Goal: Information Seeking & Learning: Learn about a topic

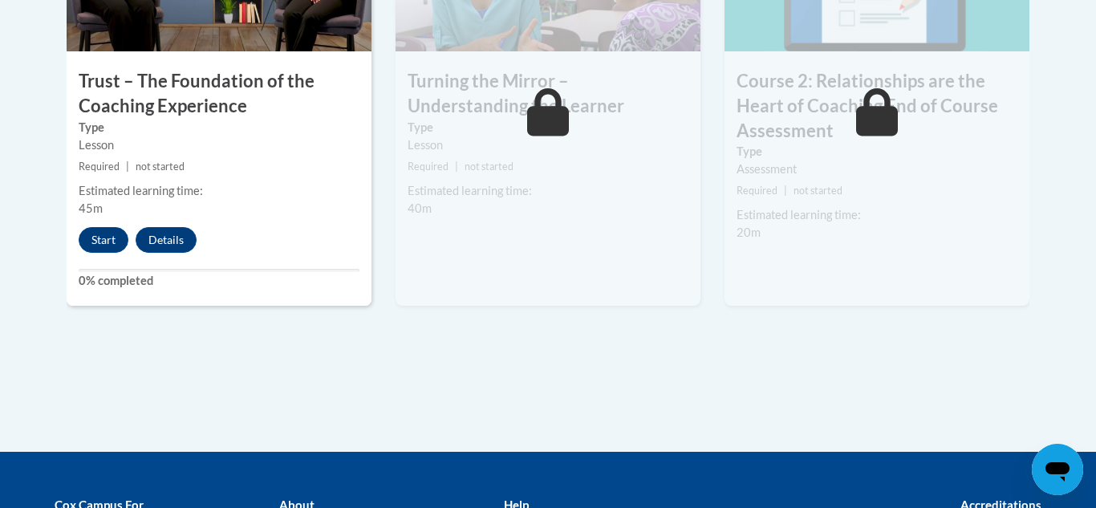
scroll to position [1180, 0]
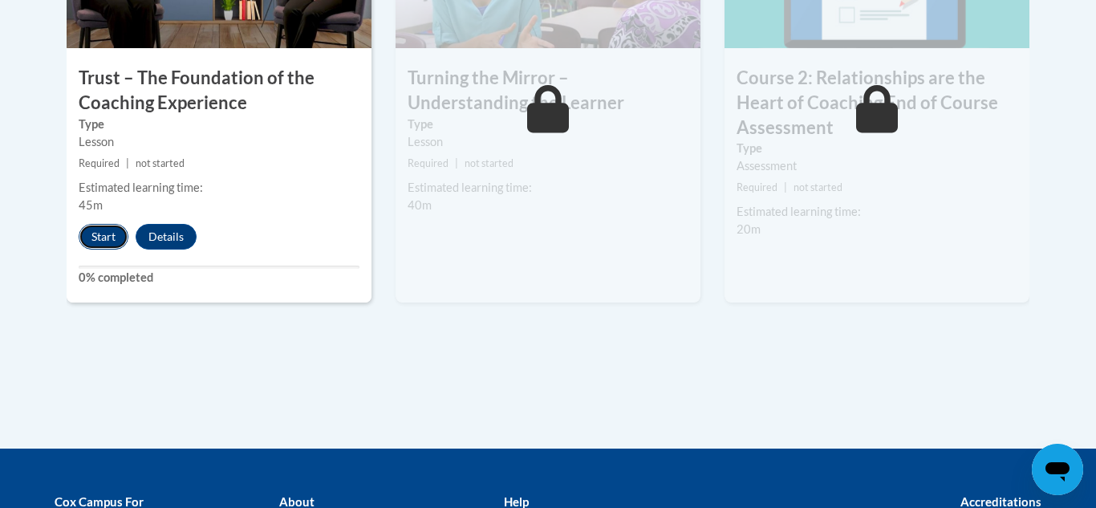
click at [103, 234] on button "Start" at bounding box center [104, 237] width 50 height 26
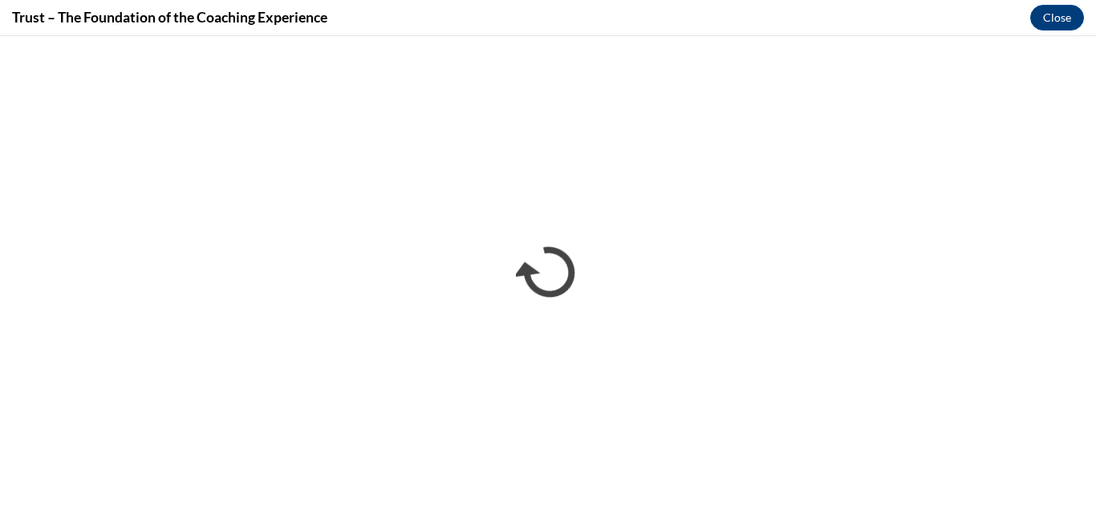
scroll to position [0, 0]
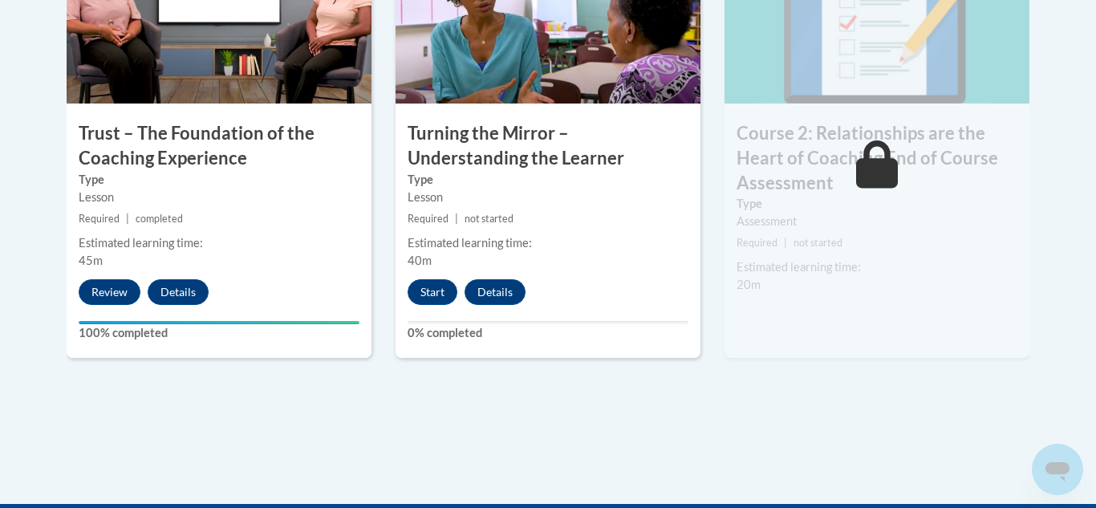
scroll to position [1126, 0]
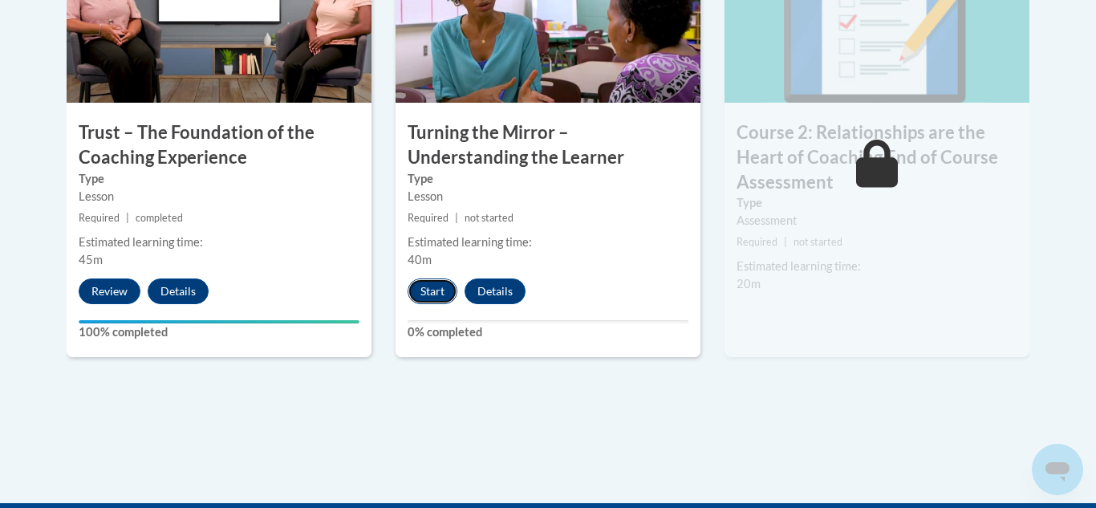
click at [426, 301] on button "Start" at bounding box center [433, 291] width 50 height 26
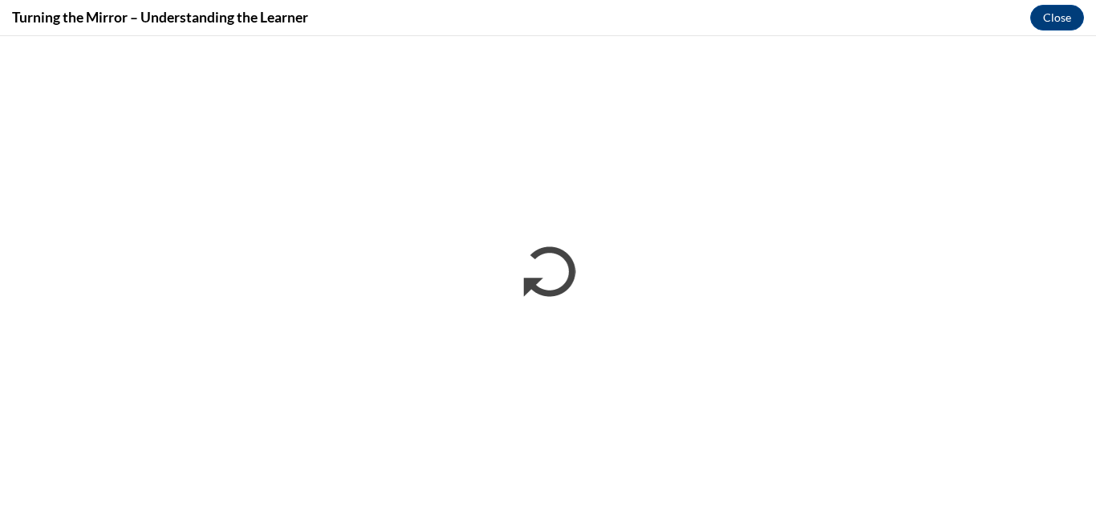
scroll to position [0, 0]
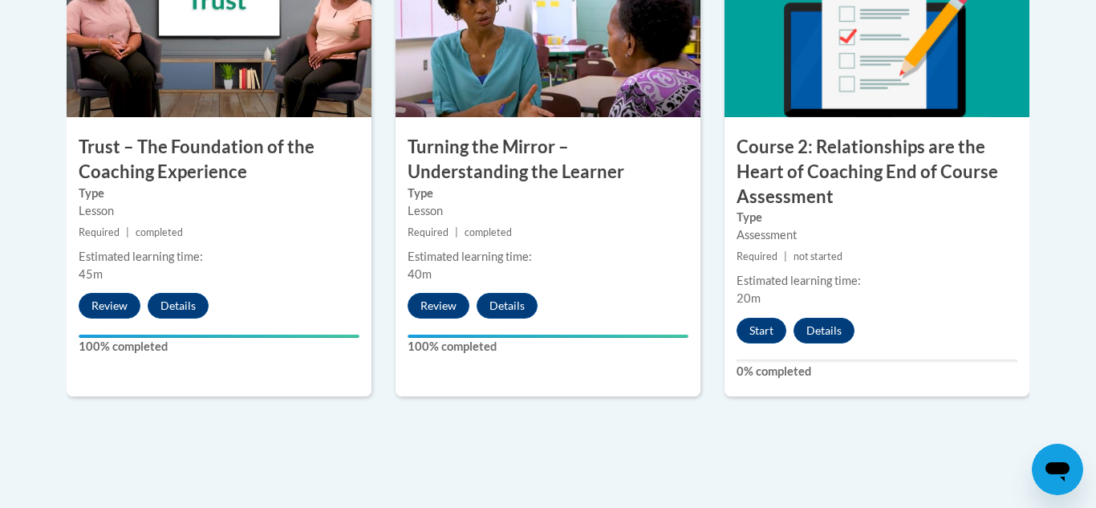
scroll to position [1107, 0]
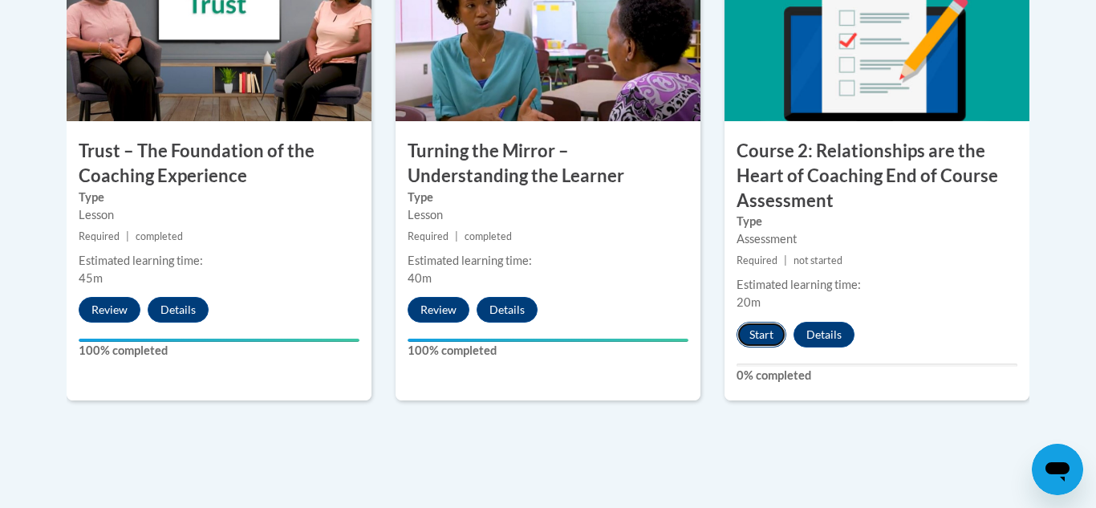
click at [767, 332] on button "Start" at bounding box center [762, 335] width 50 height 26
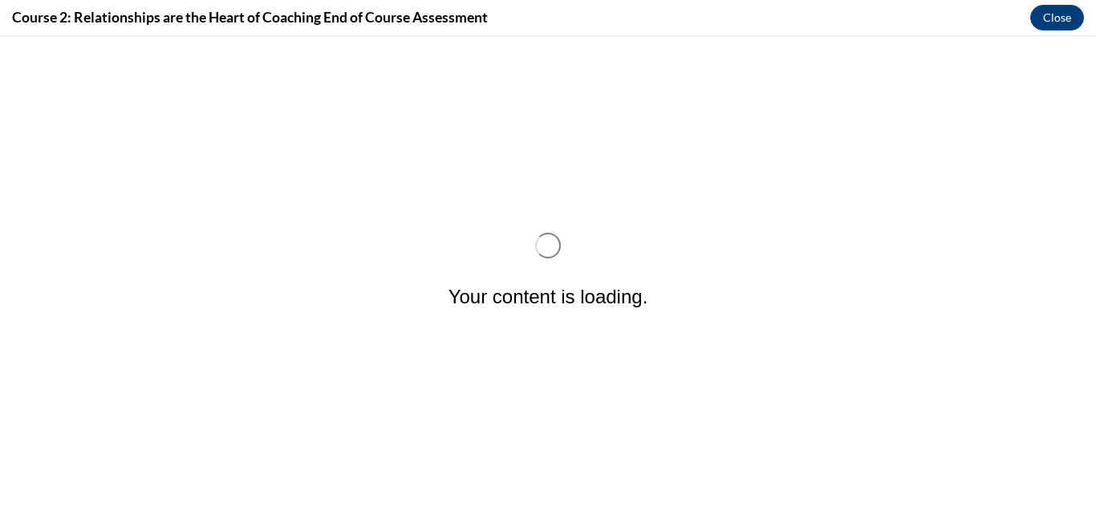
scroll to position [0, 0]
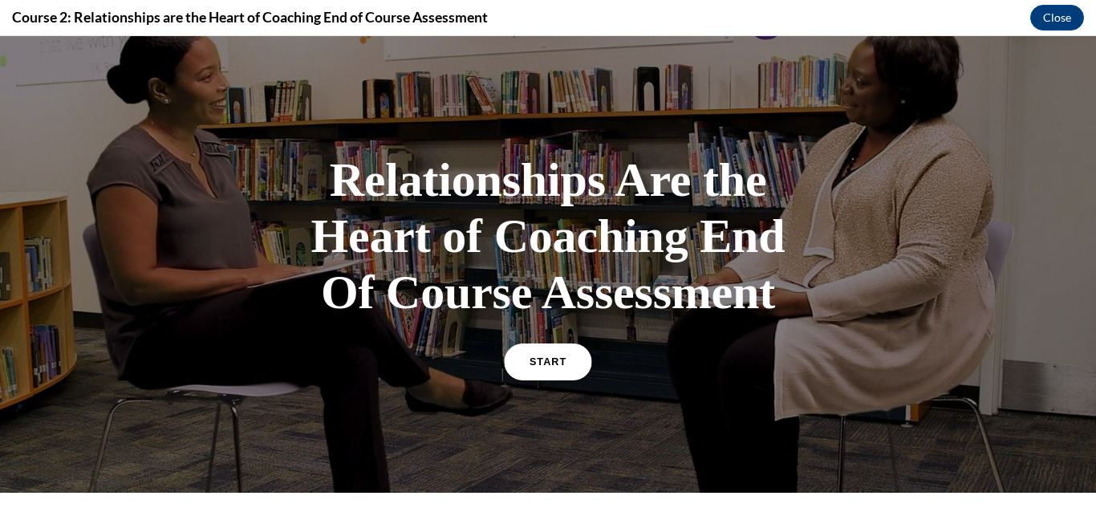
click at [565, 380] on link "START" at bounding box center [547, 361] width 87 height 37
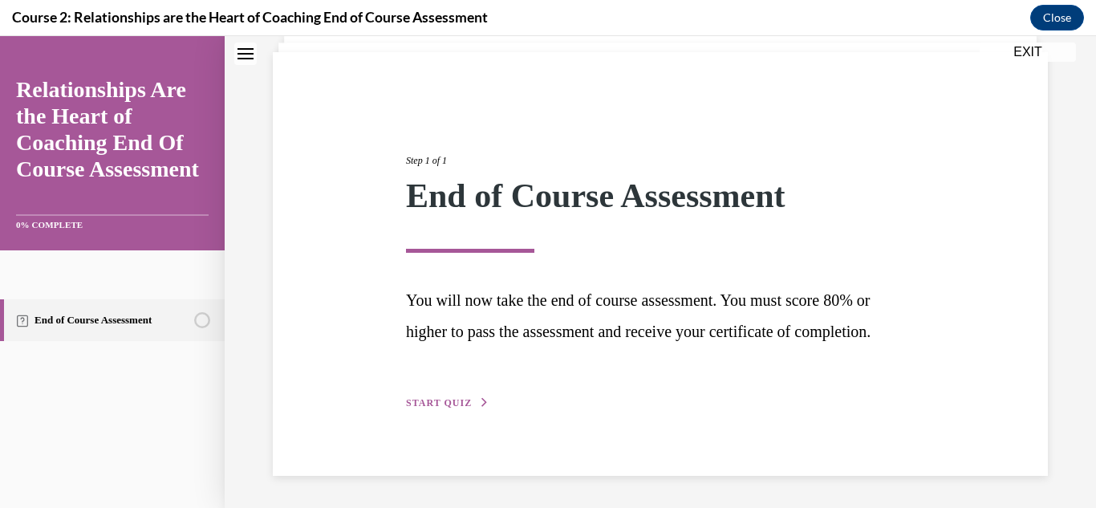
scroll to position [137, 0]
click at [448, 430] on div "Step 1 of 1 End of Course Assessment You will now take the end of course assess…" at bounding box center [660, 264] width 775 height 424
click at [454, 420] on div "Step 1 of 1 End of Course Assessment You will now take the end of course assess…" at bounding box center [660, 264] width 775 height 424
click at [459, 408] on span "START QUIZ" at bounding box center [439, 402] width 66 height 11
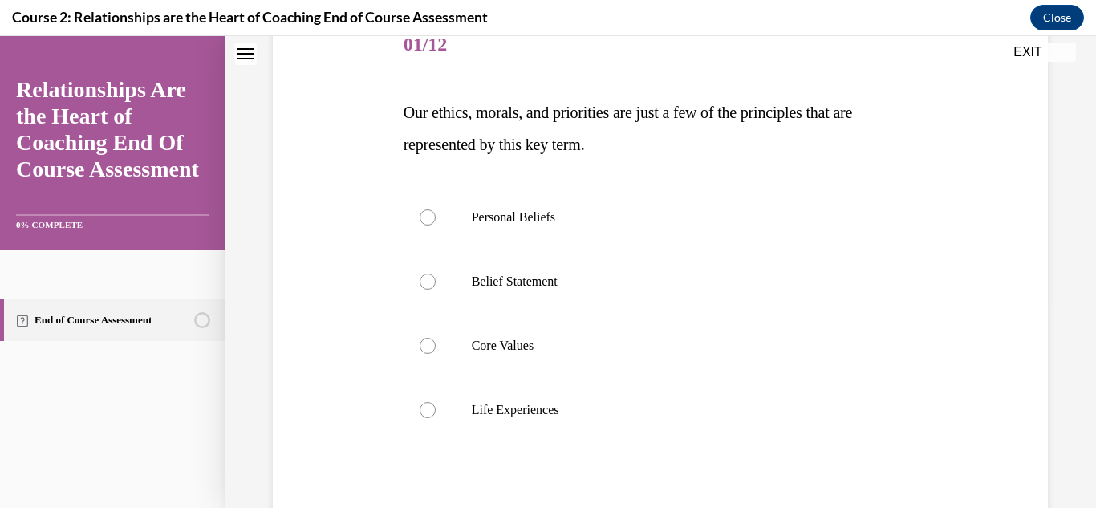
scroll to position [211, 0]
click at [571, 360] on label "Core Values" at bounding box center [661, 344] width 514 height 64
click at [436, 352] on input "Core Values" at bounding box center [428, 344] width 16 height 16
radio input "true"
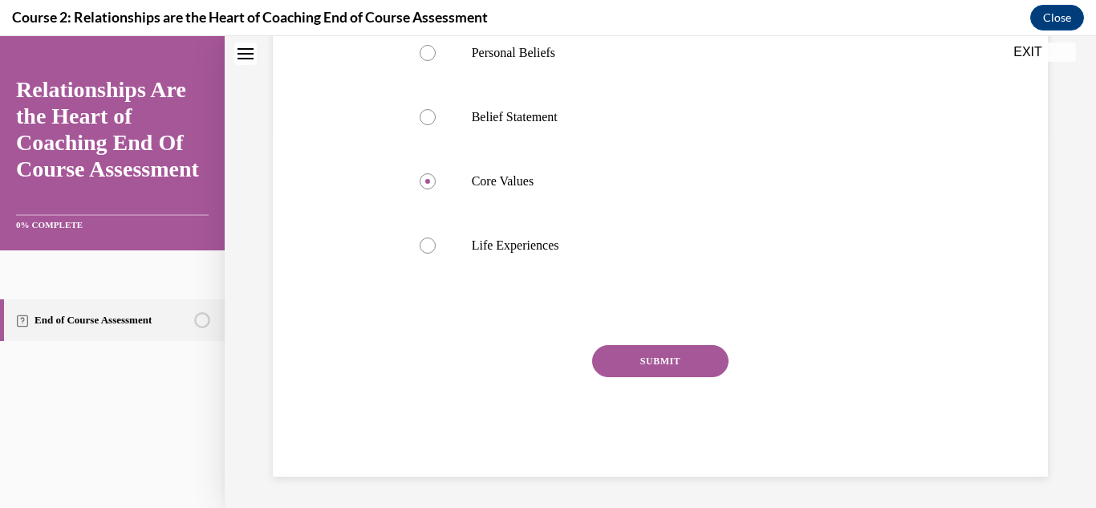
click at [648, 373] on button "SUBMIT" at bounding box center [660, 361] width 136 height 32
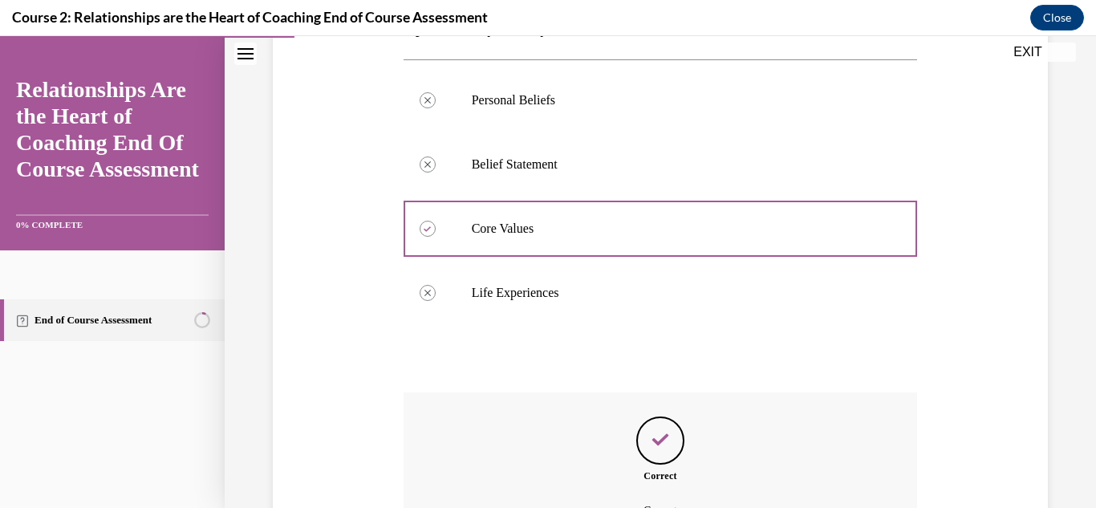
scroll to position [505, 0]
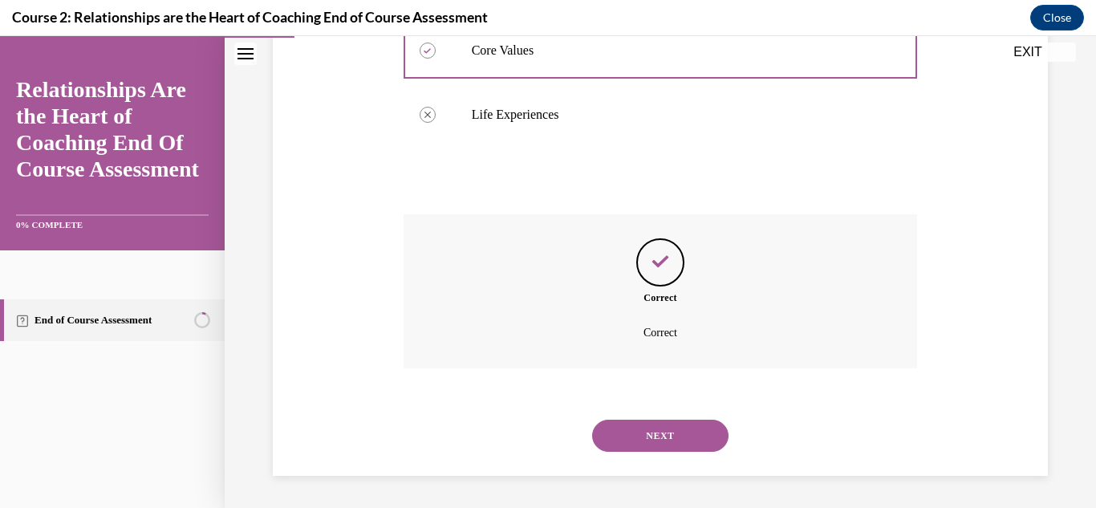
click at [672, 441] on button "NEXT" at bounding box center [660, 436] width 136 height 32
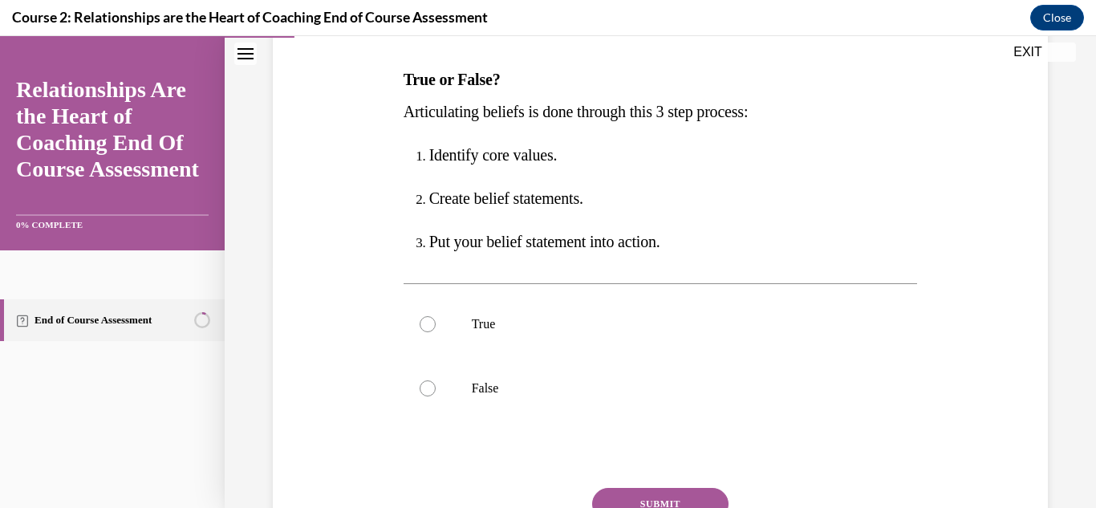
scroll to position [258, 0]
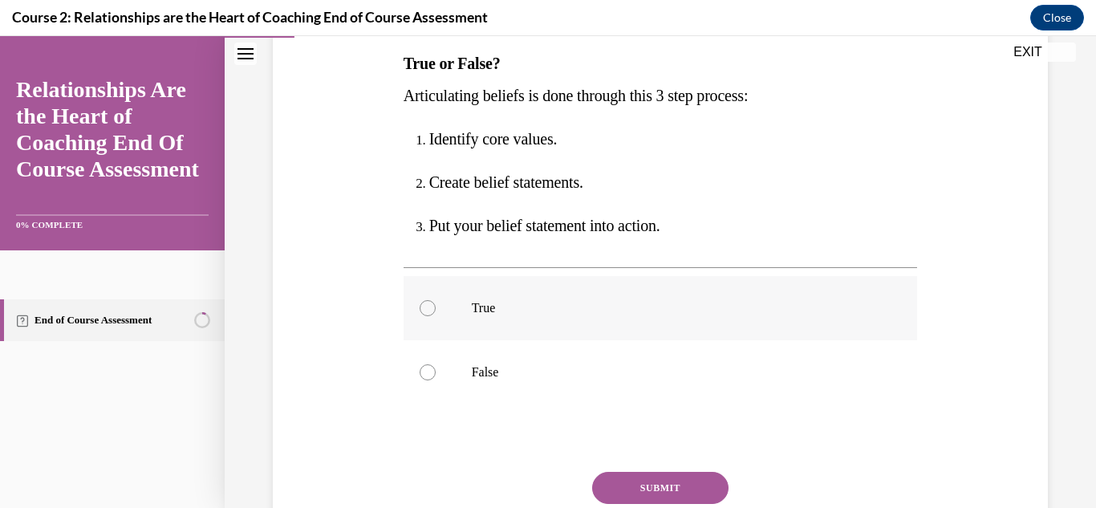
click at [536, 307] on p "True" at bounding box center [675, 308] width 406 height 16
click at [436, 307] on input "True" at bounding box center [428, 308] width 16 height 16
radio input "true"
click at [635, 477] on button "SUBMIT" at bounding box center [660, 488] width 136 height 32
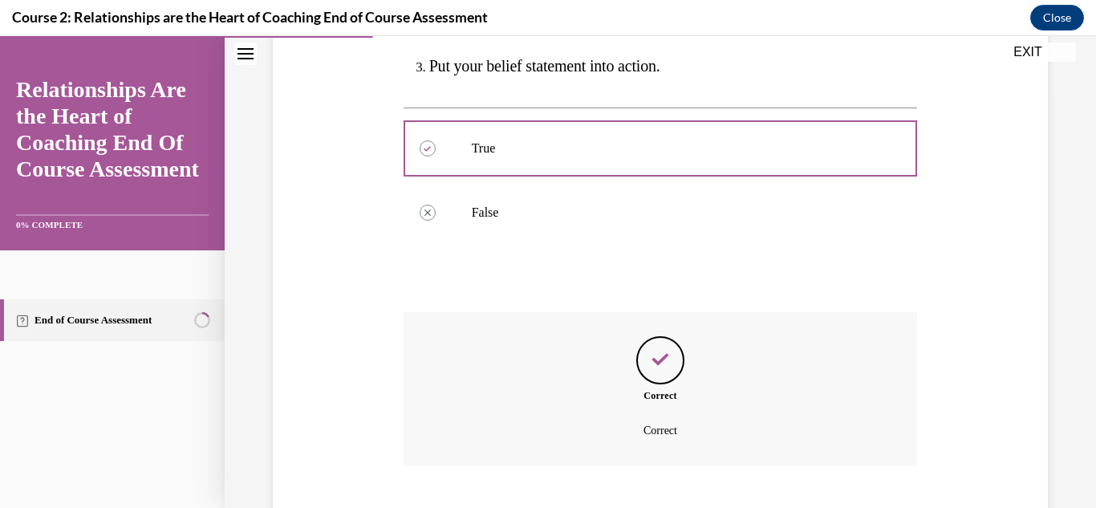
scroll to position [516, 0]
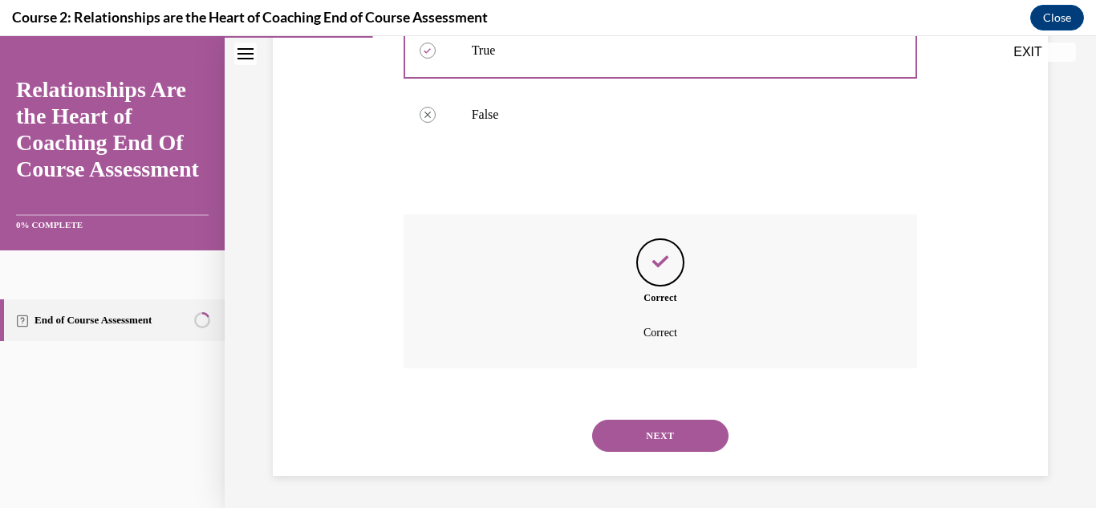
click at [640, 435] on button "NEXT" at bounding box center [660, 436] width 136 height 32
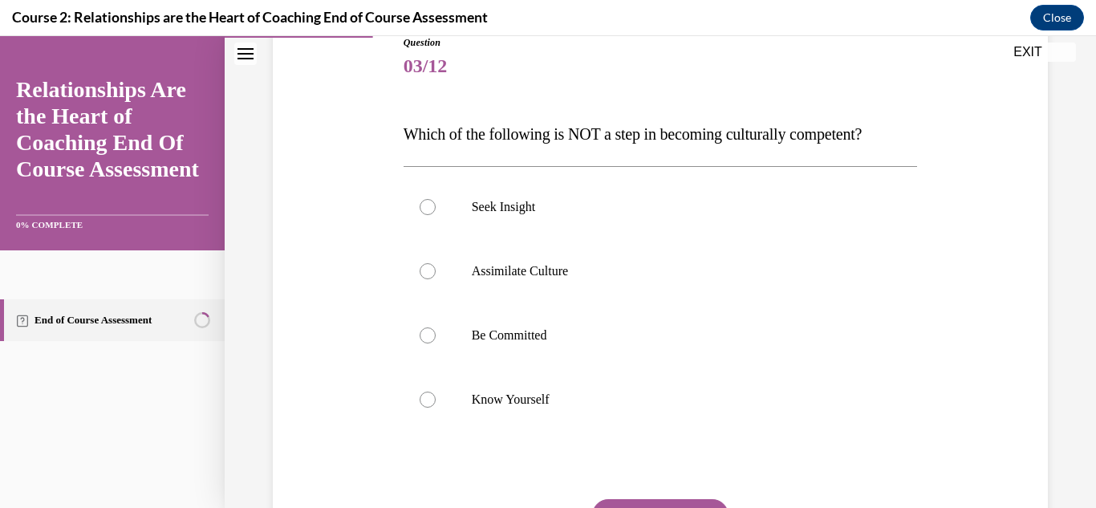
scroll to position [189, 0]
click at [633, 264] on p "Assimilate Culture" at bounding box center [675, 270] width 406 height 16
click at [436, 264] on input "Assimilate Culture" at bounding box center [428, 270] width 16 height 16
radio input "true"
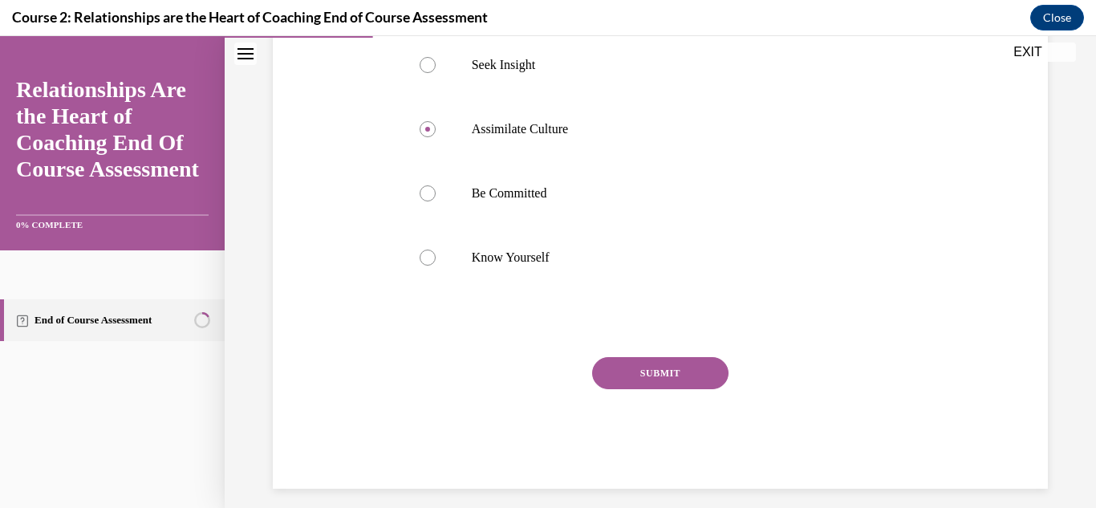
click at [642, 383] on button "SUBMIT" at bounding box center [660, 373] width 136 height 32
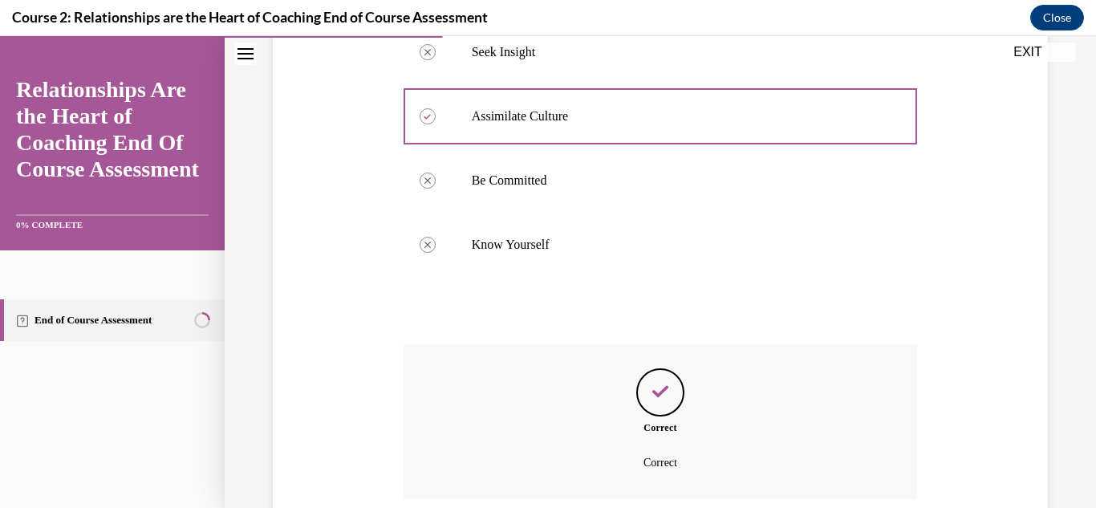
scroll to position [473, 0]
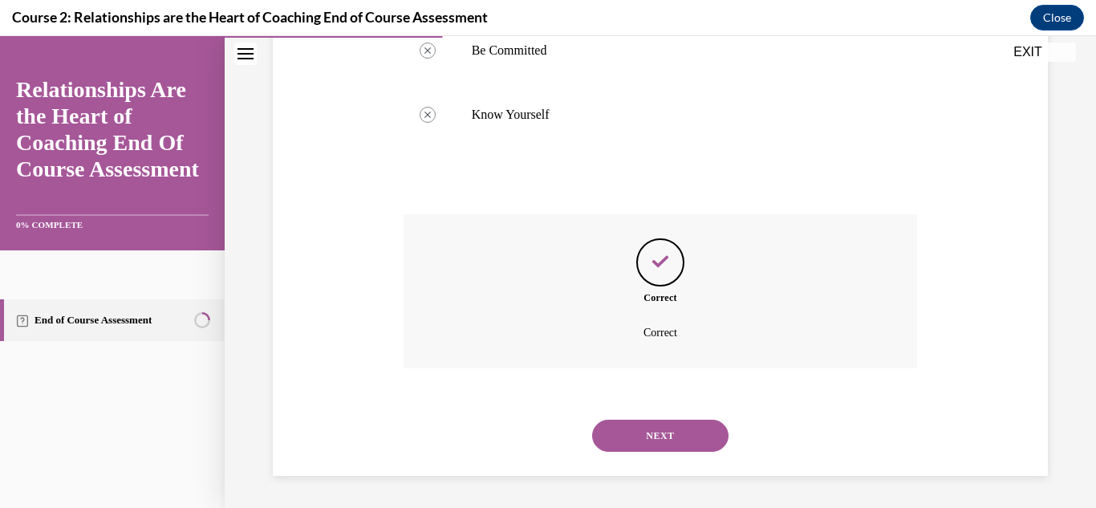
click at [650, 441] on button "NEXT" at bounding box center [660, 436] width 136 height 32
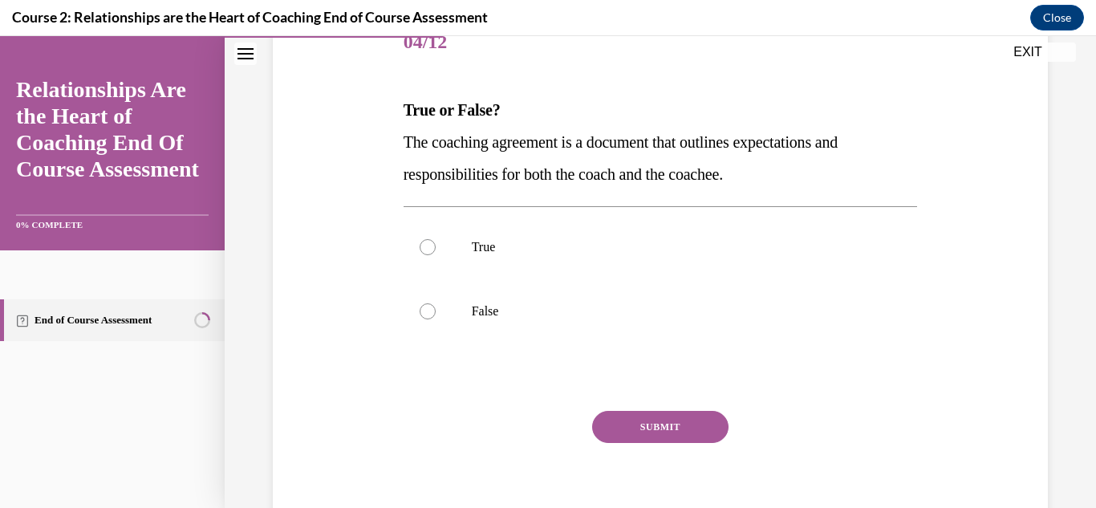
scroll to position [211, 0]
click at [659, 254] on p "True" at bounding box center [675, 248] width 406 height 16
click at [436, 254] on input "True" at bounding box center [428, 248] width 16 height 16
radio input "true"
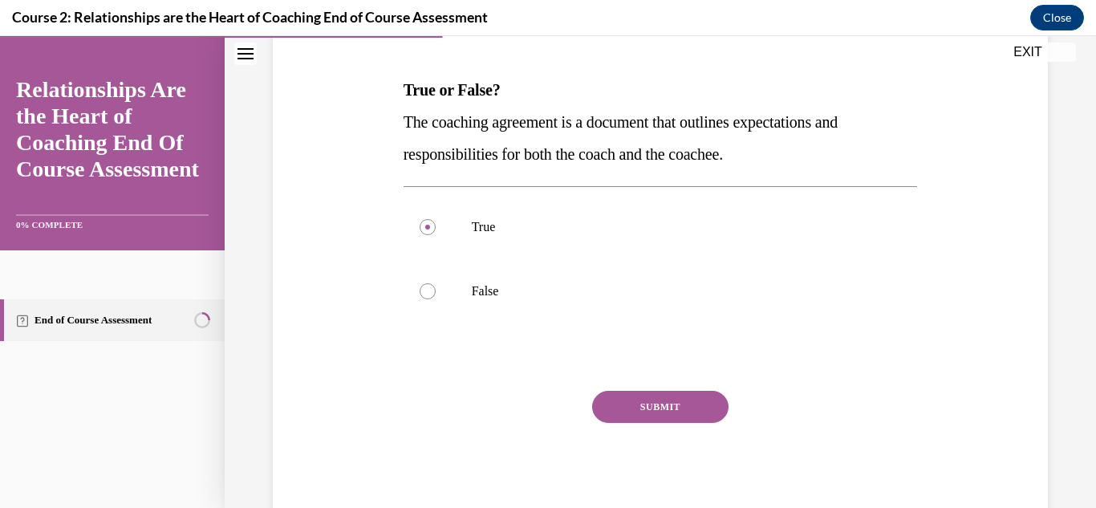
click at [638, 410] on button "SUBMIT" at bounding box center [660, 407] width 136 height 32
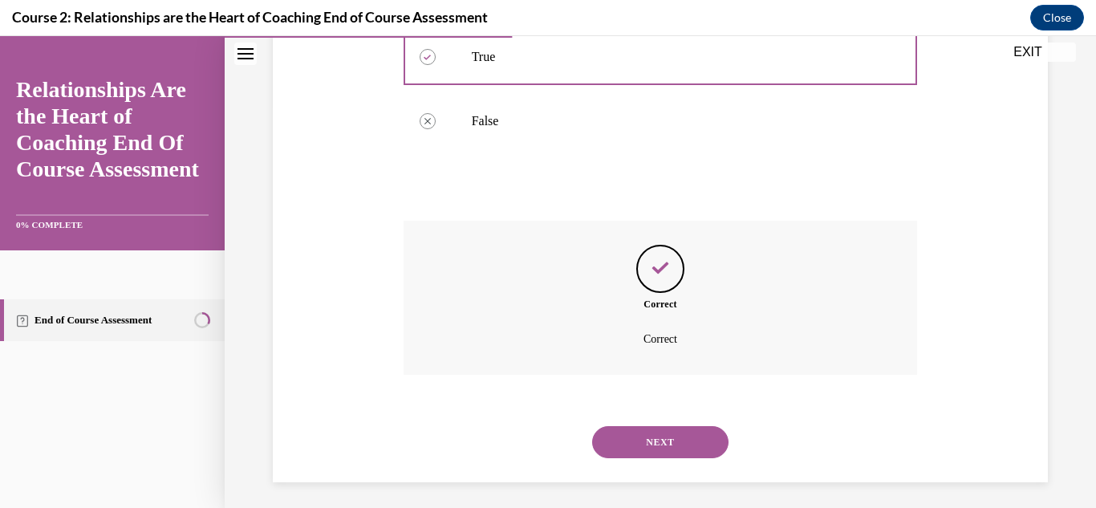
scroll to position [408, 0]
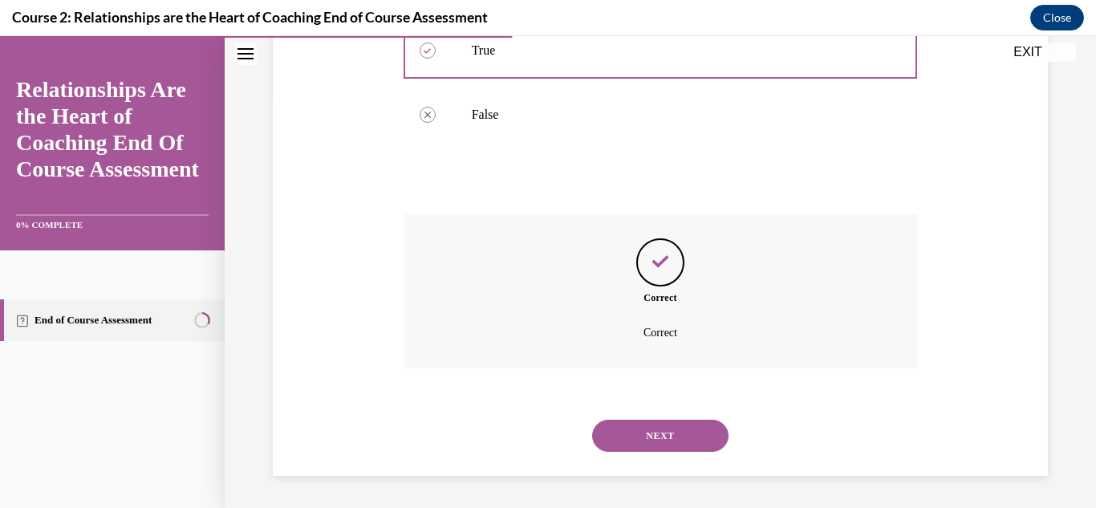
click at [644, 443] on button "NEXT" at bounding box center [660, 436] width 136 height 32
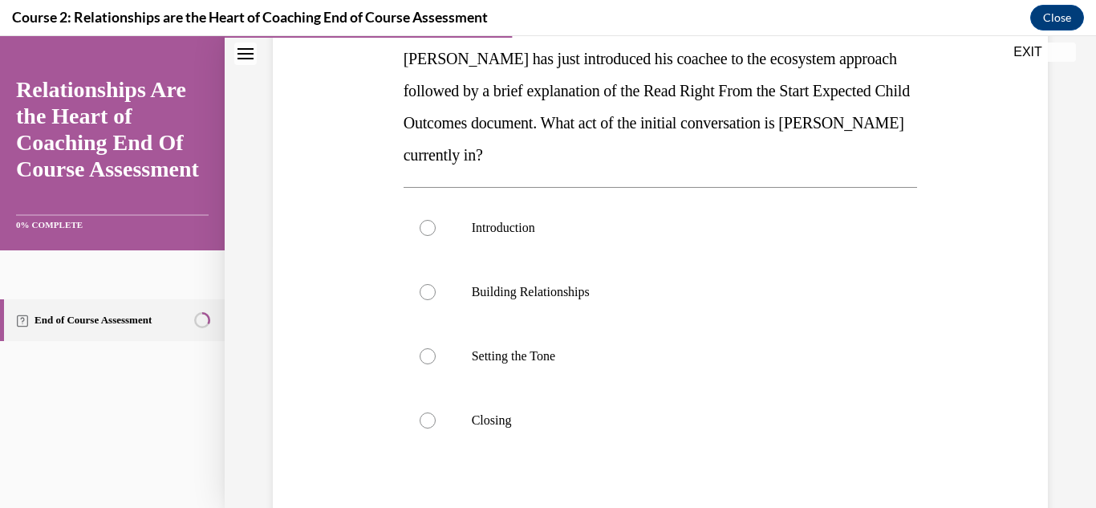
scroll to position [260, 0]
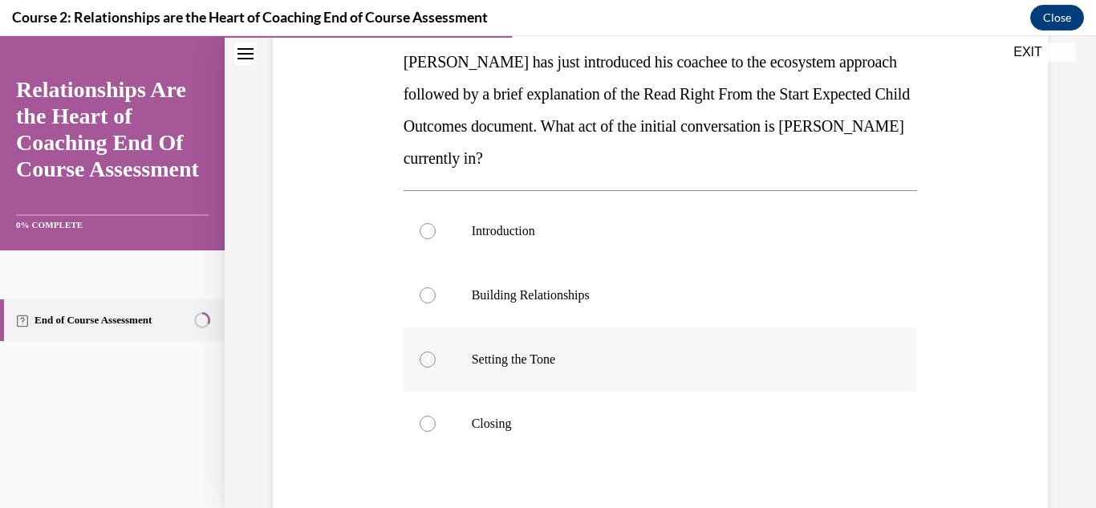
click at [598, 365] on p "Setting the Tone" at bounding box center [675, 359] width 406 height 16
click at [436, 365] on input "Setting the Tone" at bounding box center [428, 359] width 16 height 16
radio input "true"
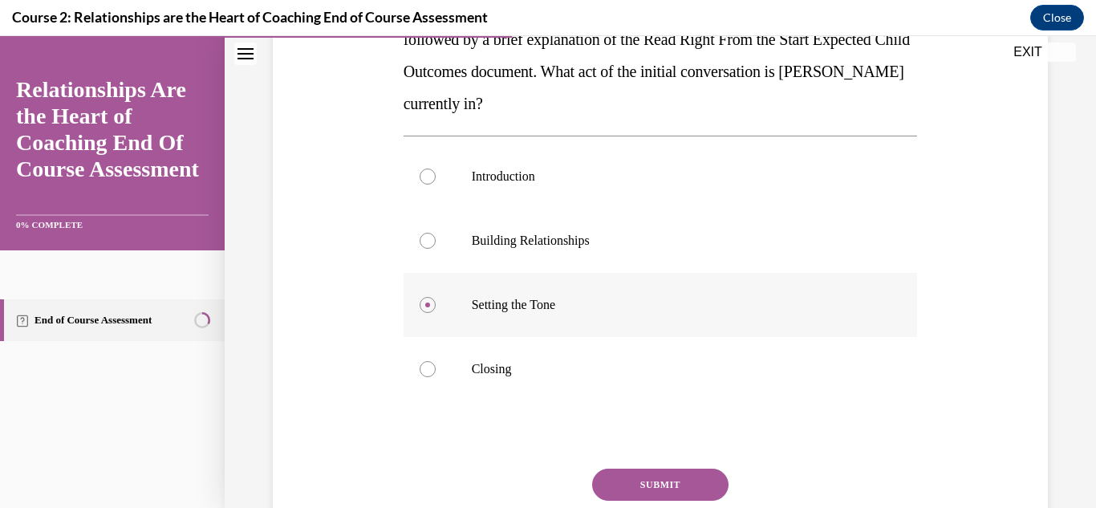
scroll to position [350, 0]
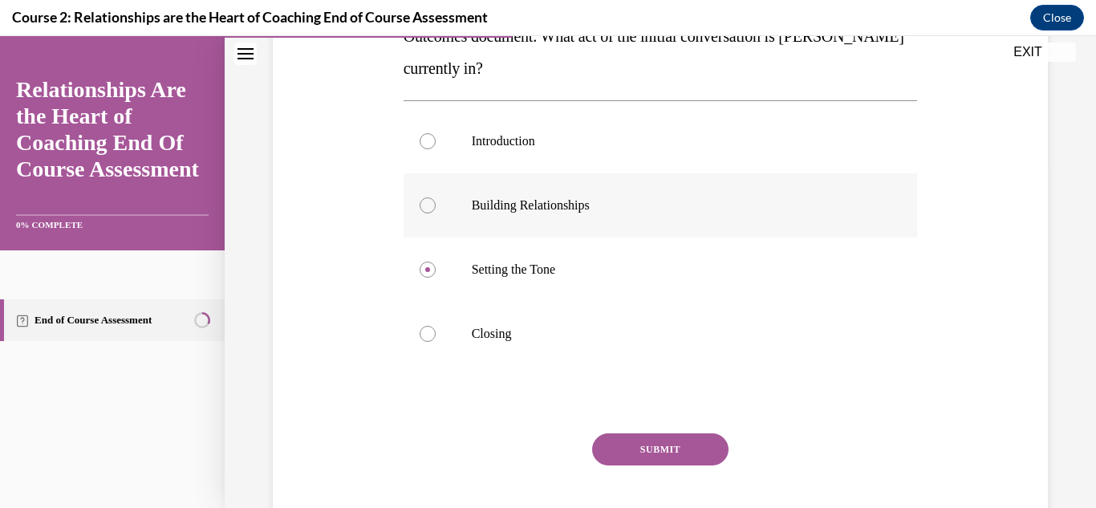
click at [724, 201] on p "Building Relationships" at bounding box center [675, 205] width 406 height 16
click at [436, 201] on input "Building Relationships" at bounding box center [428, 205] width 16 height 16
radio input "true"
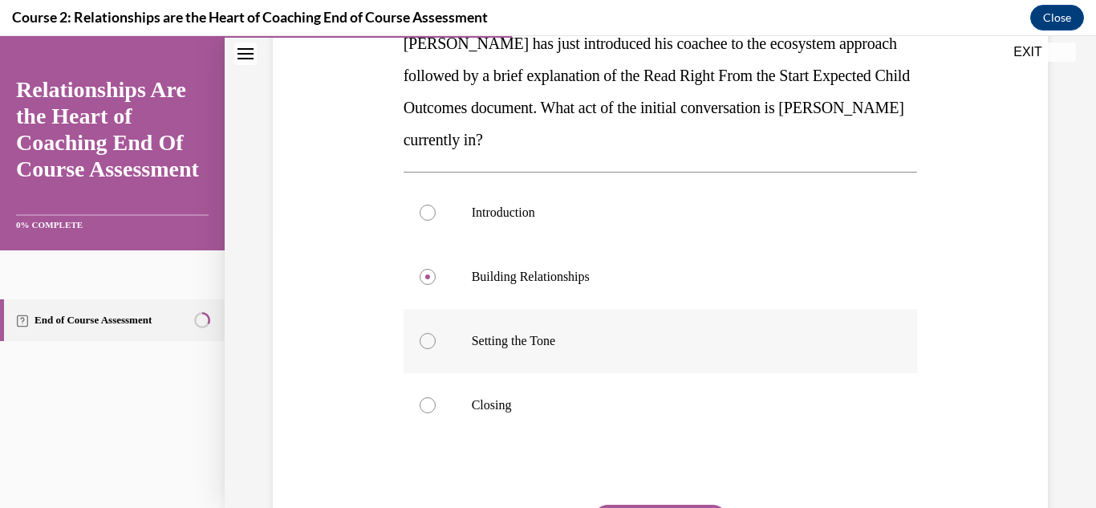
click at [665, 324] on label "Setting the Tone" at bounding box center [661, 341] width 514 height 64
click at [436, 333] on input "Setting the Tone" at bounding box center [428, 341] width 16 height 16
radio input "true"
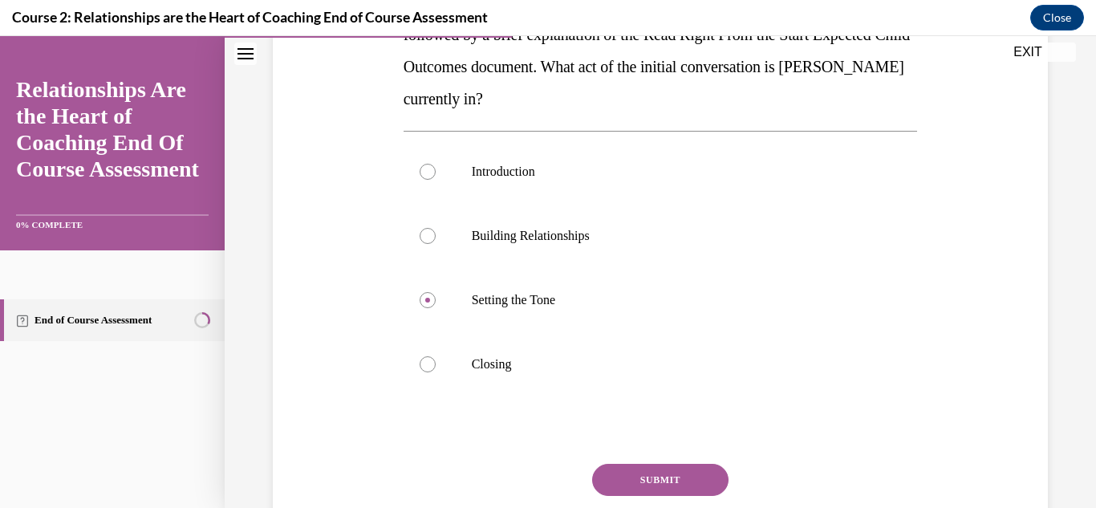
click at [664, 474] on button "SUBMIT" at bounding box center [660, 480] width 136 height 32
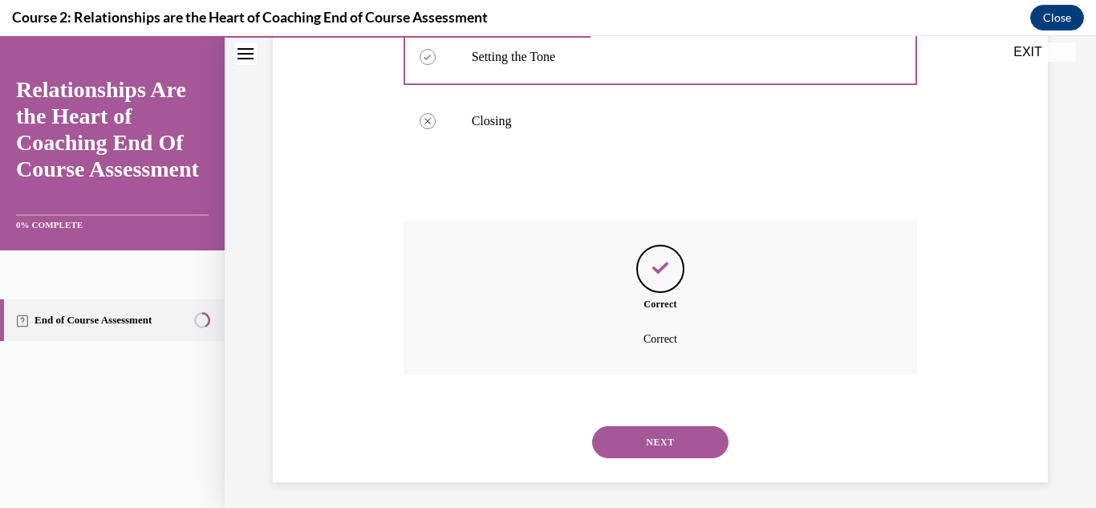
scroll to position [569, 0]
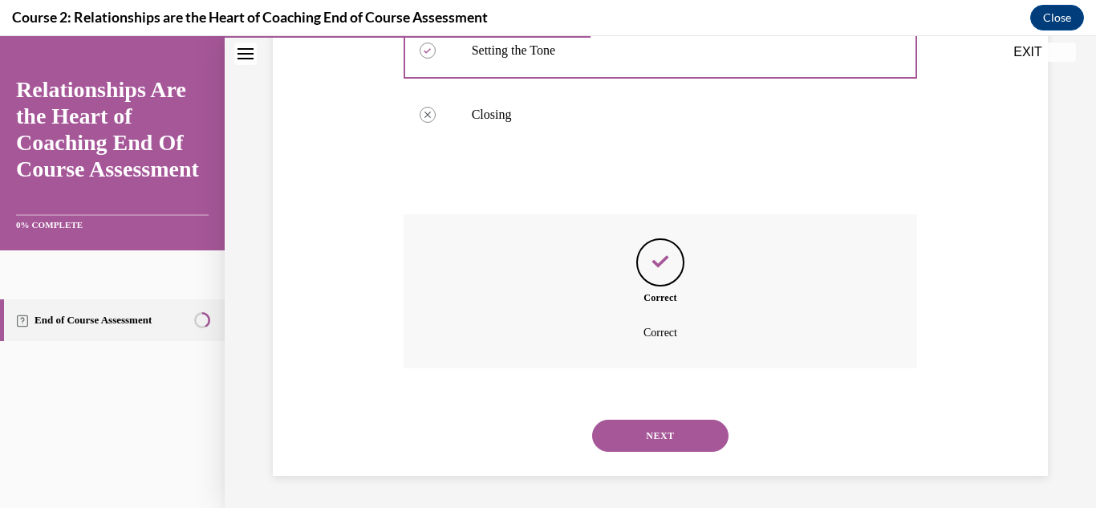
click at [682, 440] on button "NEXT" at bounding box center [660, 436] width 136 height 32
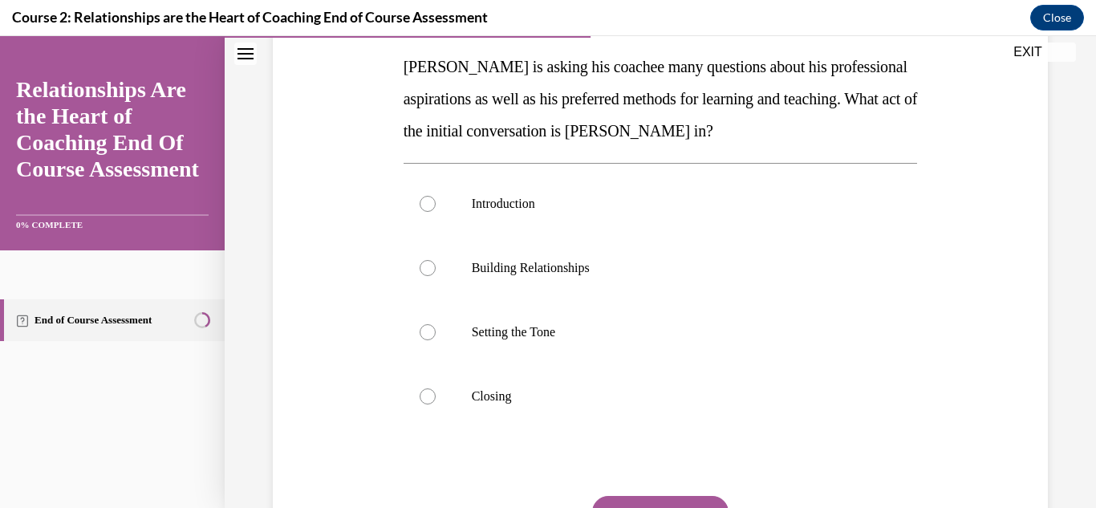
scroll to position [253, 0]
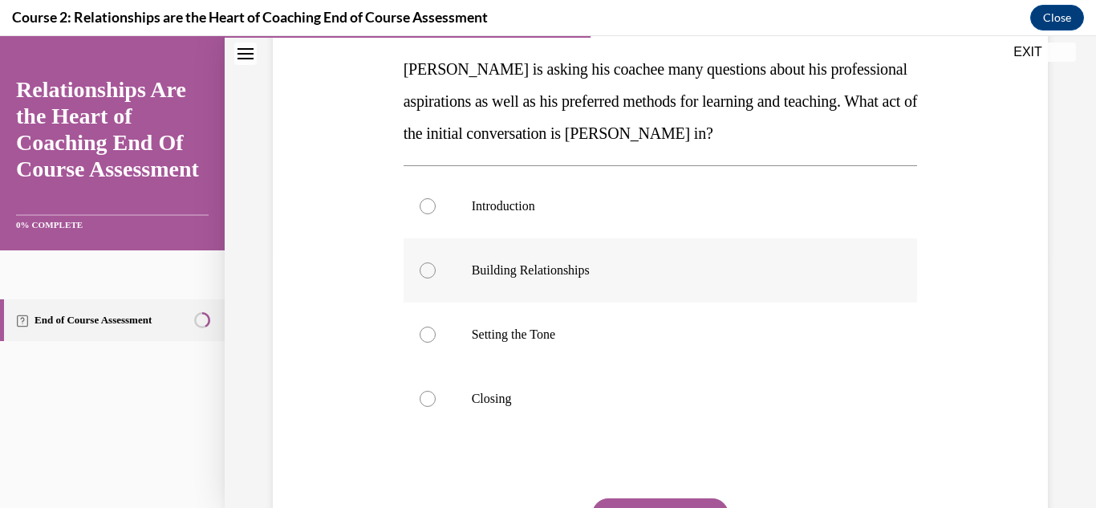
click at [589, 270] on p "Building Relationships" at bounding box center [675, 270] width 406 height 16
click at [436, 270] on input "Building Relationships" at bounding box center [428, 270] width 16 height 16
radio input "true"
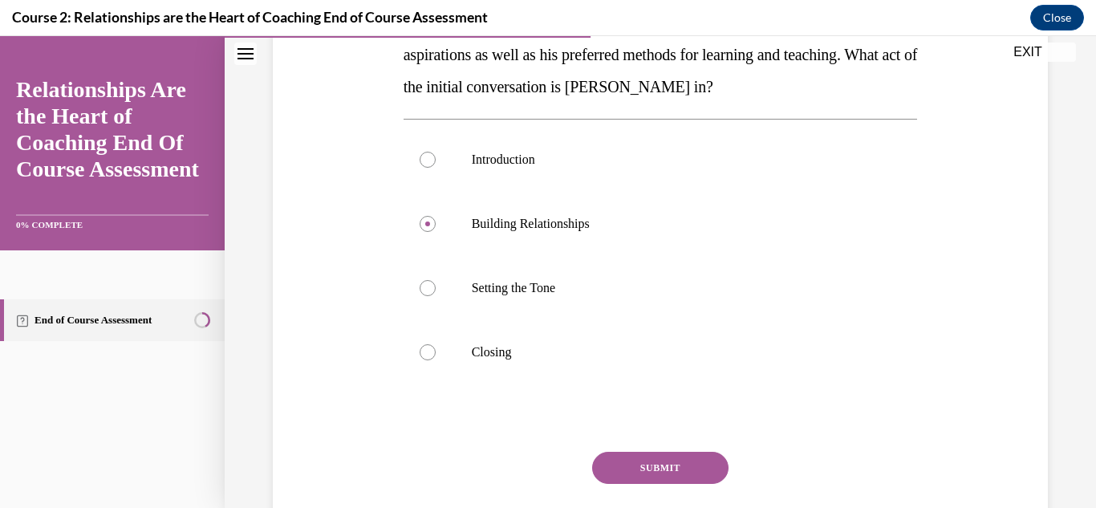
click at [668, 464] on button "SUBMIT" at bounding box center [660, 468] width 136 height 32
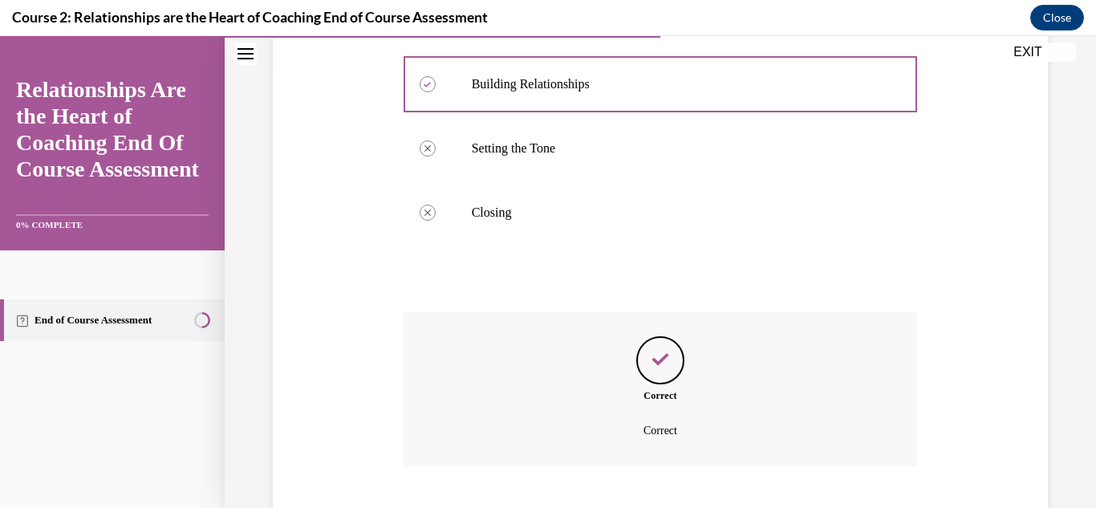
scroll to position [537, 0]
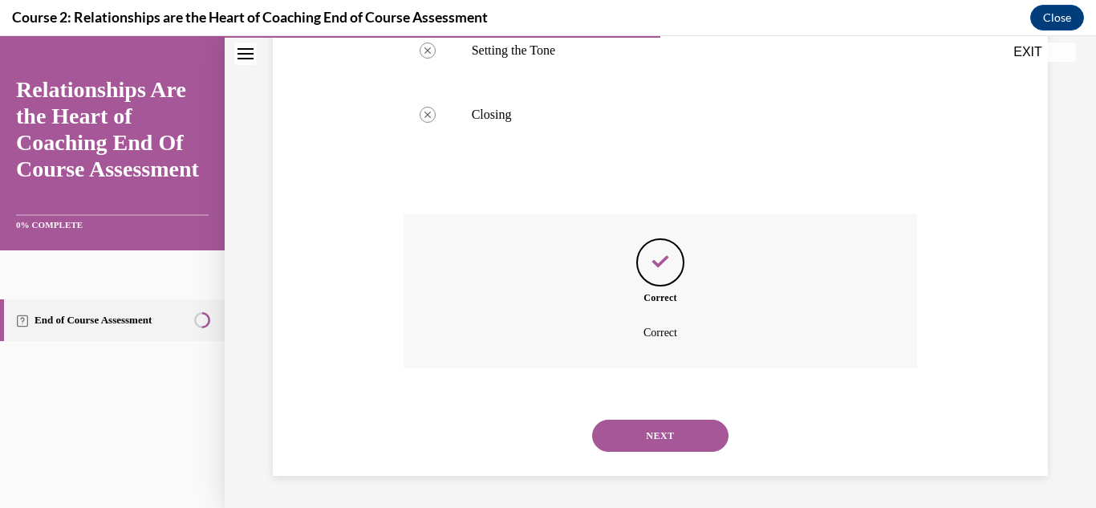
click at [688, 437] on button "NEXT" at bounding box center [660, 436] width 136 height 32
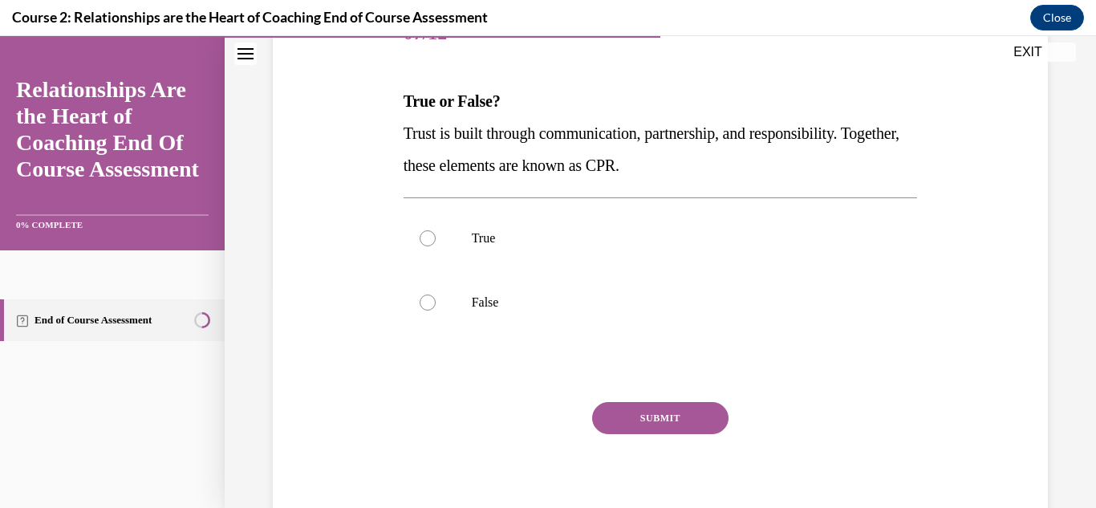
scroll to position [222, 0]
click at [764, 216] on label "True" at bounding box center [661, 237] width 514 height 64
click at [436, 229] on input "True" at bounding box center [428, 237] width 16 height 16
radio input "true"
click at [668, 415] on button "SUBMIT" at bounding box center [660, 416] width 136 height 32
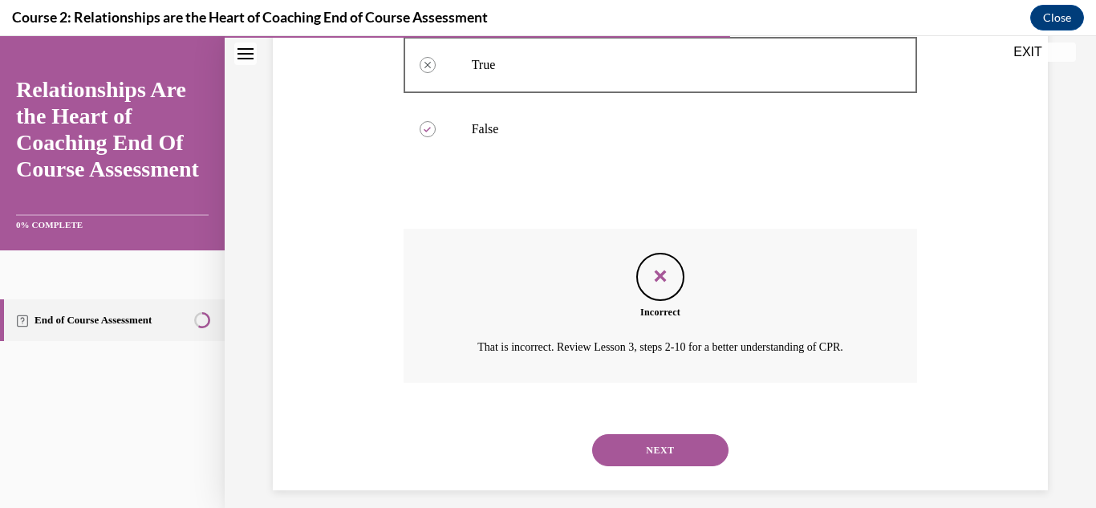
scroll to position [408, 0]
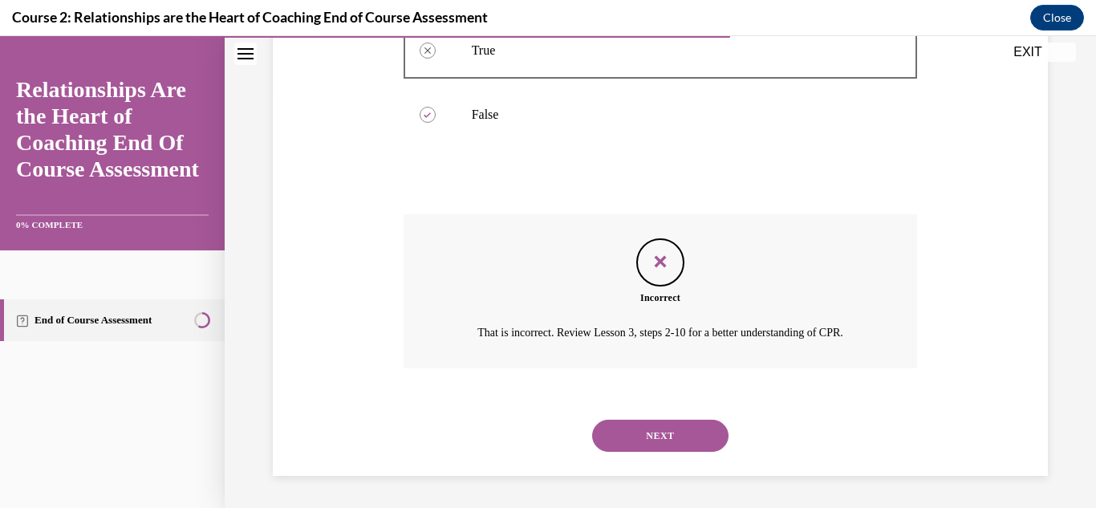
click at [665, 439] on button "NEXT" at bounding box center [660, 436] width 136 height 32
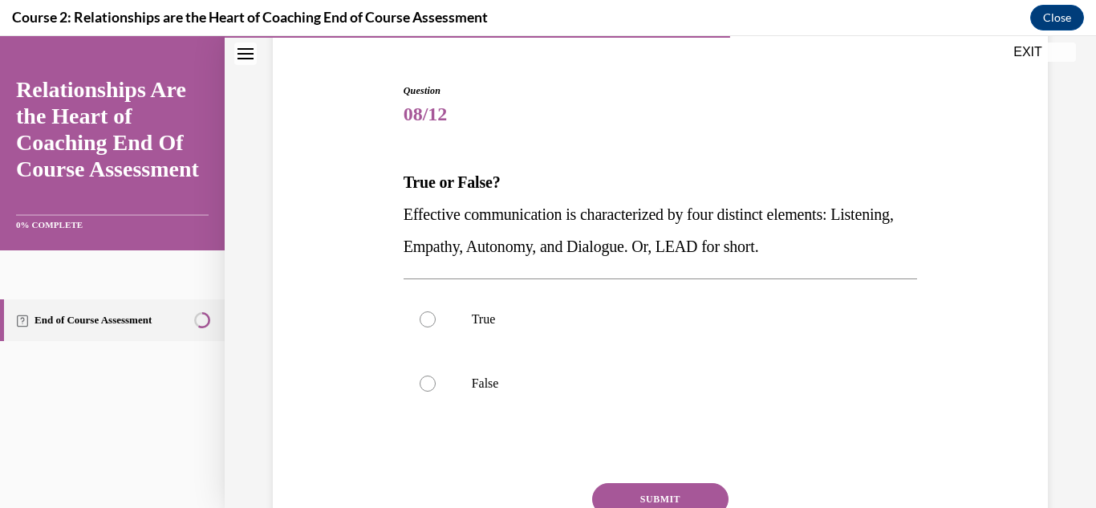
scroll to position [149, 0]
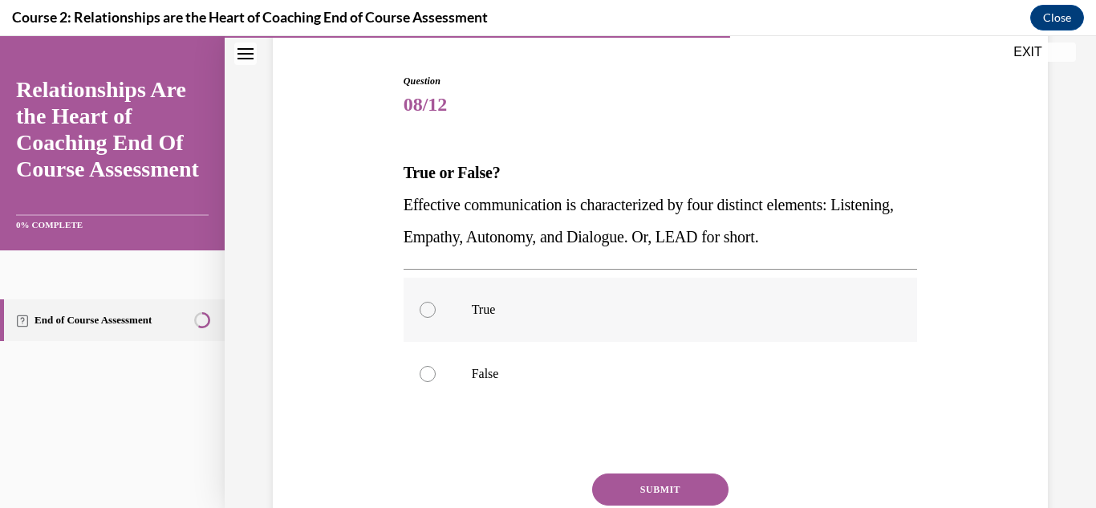
click at [680, 310] on p "True" at bounding box center [675, 310] width 406 height 16
click at [436, 310] on input "True" at bounding box center [428, 310] width 16 height 16
radio input "true"
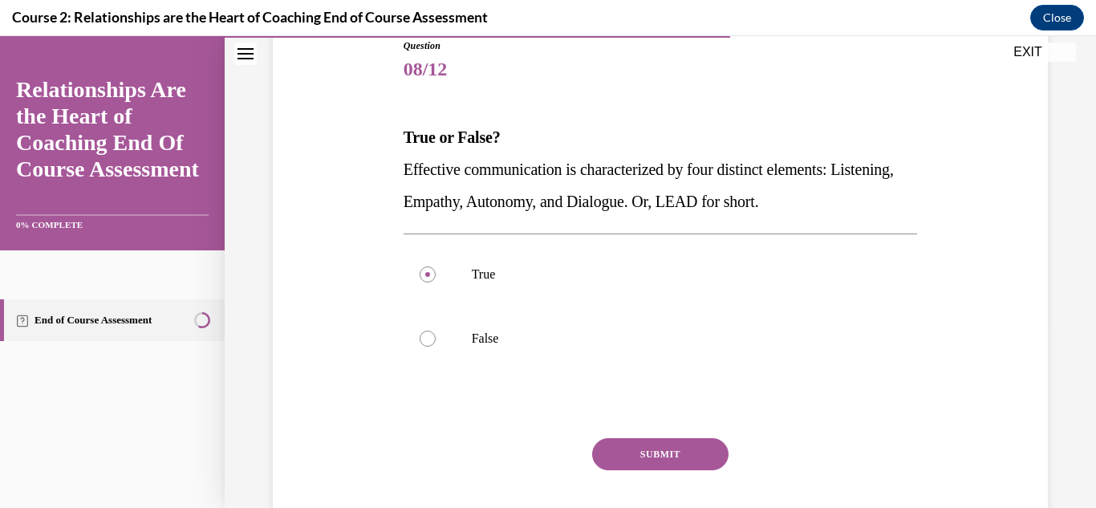
click at [687, 450] on button "SUBMIT" at bounding box center [660, 454] width 136 height 32
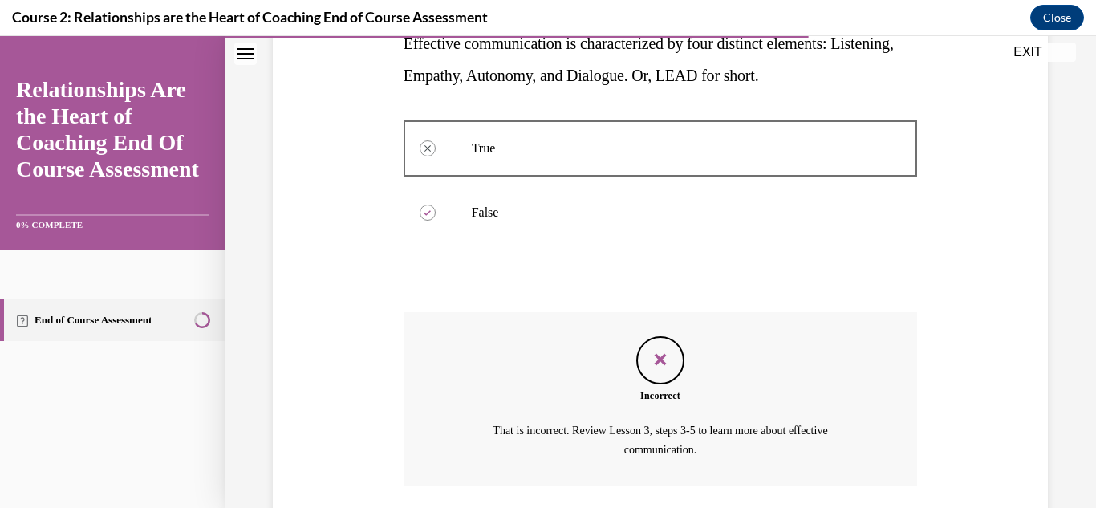
scroll to position [428, 0]
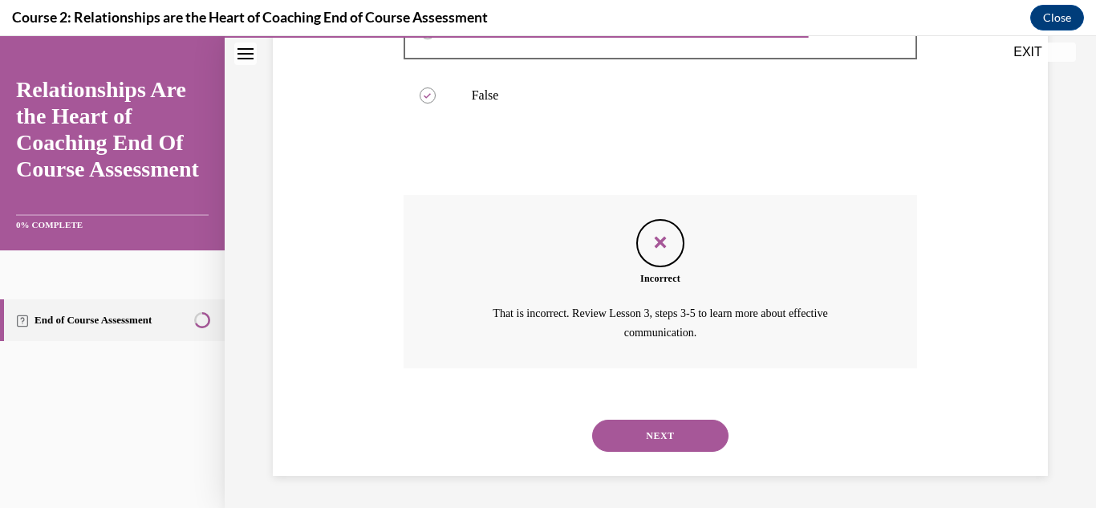
click at [682, 429] on button "NEXT" at bounding box center [660, 436] width 136 height 32
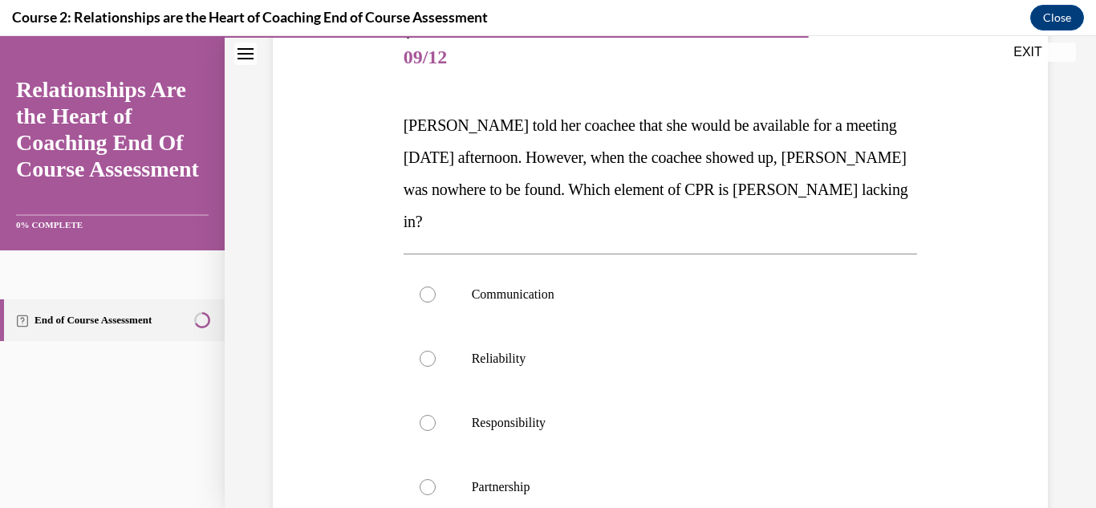
scroll to position [201, 0]
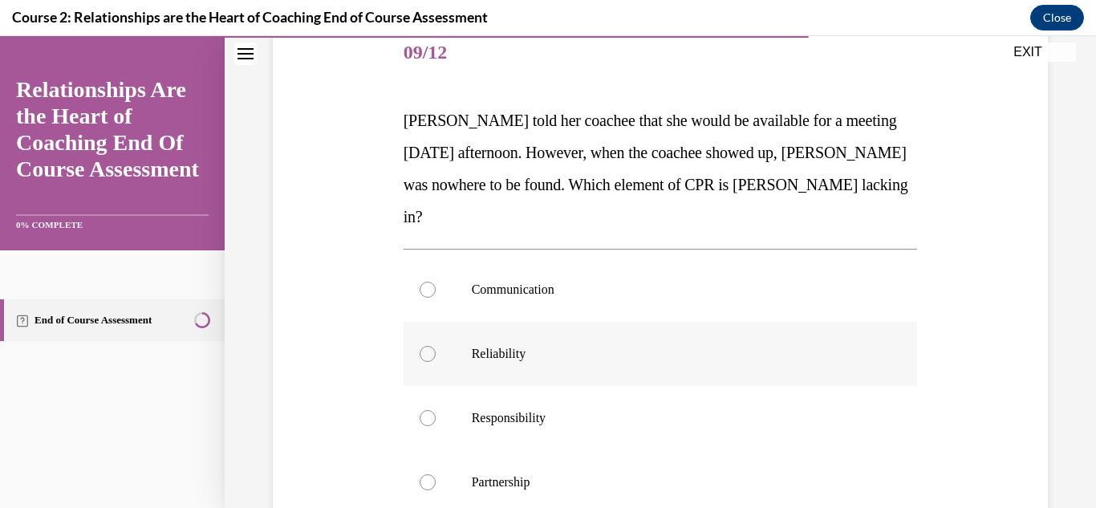
click at [574, 346] on p "Reliability" at bounding box center [675, 354] width 406 height 16
click at [436, 346] on input "Reliability" at bounding box center [428, 354] width 16 height 16
radio input "true"
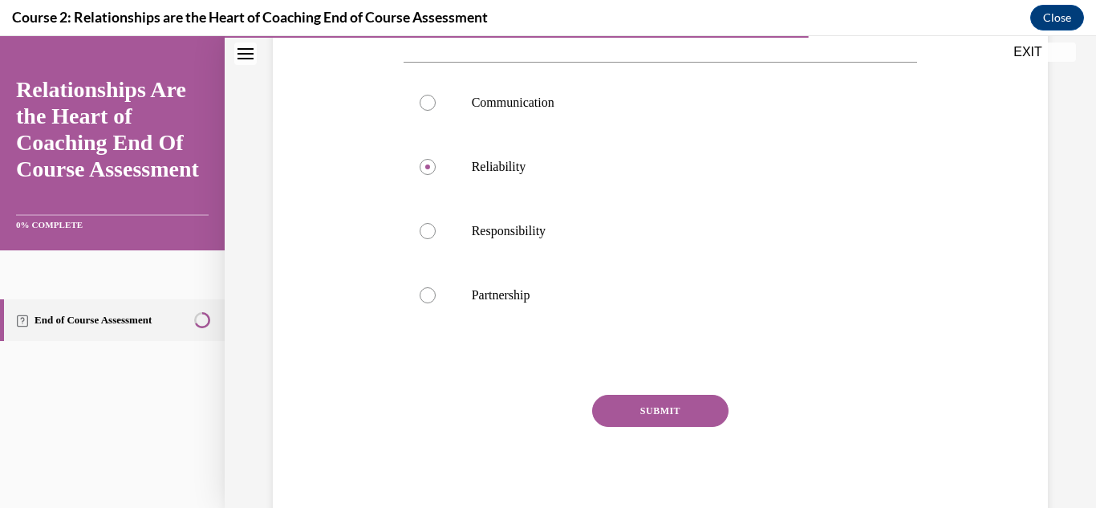
click at [674, 395] on button "SUBMIT" at bounding box center [660, 411] width 136 height 32
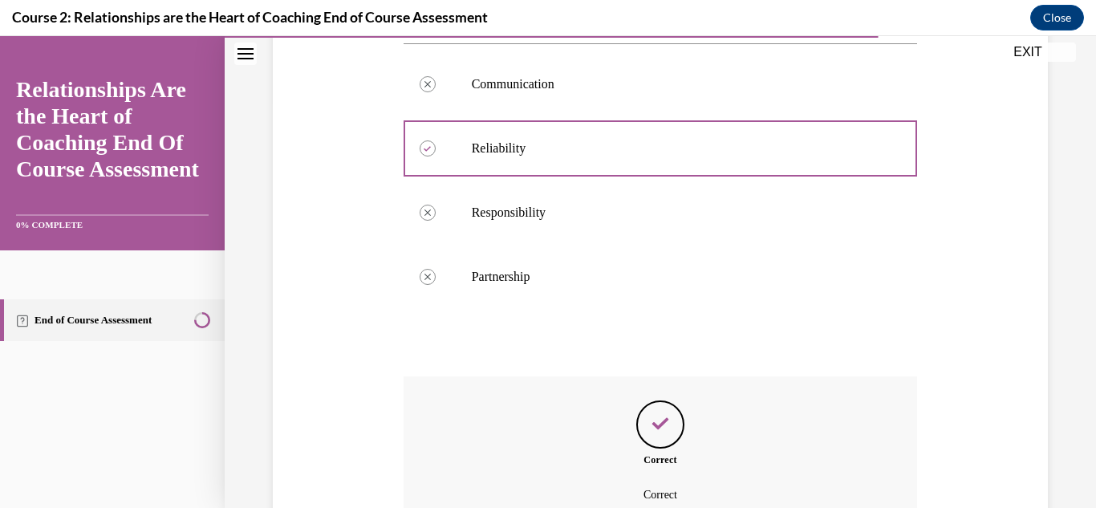
scroll to position [537, 0]
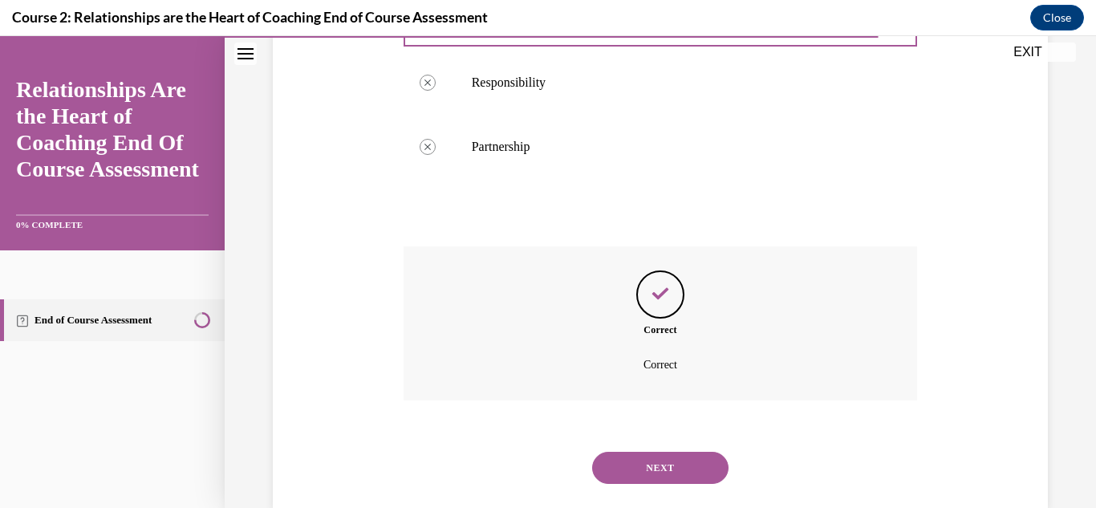
click at [680, 453] on div "NEXT" at bounding box center [661, 468] width 514 height 64
click at [676, 452] on button "NEXT" at bounding box center [660, 468] width 136 height 32
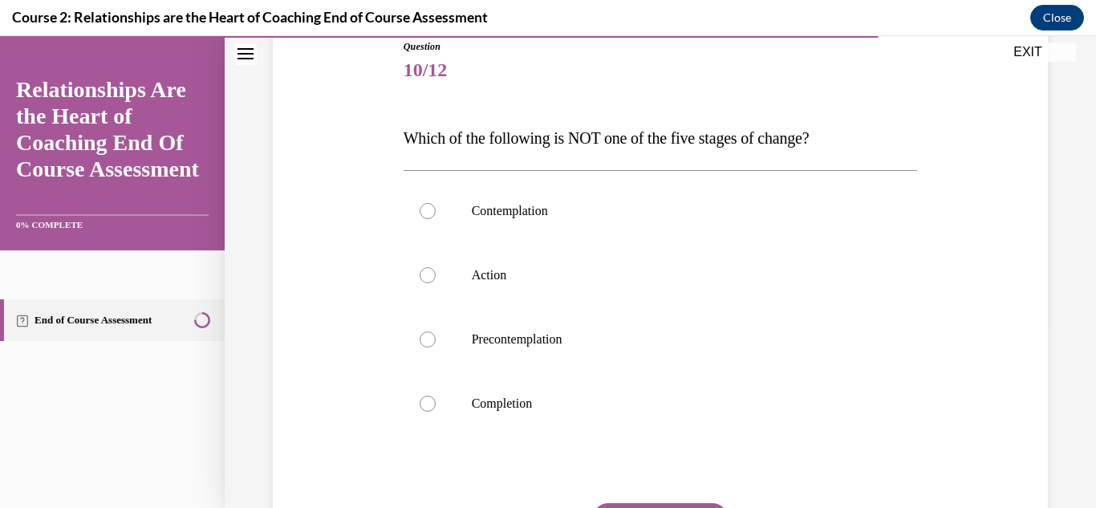
scroll to position [183, 0]
click at [555, 407] on p "Completion" at bounding box center [675, 404] width 406 height 16
click at [436, 407] on input "Completion" at bounding box center [428, 404] width 16 height 16
radio input "true"
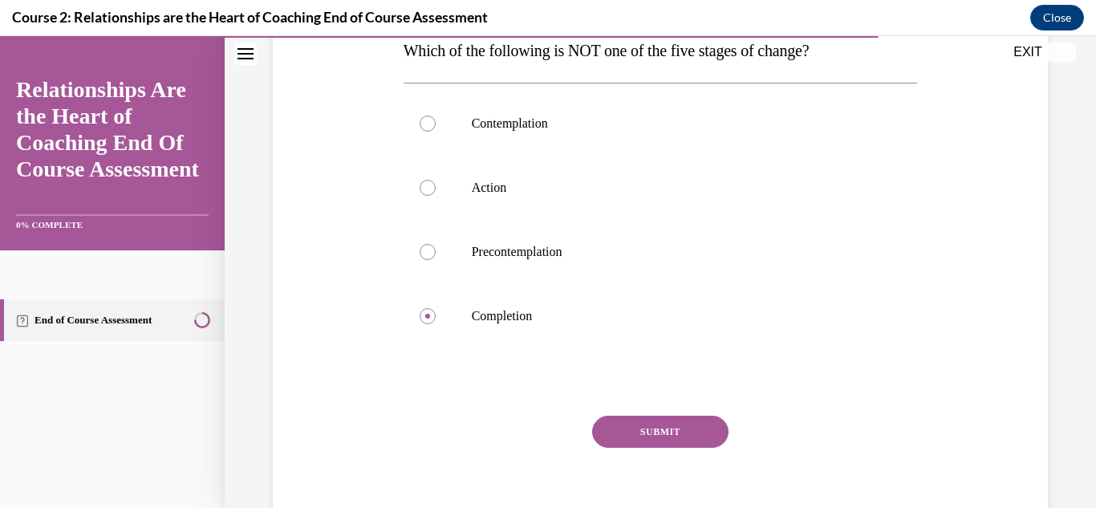
click at [672, 439] on button "SUBMIT" at bounding box center [660, 432] width 136 height 32
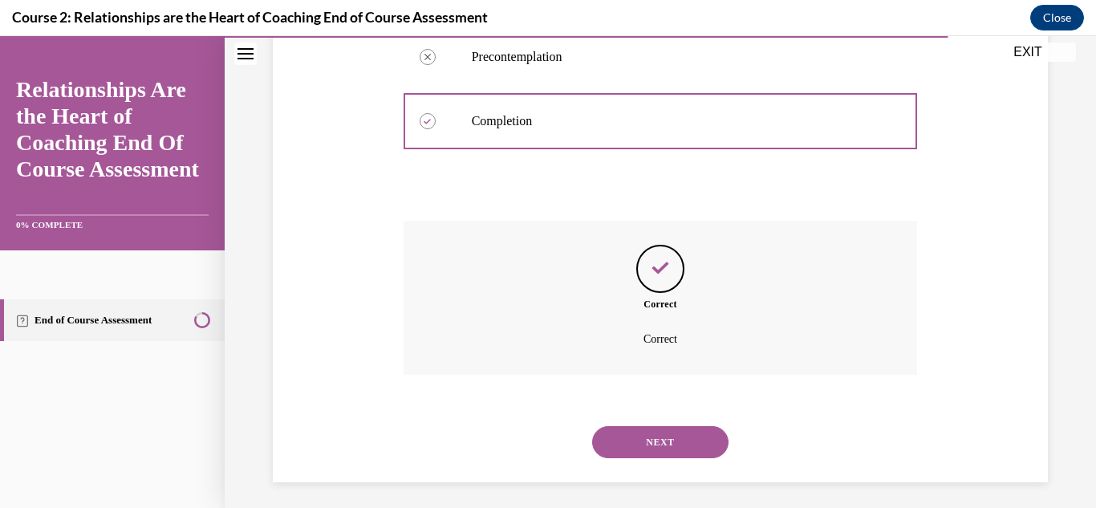
scroll to position [473, 0]
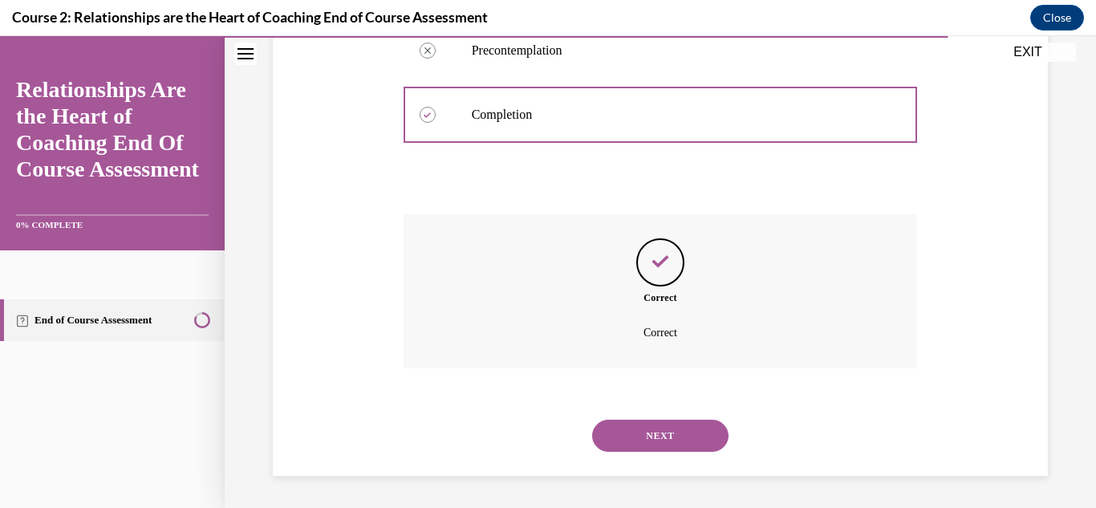
click at [671, 449] on button "NEXT" at bounding box center [660, 436] width 136 height 32
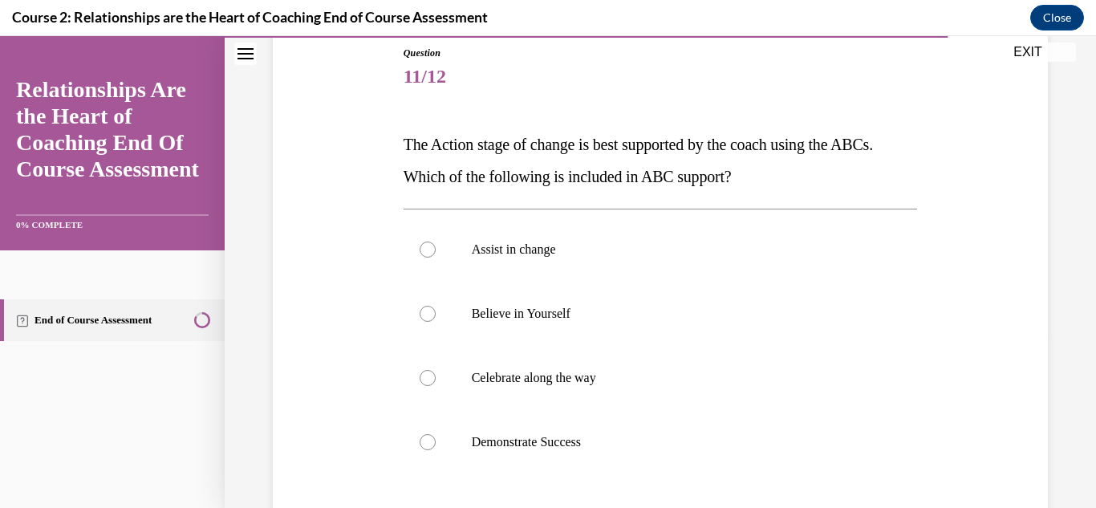
scroll to position [184, 0]
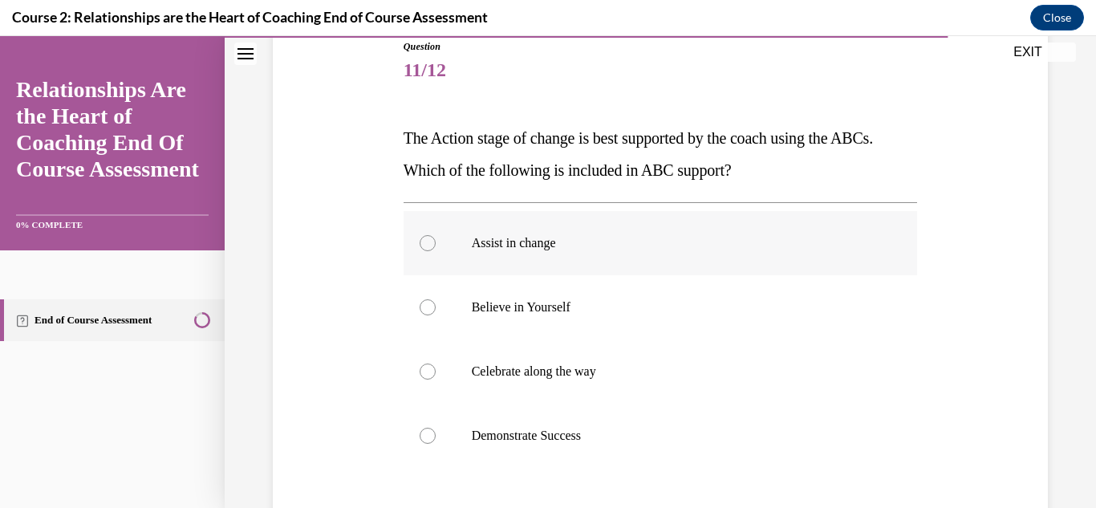
click at [595, 253] on label "Assist in change" at bounding box center [661, 243] width 514 height 64
click at [436, 251] on input "Assist in change" at bounding box center [428, 243] width 16 height 16
radio input "true"
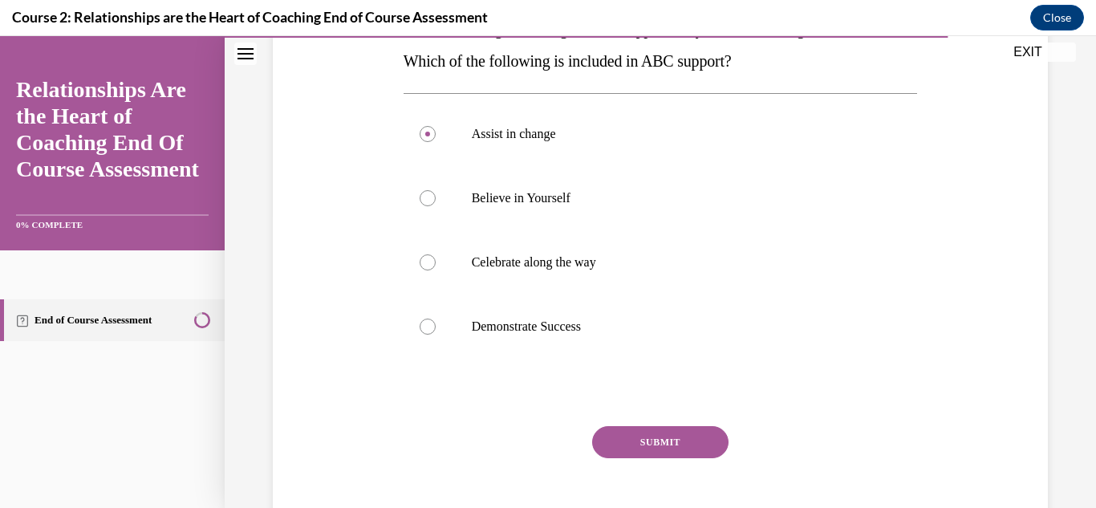
click at [660, 447] on button "SUBMIT" at bounding box center [660, 442] width 136 height 32
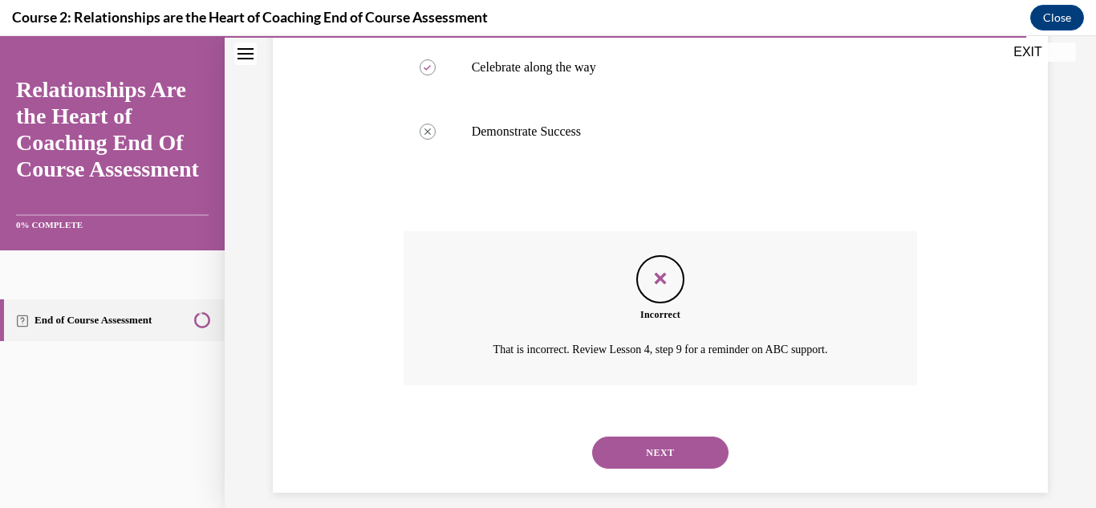
scroll to position [505, 0]
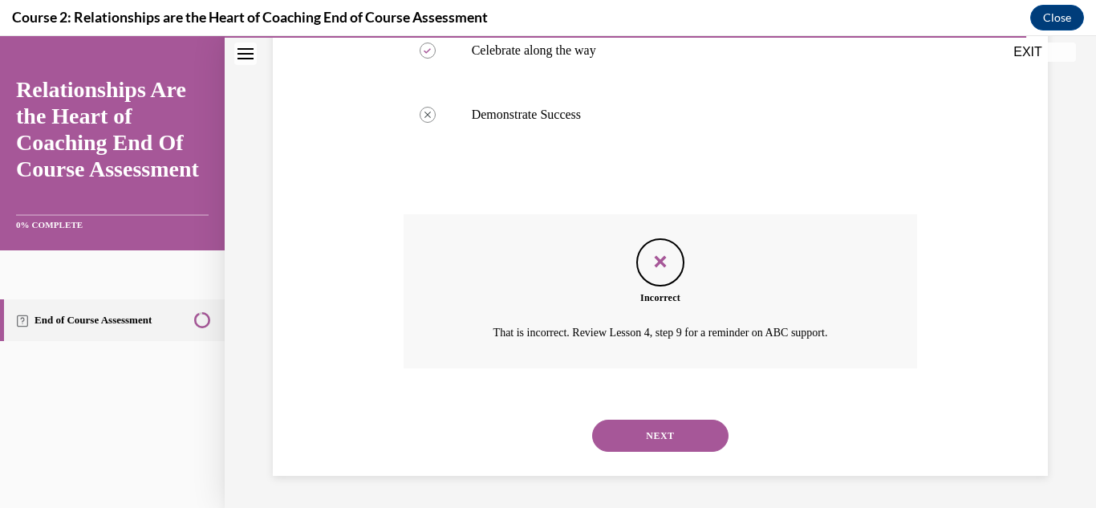
click at [657, 445] on button "NEXT" at bounding box center [660, 436] width 136 height 32
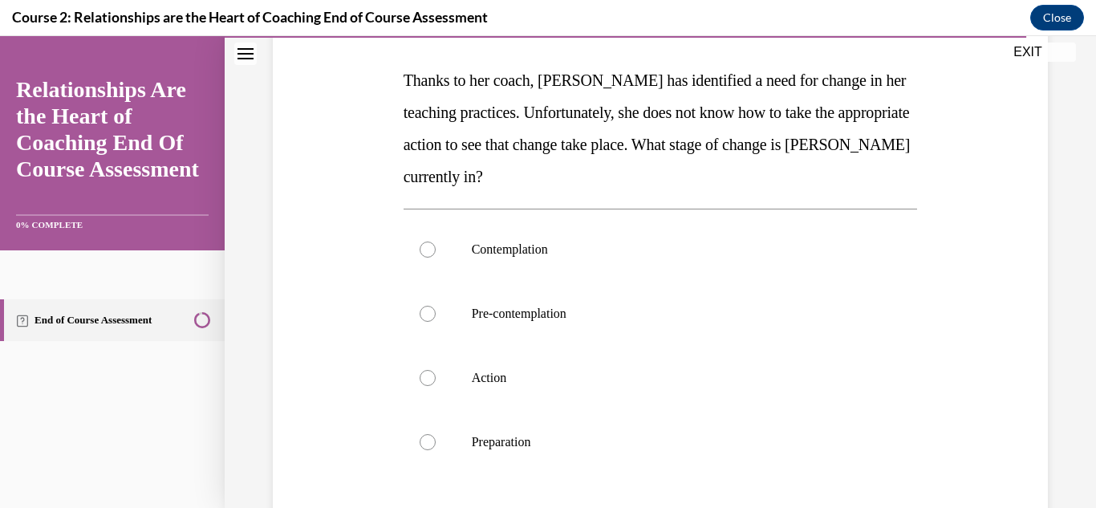
scroll to position [244, 0]
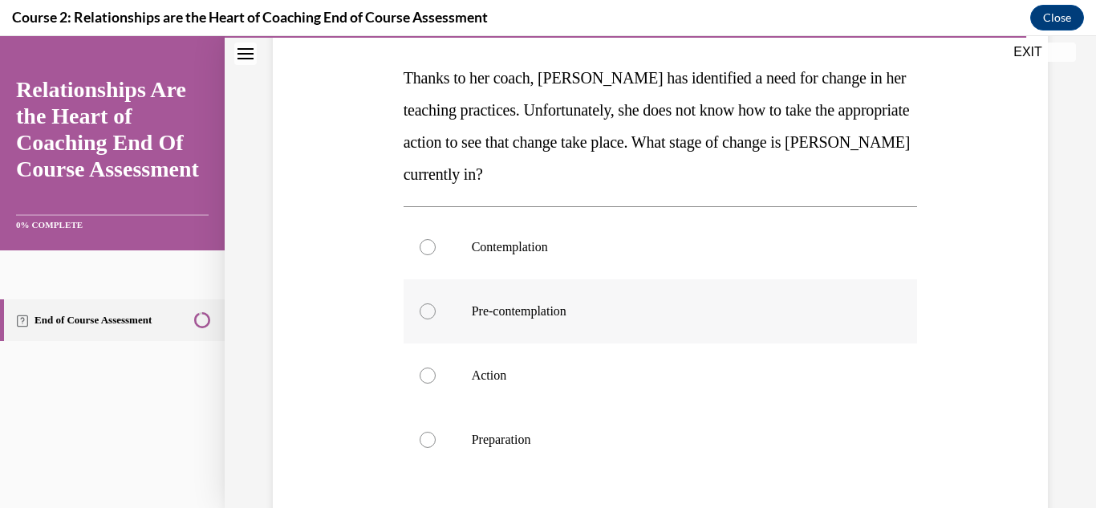
click at [613, 321] on label "Pre-contemplation" at bounding box center [661, 311] width 514 height 64
click at [436, 319] on input "Pre-contemplation" at bounding box center [428, 311] width 16 height 16
radio input "true"
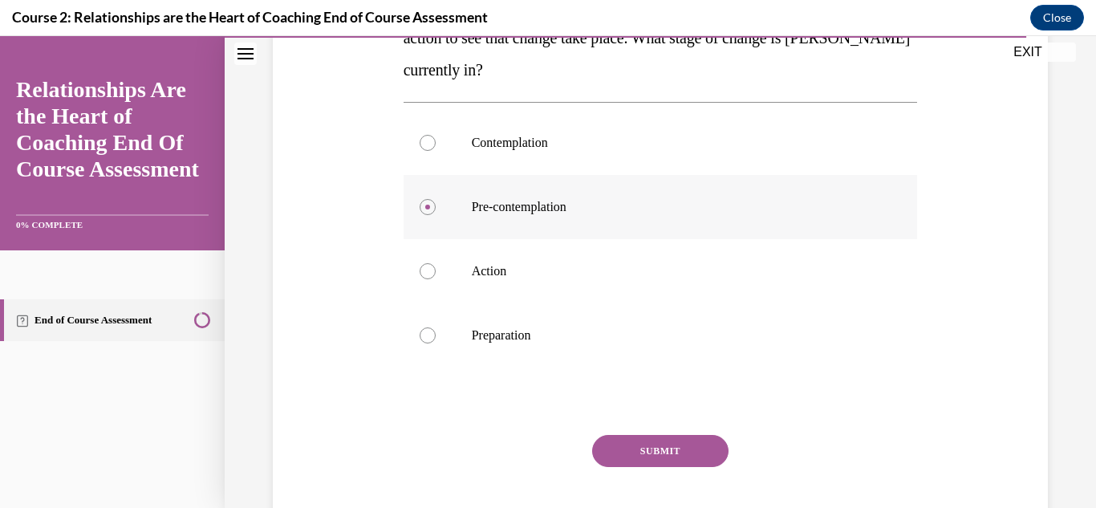
scroll to position [362, 0]
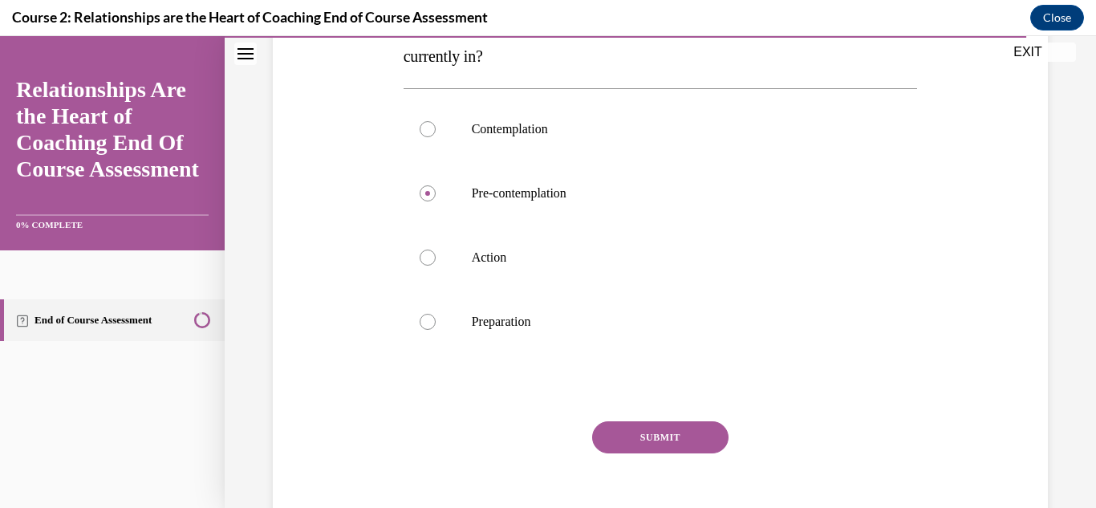
click at [668, 410] on div "Question 12/12 Thanks to her coach, Sylvia has identified a need for change in …" at bounding box center [661, 207] width 514 height 692
click at [664, 434] on button "SUBMIT" at bounding box center [660, 437] width 136 height 32
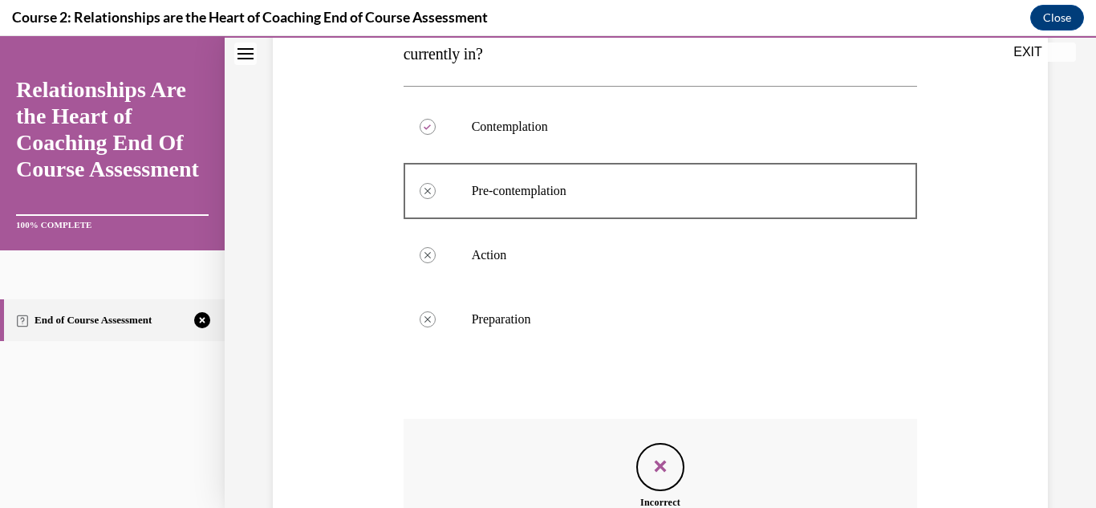
scroll to position [588, 0]
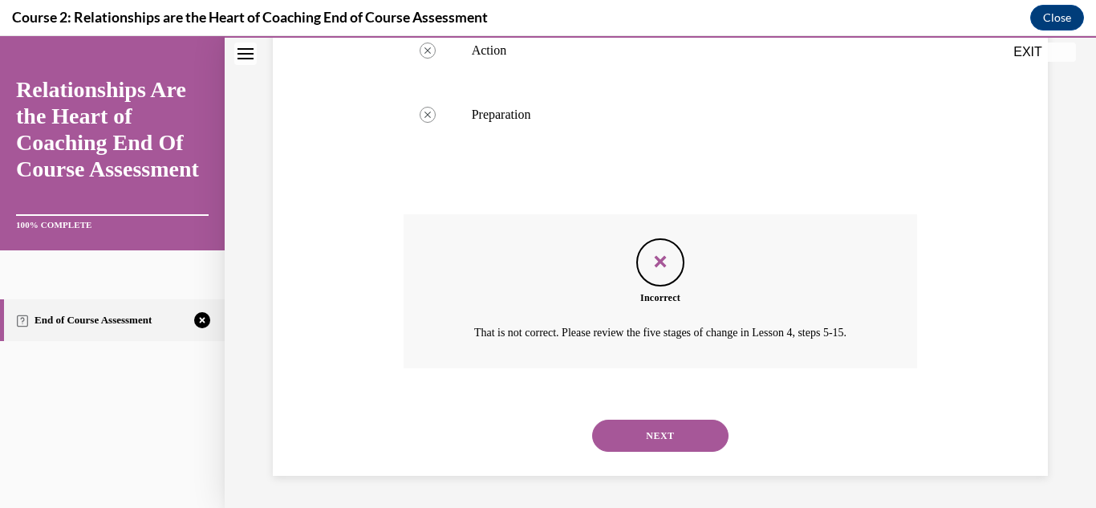
click at [678, 436] on button "NEXT" at bounding box center [660, 436] width 136 height 32
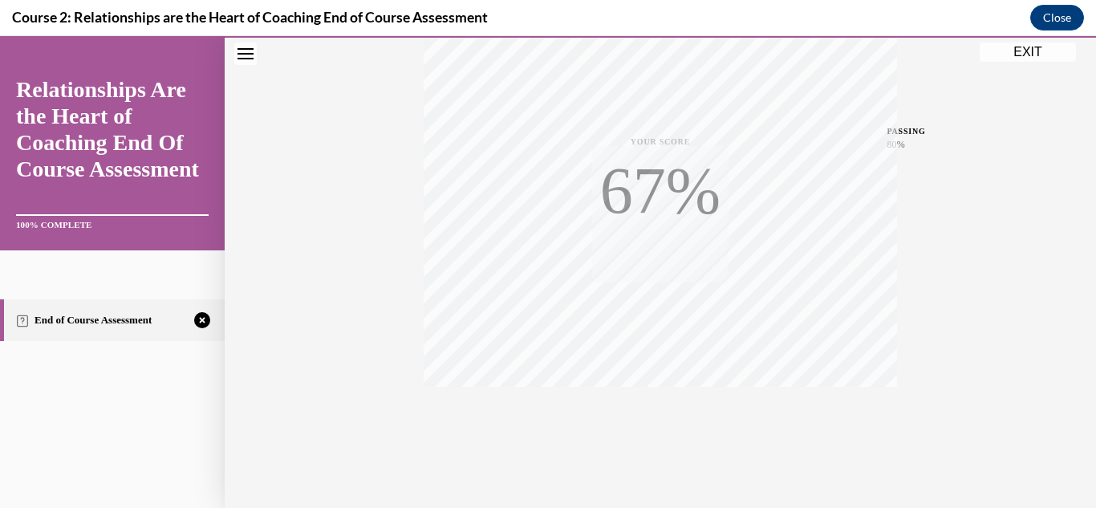
scroll to position [351, 0]
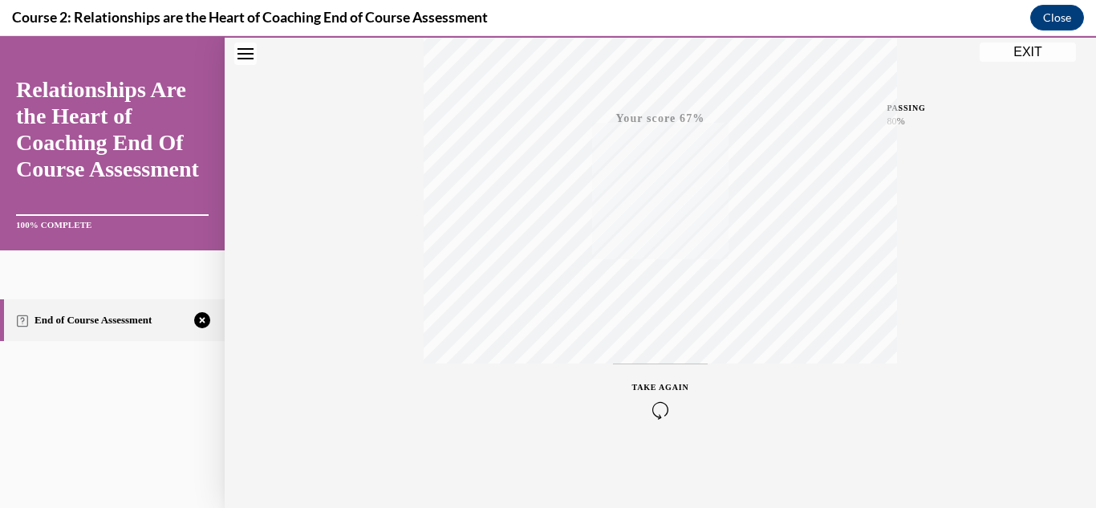
click at [661, 399] on div "TAKE AGAIN" at bounding box center [660, 400] width 57 height 38
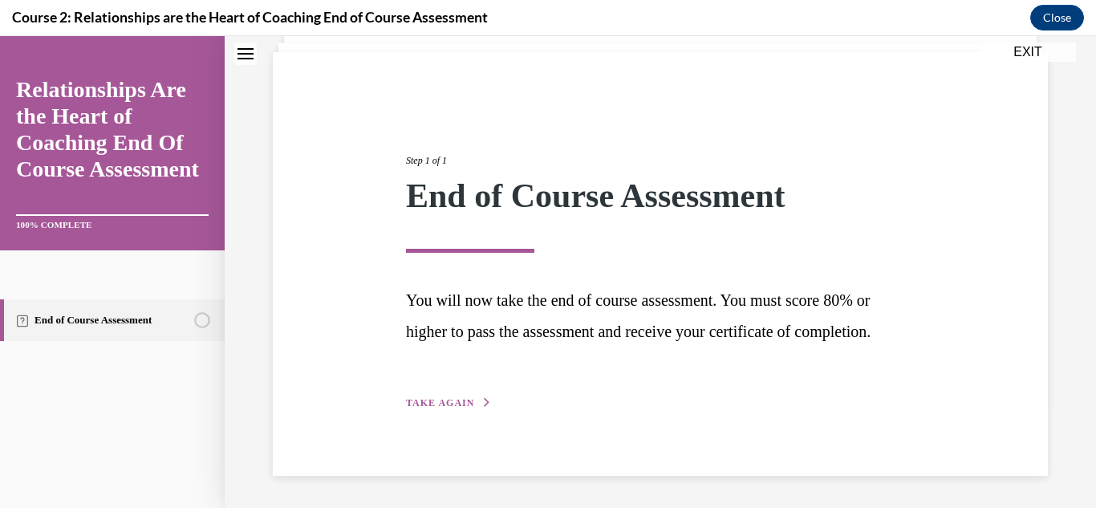
scroll to position [137, 0]
click at [482, 407] on icon "button" at bounding box center [487, 402] width 10 height 9
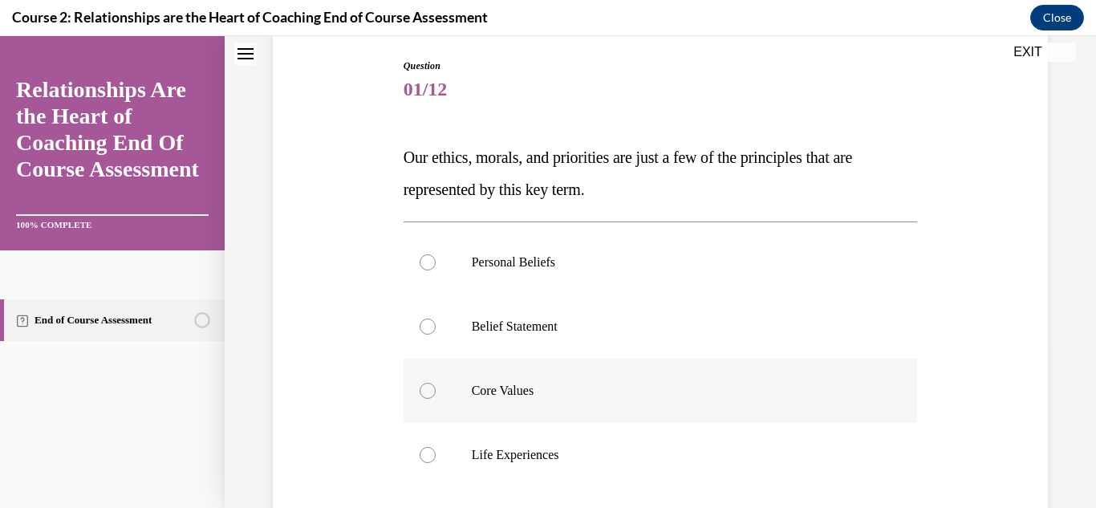
click at [576, 393] on p "Core Values" at bounding box center [675, 391] width 406 height 16
click at [436, 393] on input "Core Values" at bounding box center [428, 391] width 16 height 16
radio input "true"
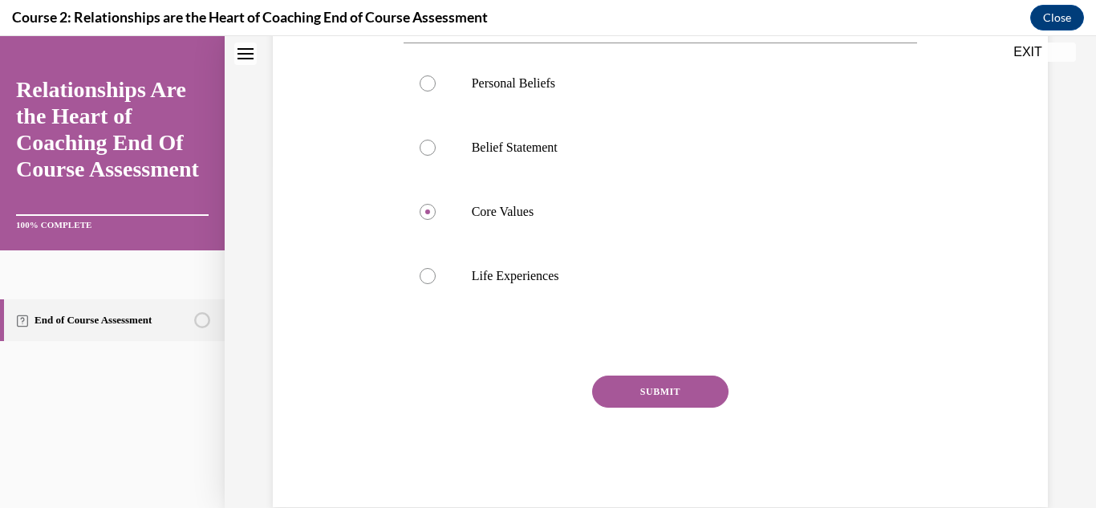
click at [673, 396] on button "SUBMIT" at bounding box center [660, 392] width 136 height 32
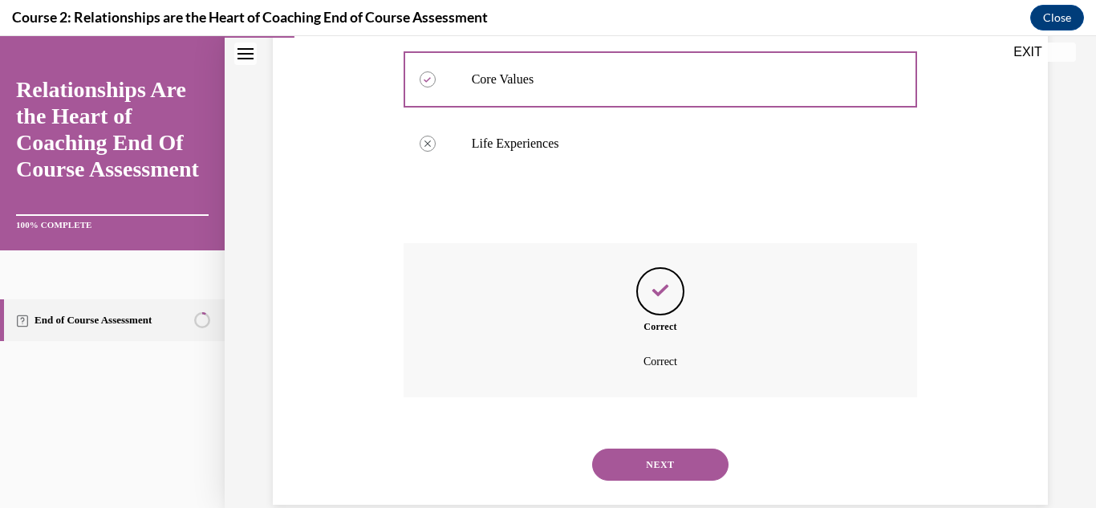
scroll to position [505, 0]
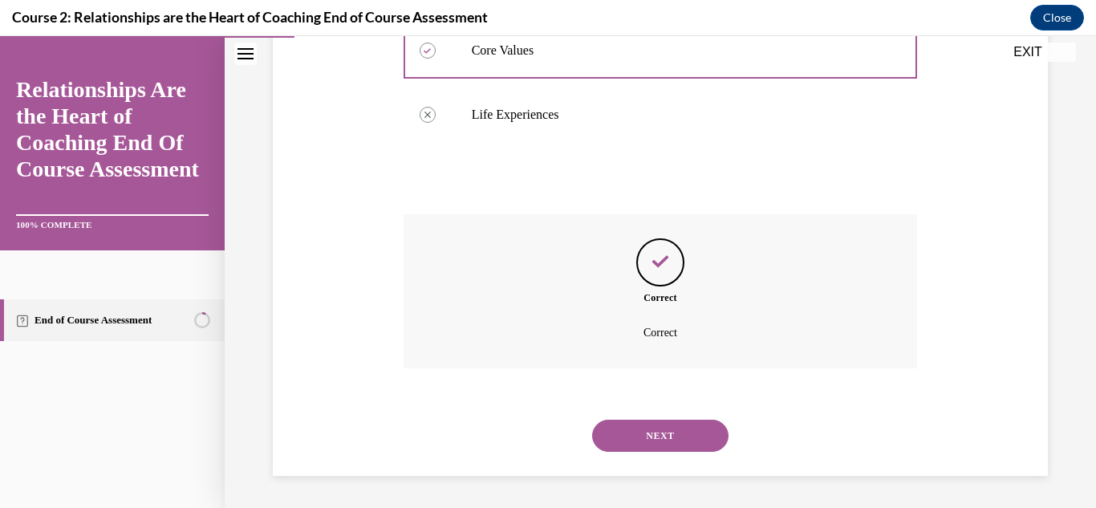
click at [662, 438] on button "NEXT" at bounding box center [660, 436] width 136 height 32
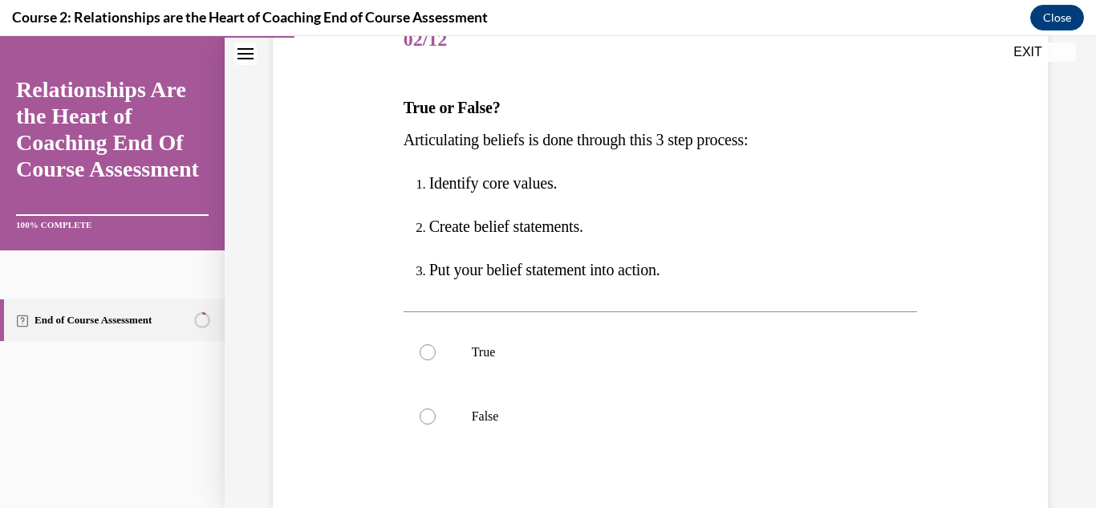
scroll to position [220, 0]
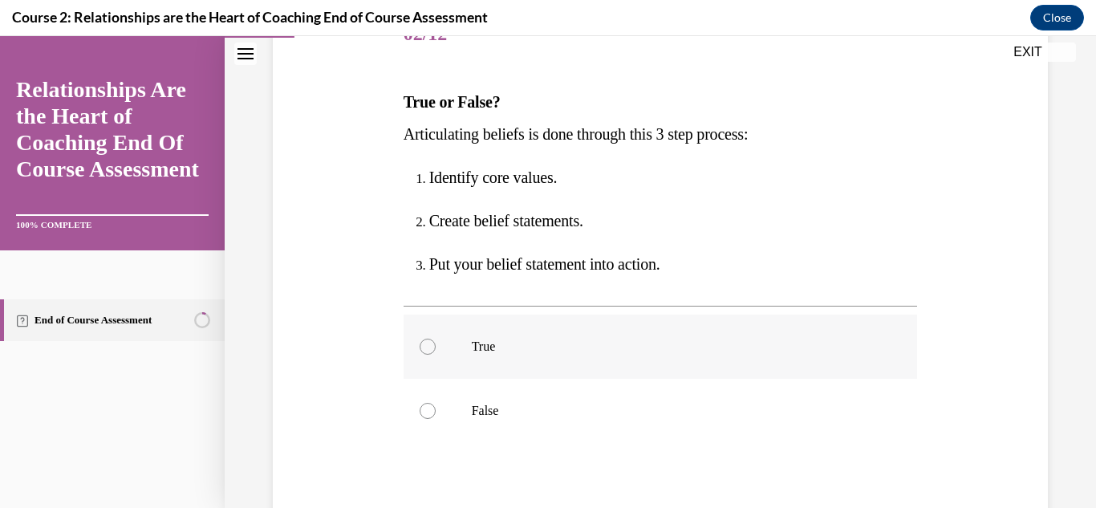
click at [653, 345] on p "True" at bounding box center [675, 347] width 406 height 16
click at [436, 345] on input "True" at bounding box center [428, 347] width 16 height 16
radio input "true"
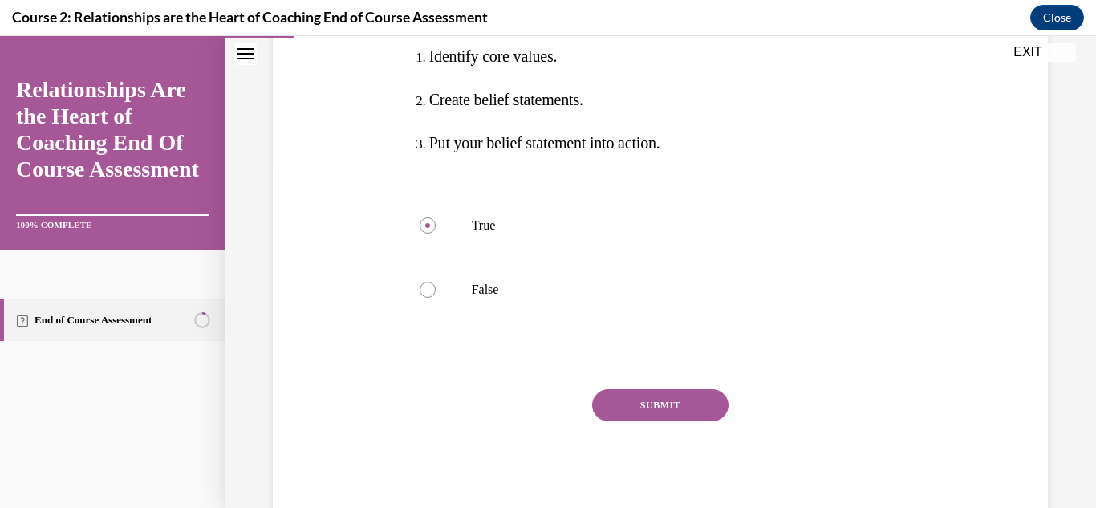
click at [657, 398] on button "SUBMIT" at bounding box center [660, 405] width 136 height 32
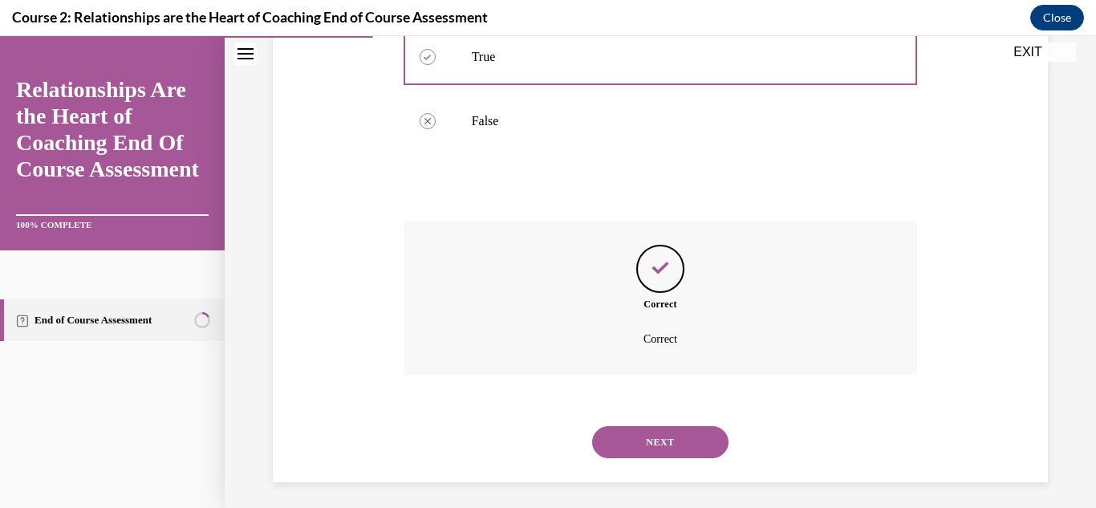
scroll to position [516, 0]
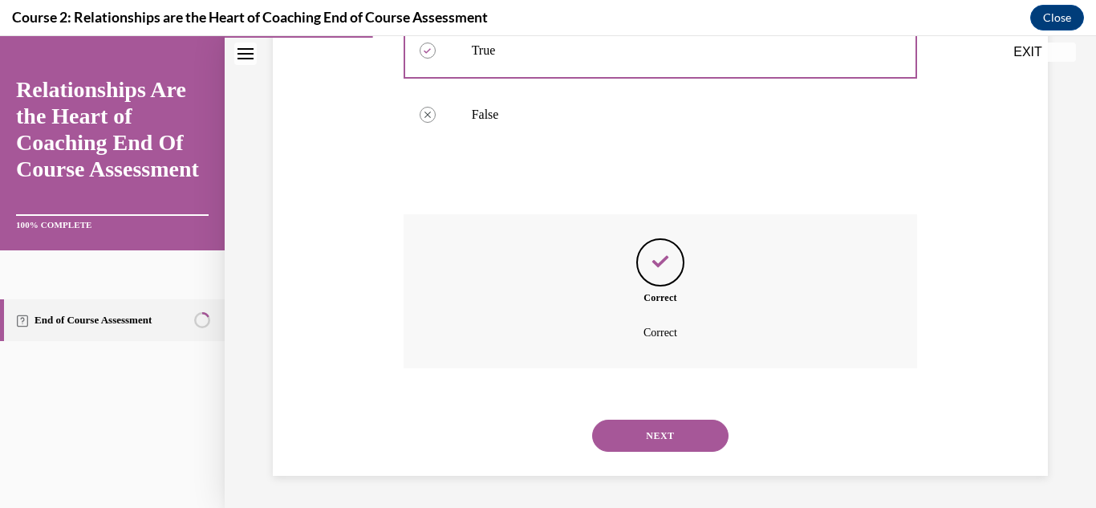
click at [651, 446] on button "NEXT" at bounding box center [660, 436] width 136 height 32
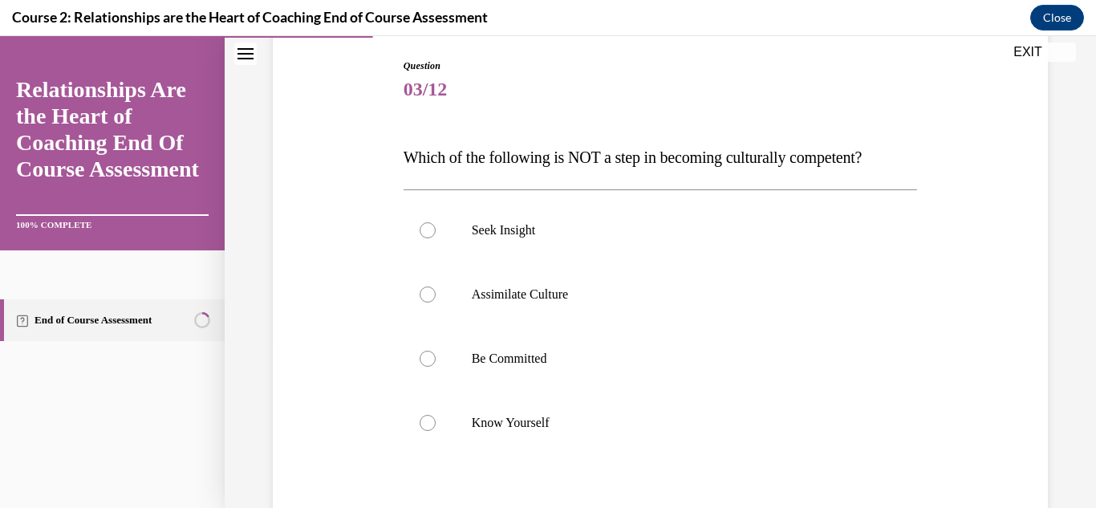
scroll to position [180, 0]
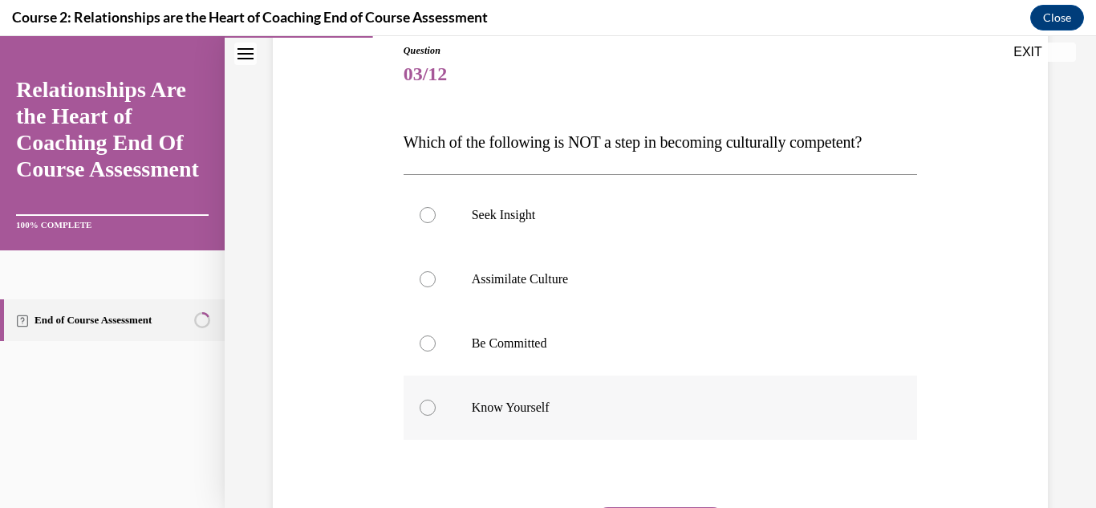
click at [617, 412] on p "Know Yourself" at bounding box center [675, 408] width 406 height 16
click at [436, 412] on input "Know Yourself" at bounding box center [428, 408] width 16 height 16
radio input "true"
click at [656, 335] on p "Be Committed" at bounding box center [675, 343] width 406 height 16
click at [436, 335] on input "Be Committed" at bounding box center [428, 343] width 16 height 16
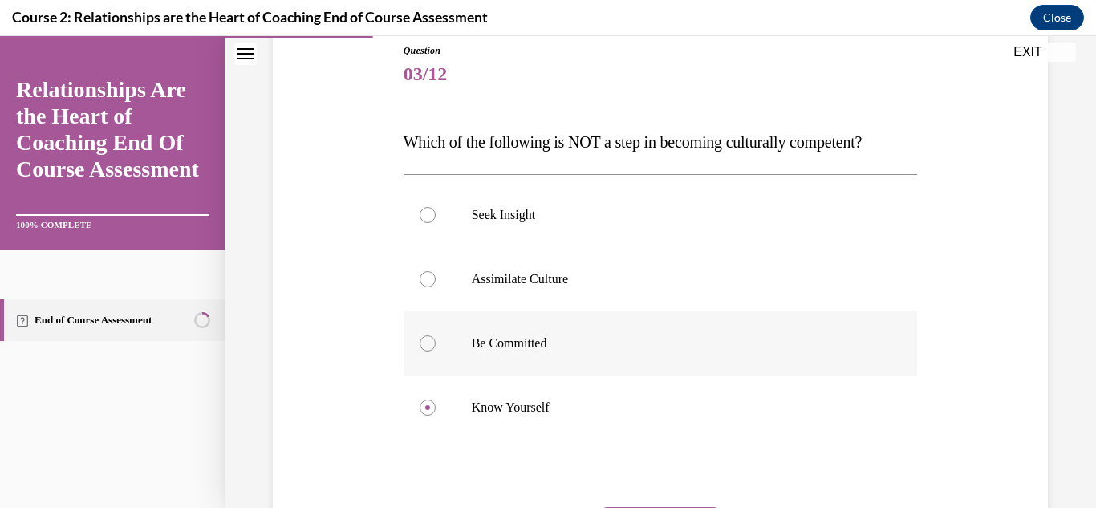
radio input "true"
click at [699, 268] on label "Assimilate Culture" at bounding box center [661, 279] width 514 height 64
click at [436, 271] on input "Assimilate Culture" at bounding box center [428, 279] width 16 height 16
radio input "true"
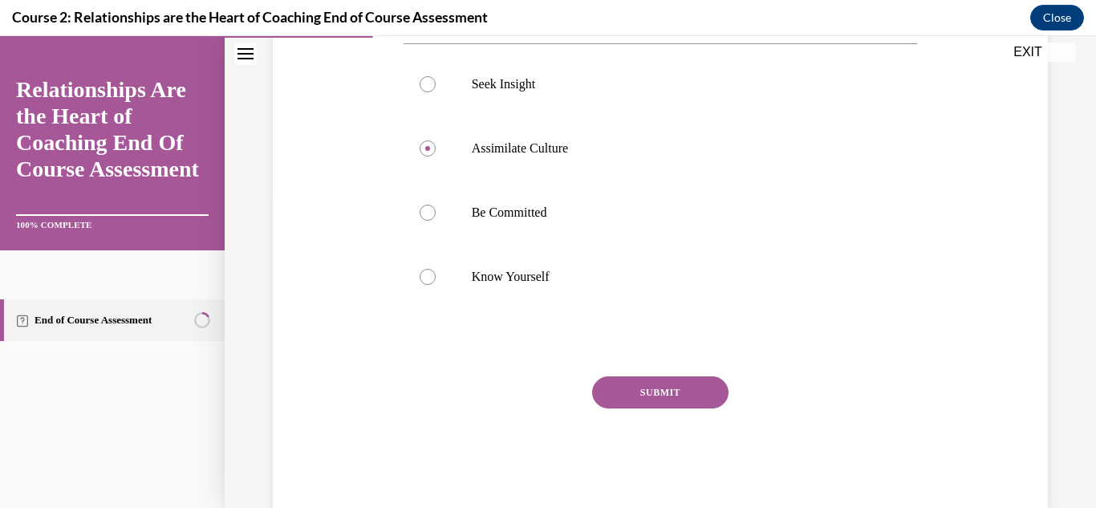
click at [668, 379] on button "SUBMIT" at bounding box center [660, 392] width 136 height 32
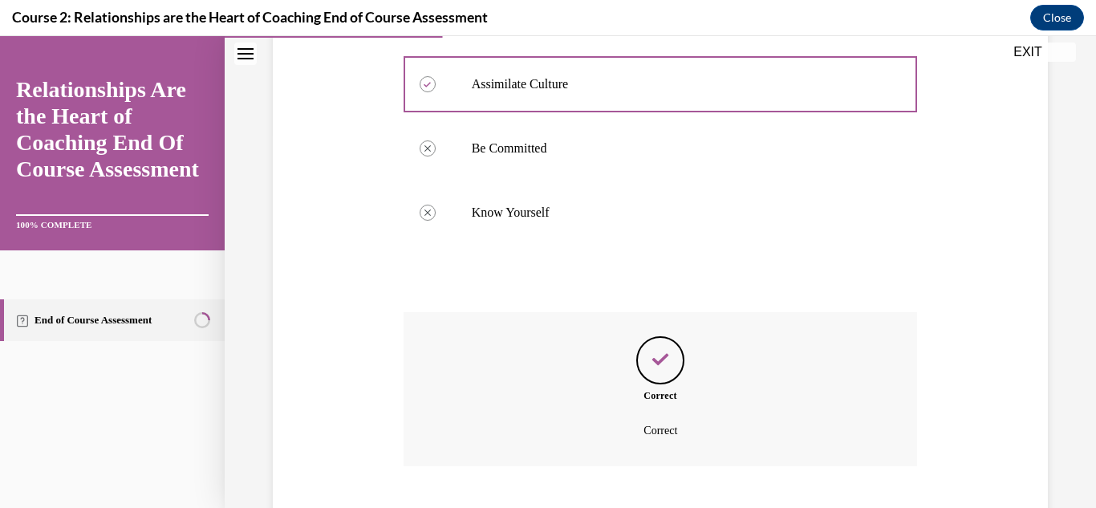
scroll to position [473, 0]
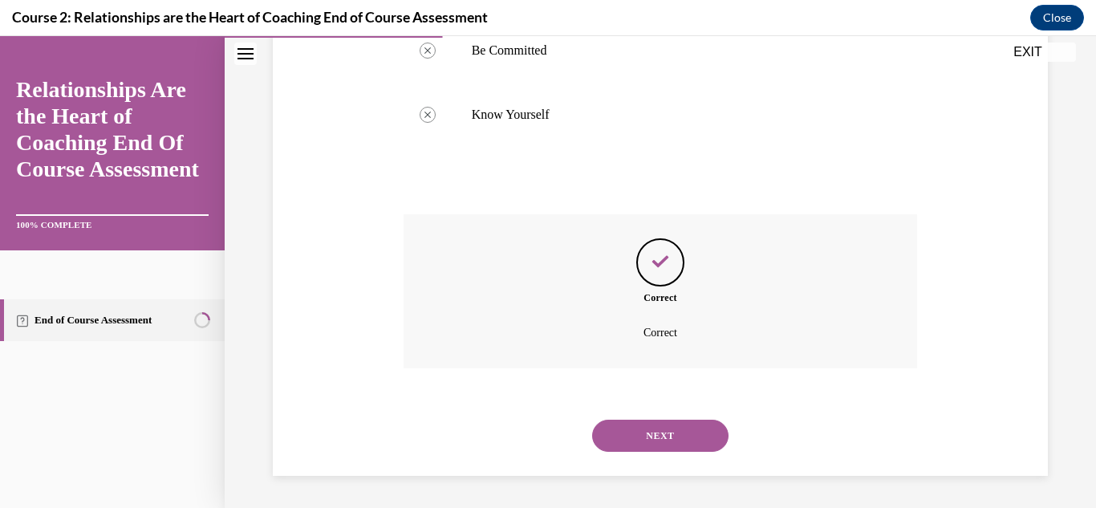
click at [659, 437] on button "NEXT" at bounding box center [660, 436] width 136 height 32
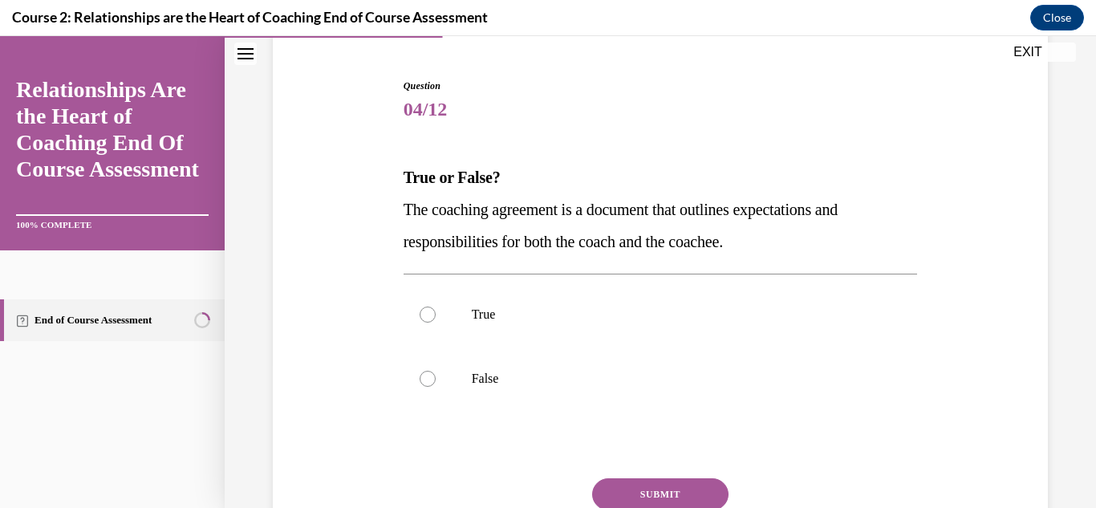
scroll to position [145, 0]
click at [670, 319] on p "True" at bounding box center [675, 314] width 406 height 16
click at [436, 319] on input "True" at bounding box center [428, 314] width 16 height 16
radio input "true"
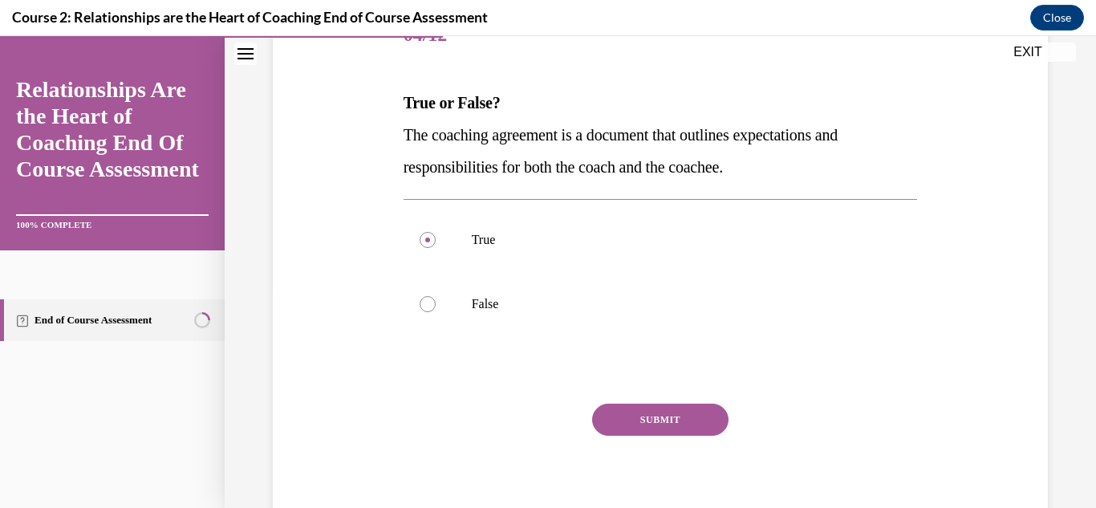
click at [672, 418] on button "SUBMIT" at bounding box center [660, 420] width 136 height 32
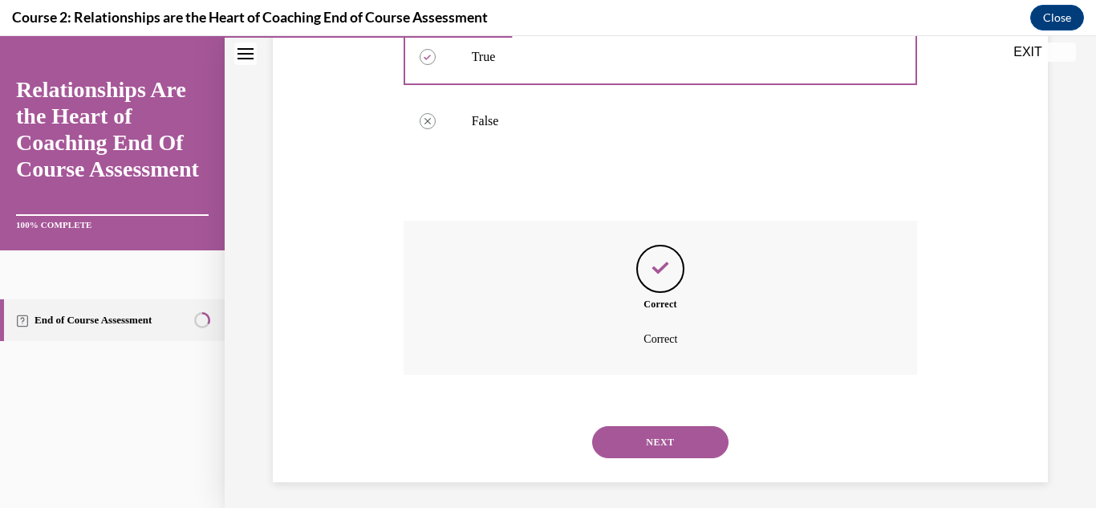
scroll to position [408, 0]
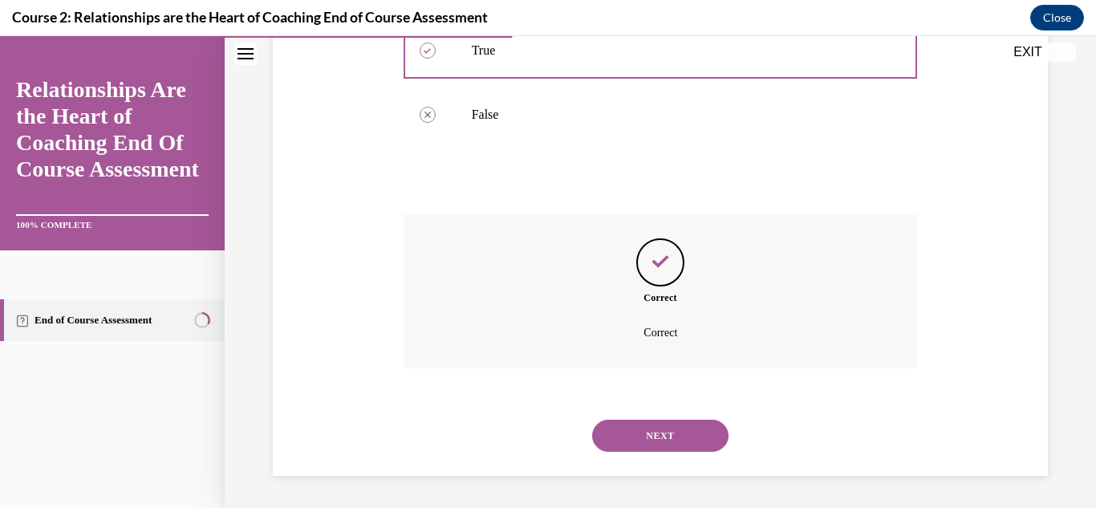
click at [695, 431] on button "NEXT" at bounding box center [660, 436] width 136 height 32
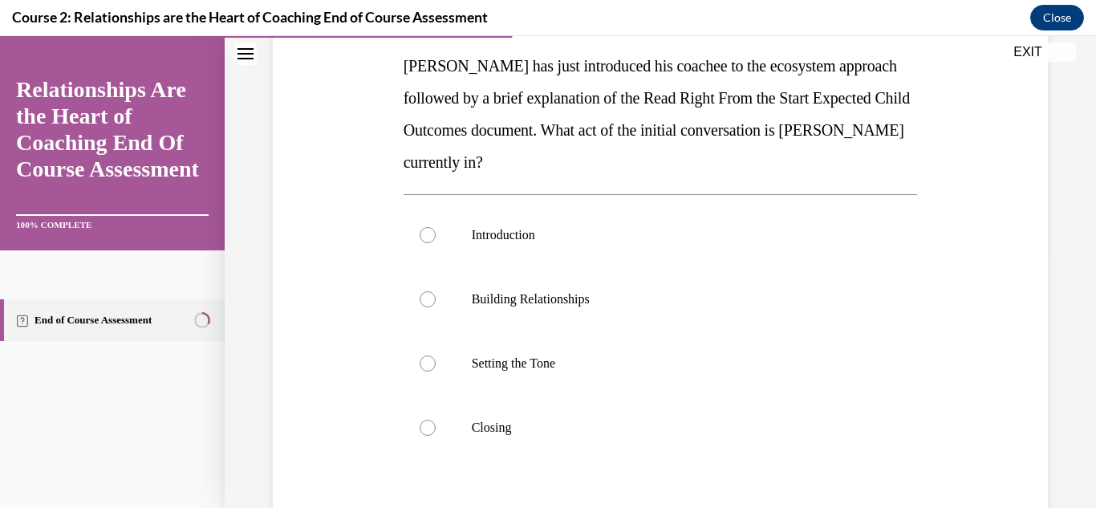
scroll to position [261, 0]
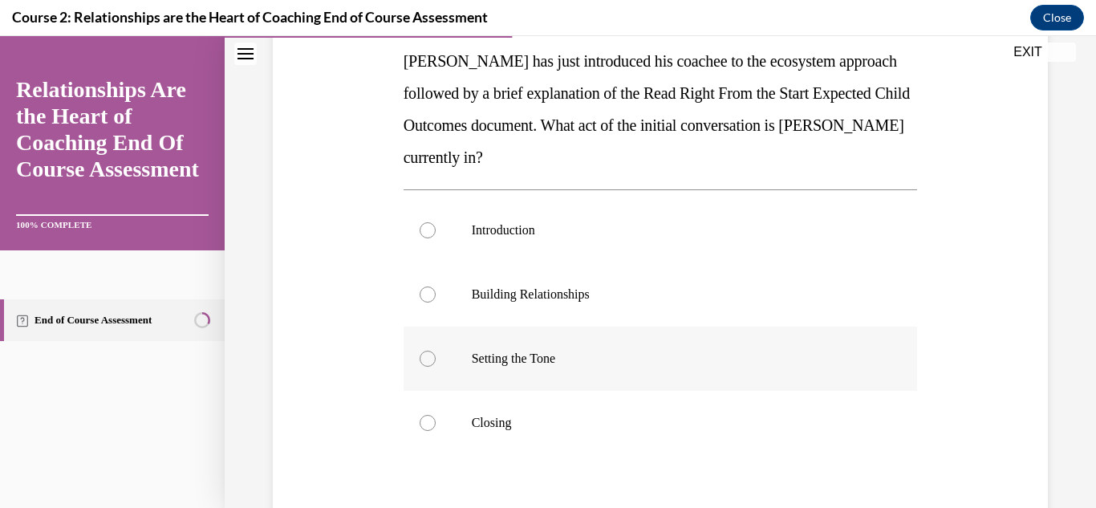
click at [629, 360] on p "Setting the Tone" at bounding box center [675, 359] width 406 height 16
click at [436, 360] on input "Setting the Tone" at bounding box center [428, 359] width 16 height 16
radio input "true"
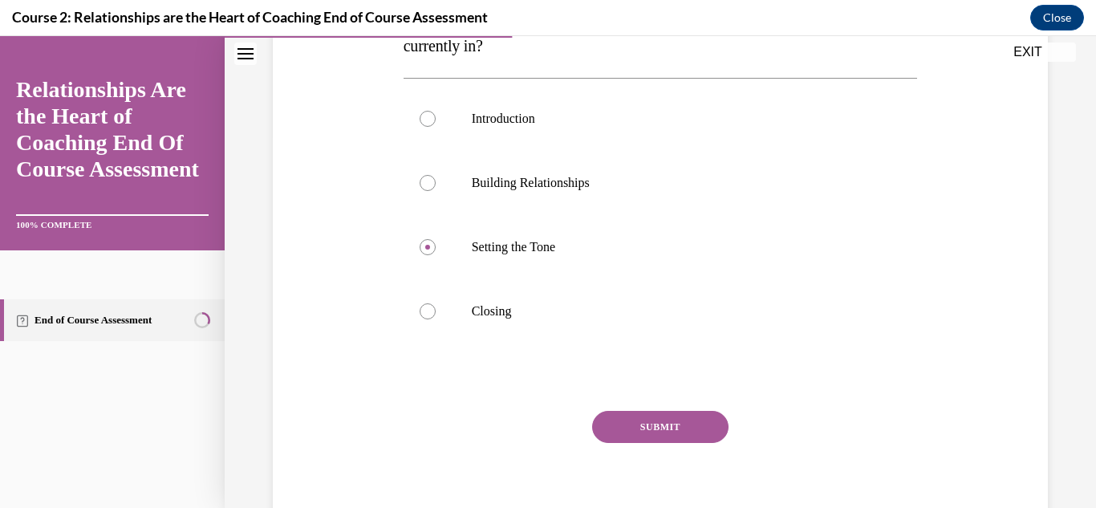
click at [656, 421] on button "SUBMIT" at bounding box center [660, 427] width 136 height 32
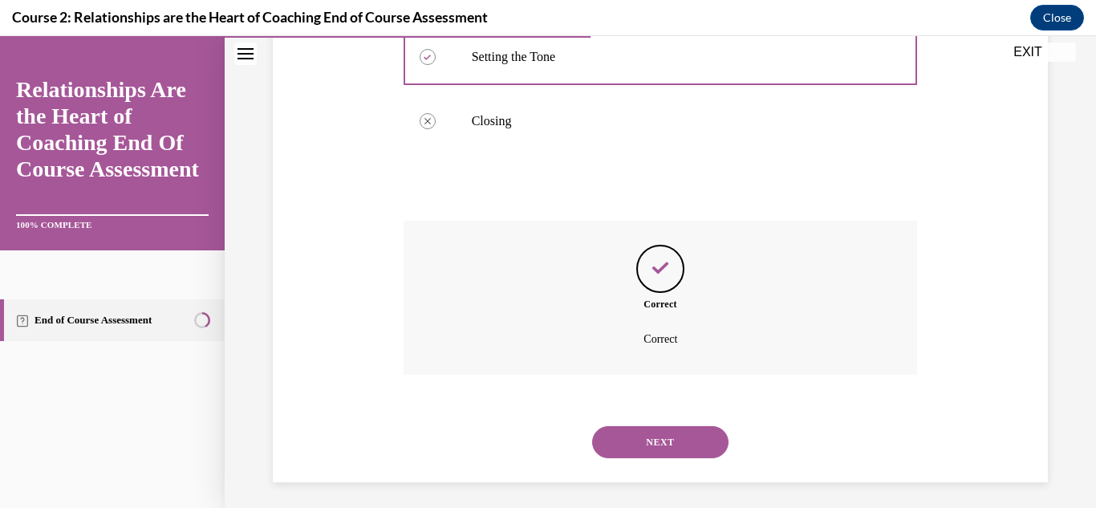
scroll to position [569, 0]
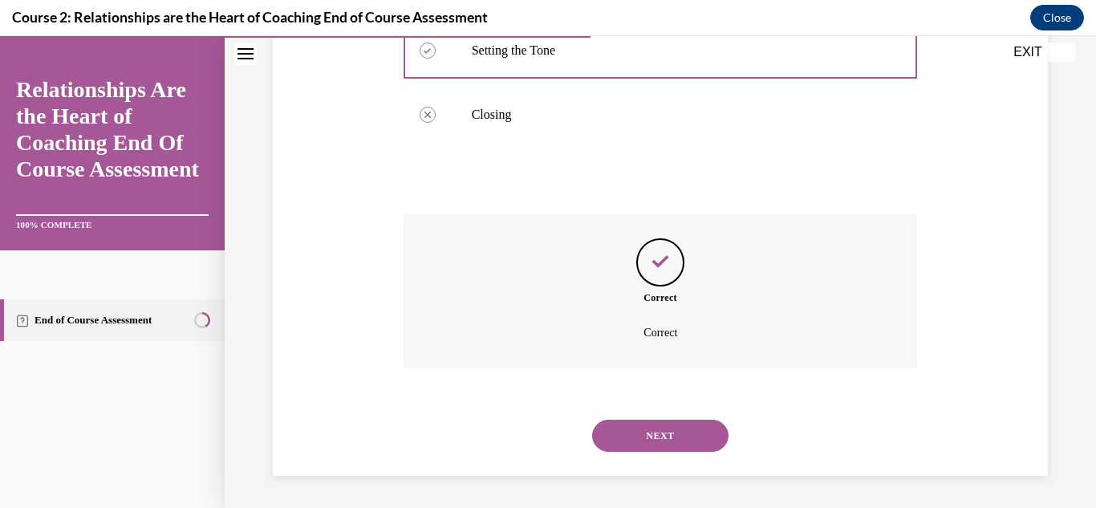
click at [679, 437] on button "NEXT" at bounding box center [660, 436] width 136 height 32
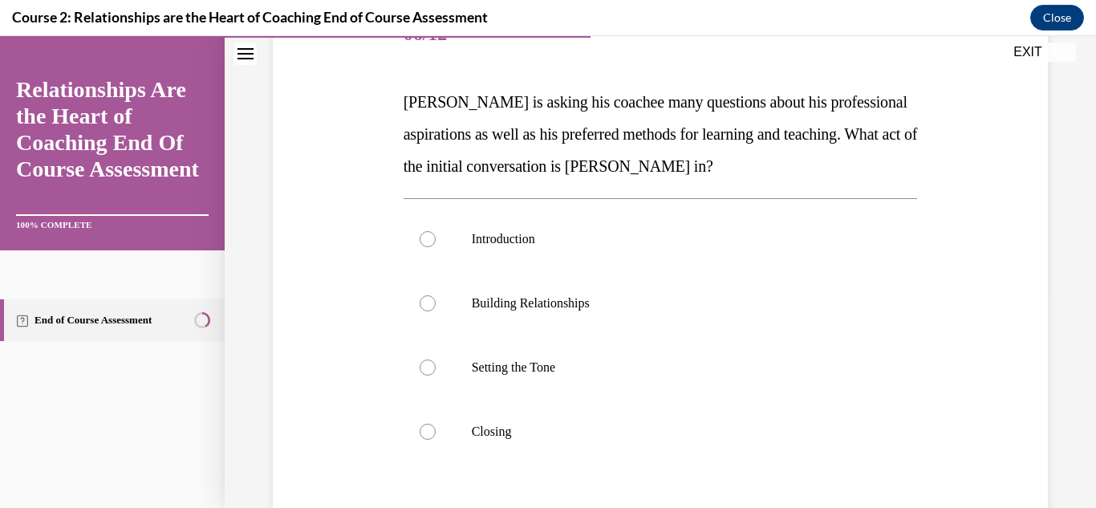
scroll to position [219, 0]
click at [618, 307] on p "Building Relationships" at bounding box center [675, 304] width 406 height 16
click at [436, 307] on input "Building Relationships" at bounding box center [428, 304] width 16 height 16
radio input "true"
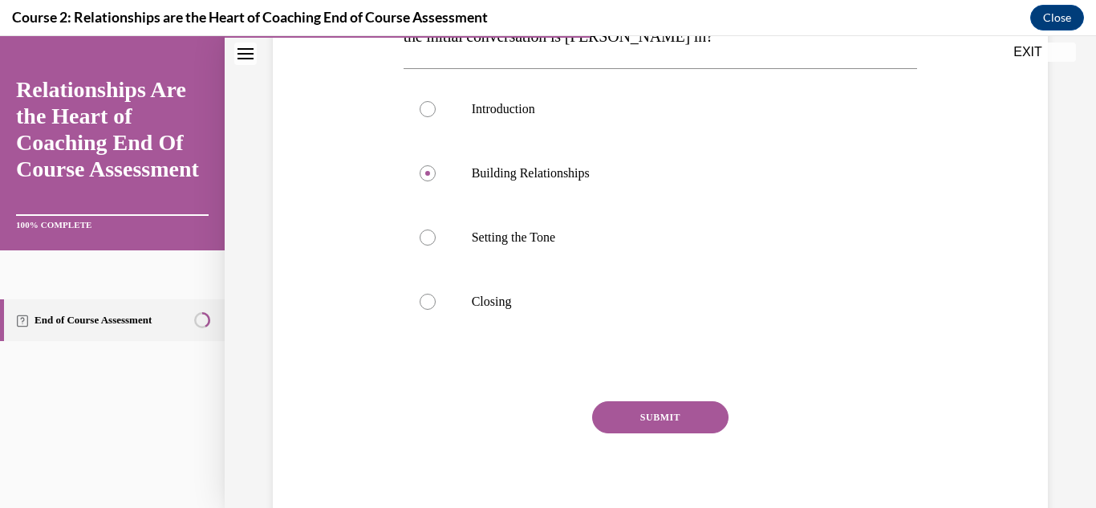
click at [642, 418] on button "SUBMIT" at bounding box center [660, 417] width 136 height 32
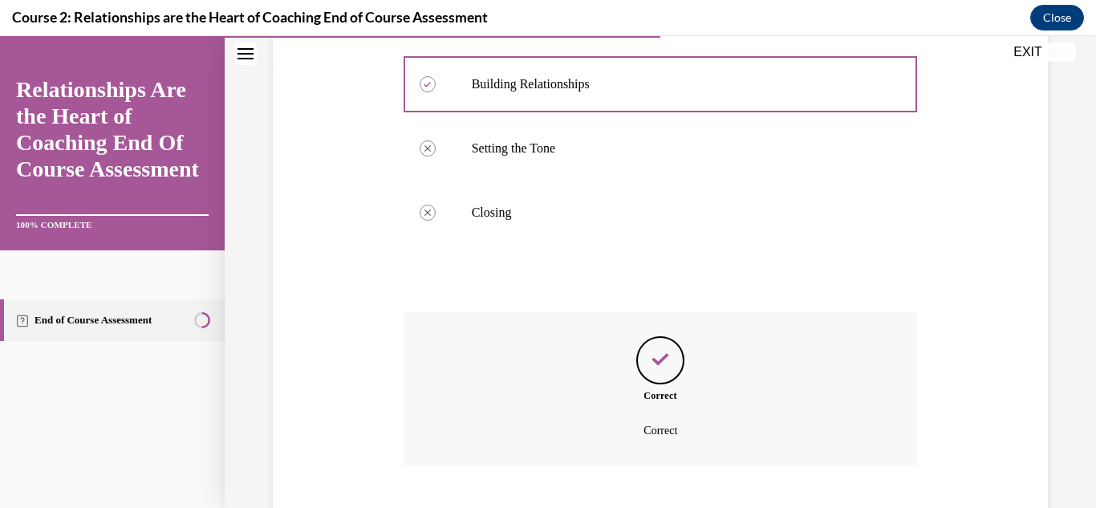
scroll to position [537, 0]
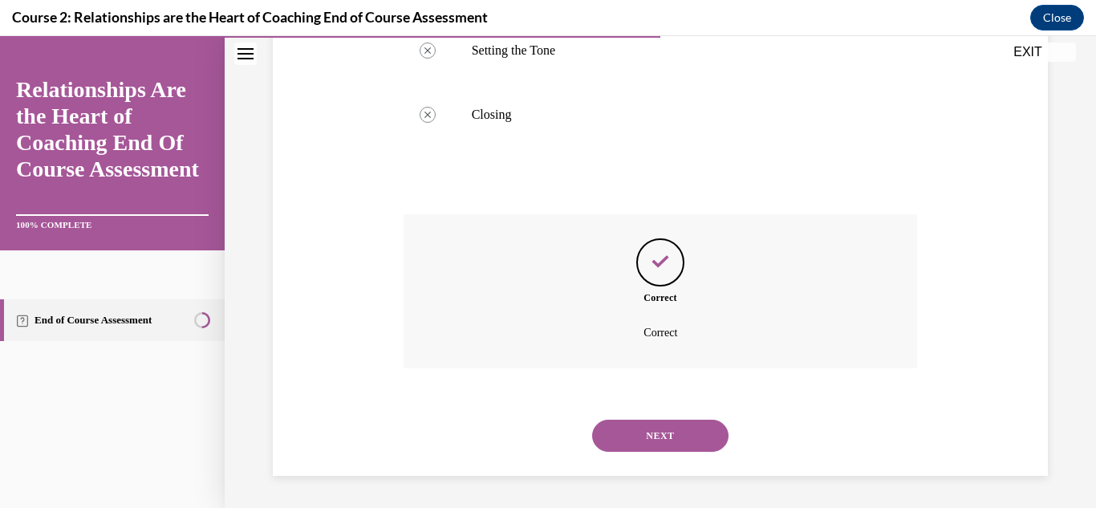
click at [677, 434] on button "NEXT" at bounding box center [660, 436] width 136 height 32
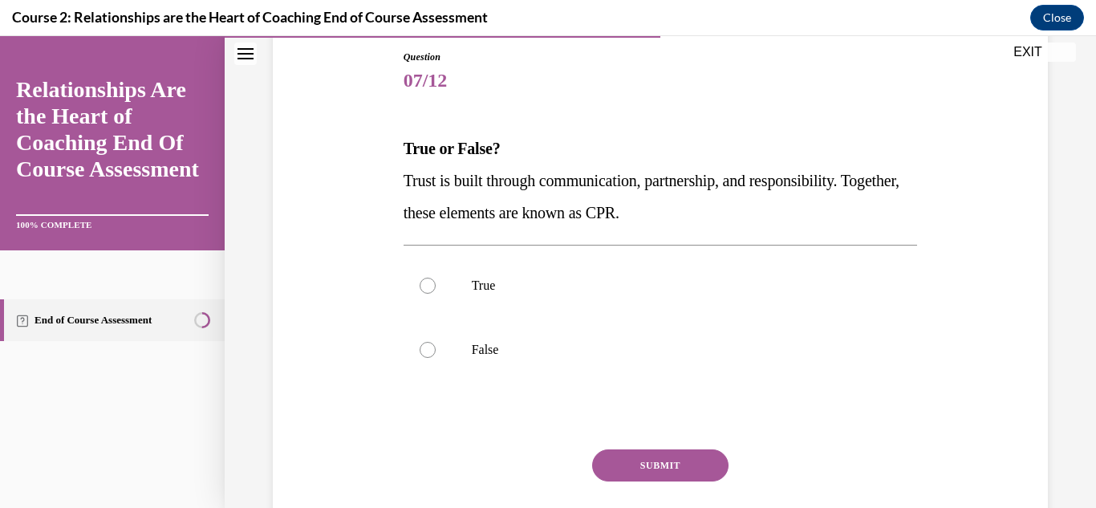
scroll to position [177, 0]
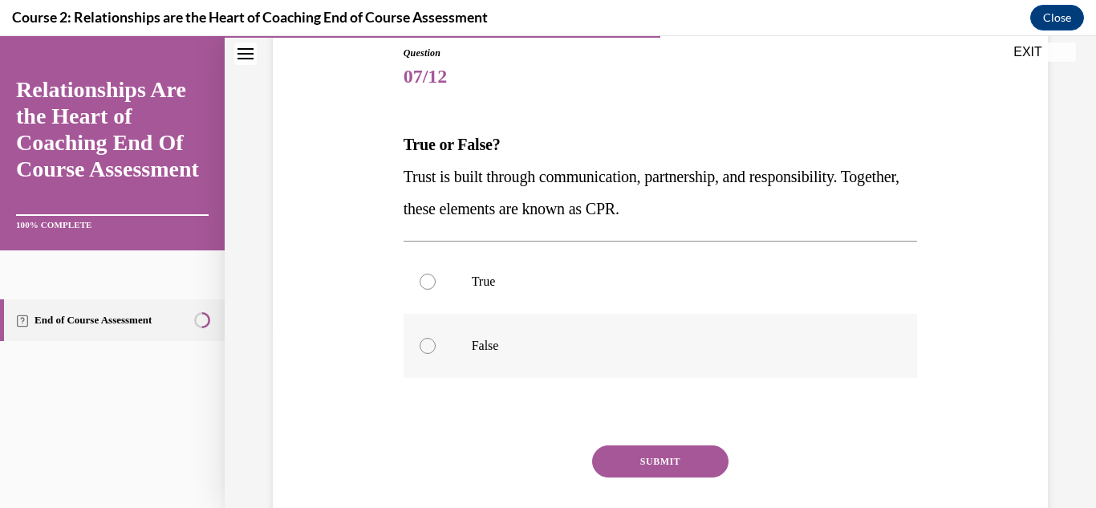
click at [499, 351] on p "False" at bounding box center [675, 346] width 406 height 16
click at [436, 351] on input "False" at bounding box center [428, 346] width 16 height 16
radio input "true"
click at [631, 458] on button "SUBMIT" at bounding box center [660, 461] width 136 height 32
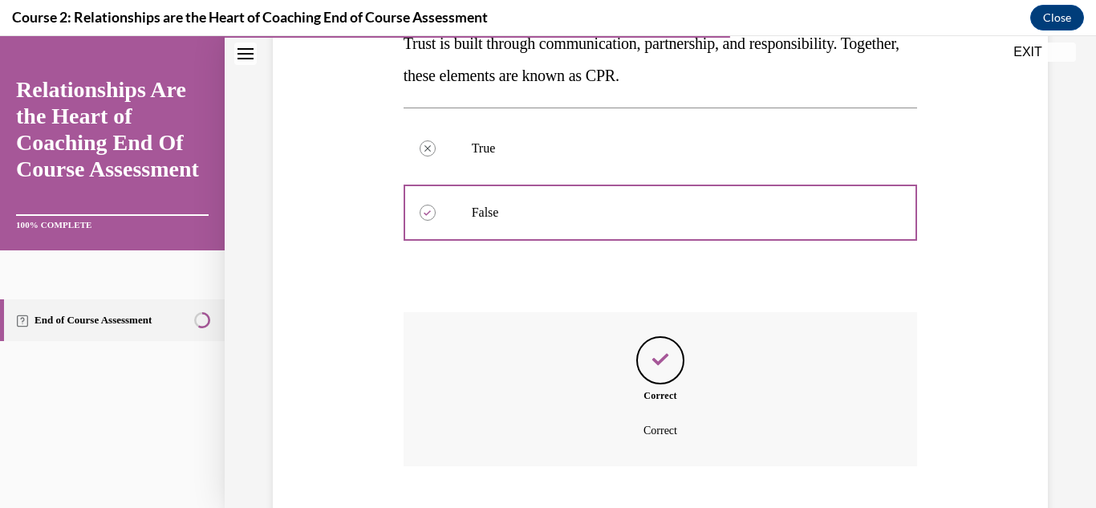
scroll to position [408, 0]
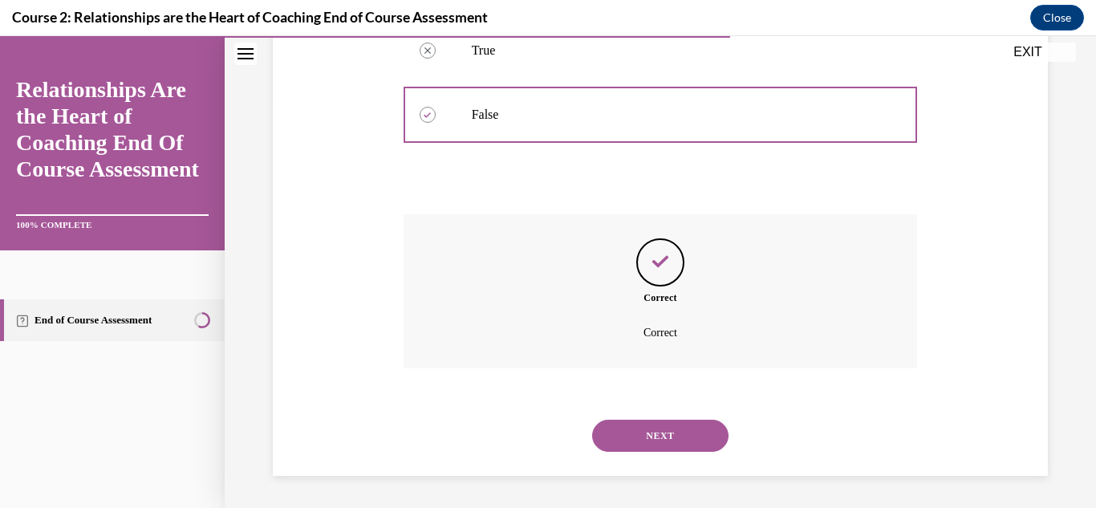
click at [643, 445] on button "NEXT" at bounding box center [660, 436] width 136 height 32
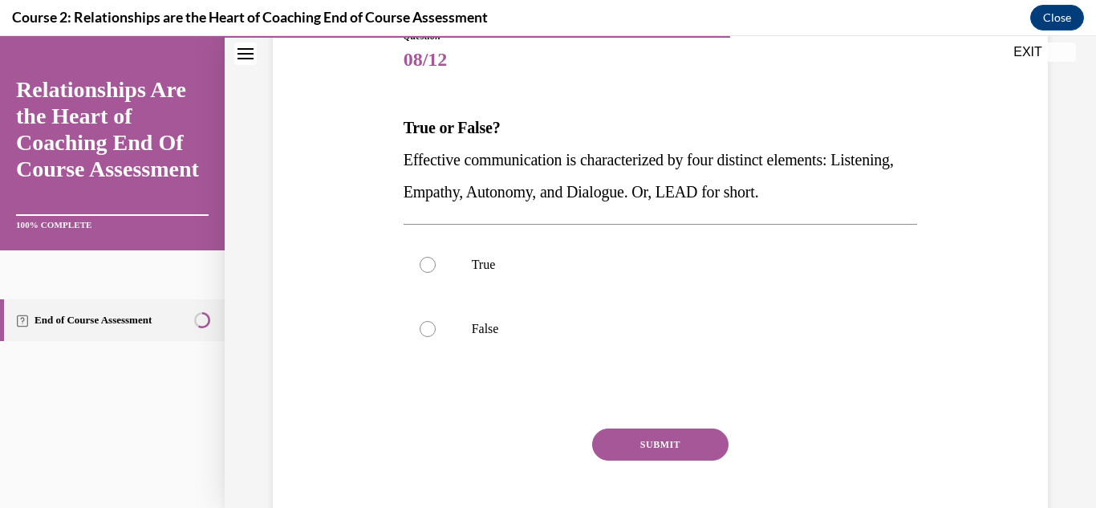
scroll to position [195, 0]
click at [519, 327] on p "False" at bounding box center [675, 328] width 406 height 16
click at [436, 327] on input "False" at bounding box center [428, 328] width 16 height 16
radio input "true"
click at [648, 432] on button "SUBMIT" at bounding box center [660, 444] width 136 height 32
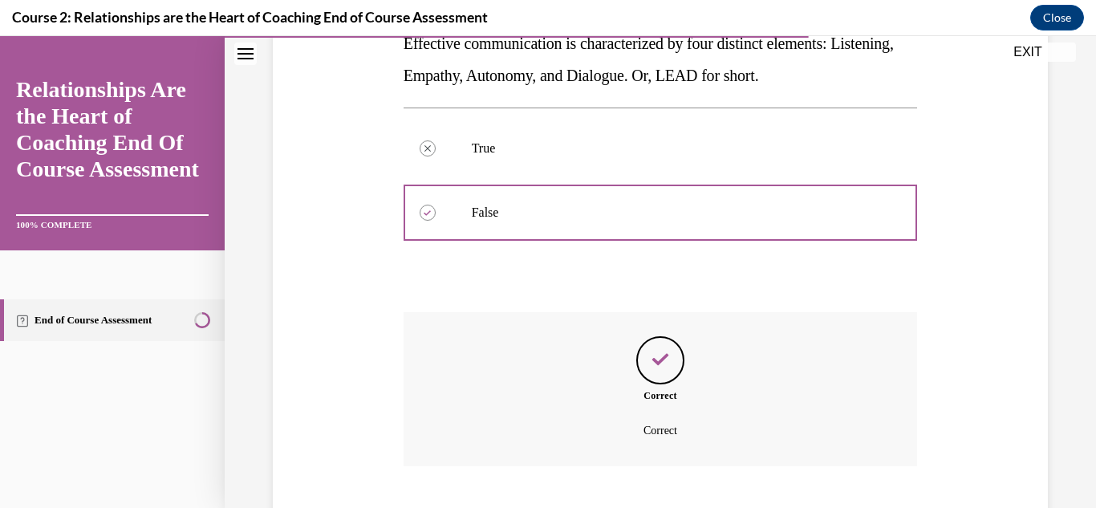
scroll to position [408, 0]
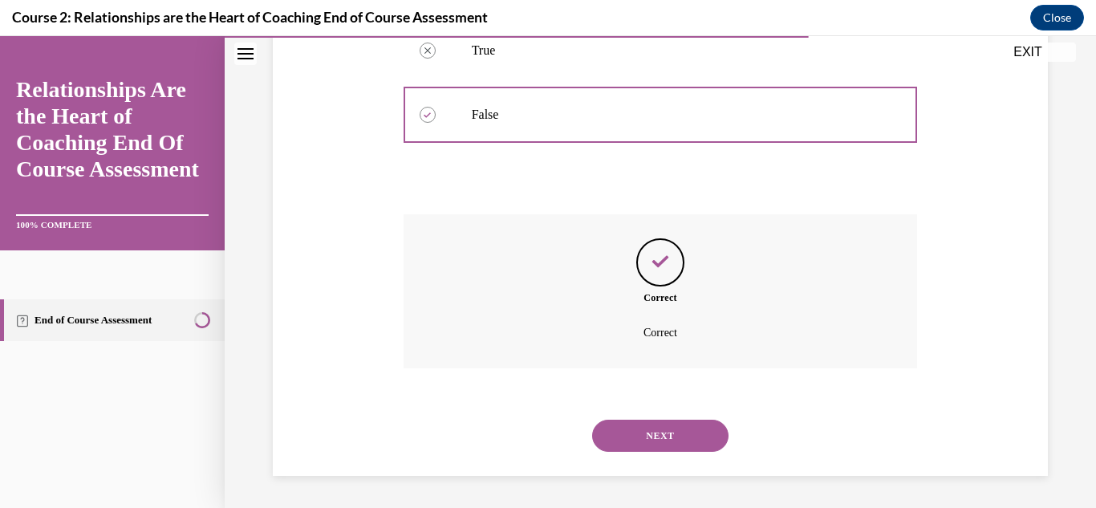
click at [675, 433] on button "NEXT" at bounding box center [660, 436] width 136 height 32
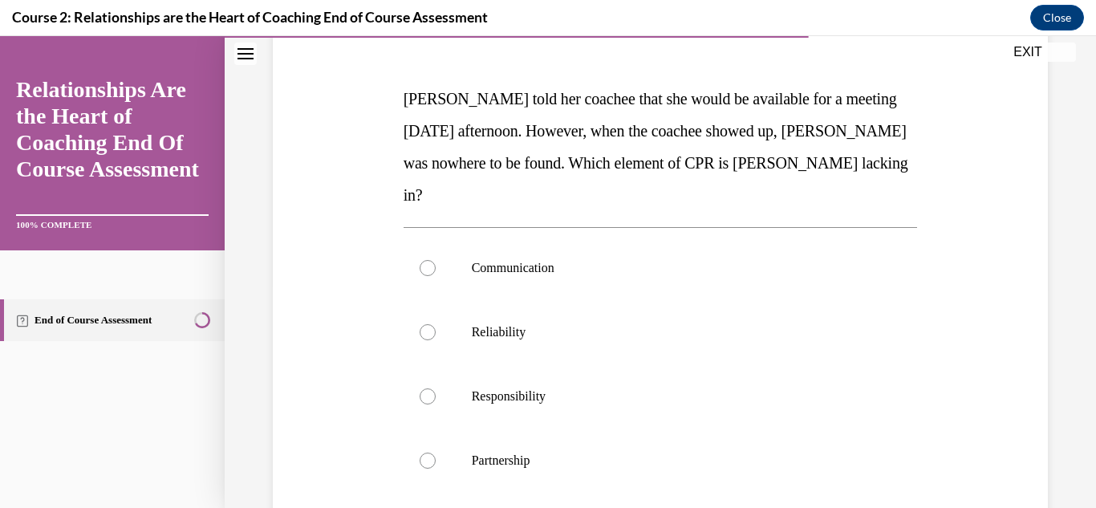
scroll to position [232, 0]
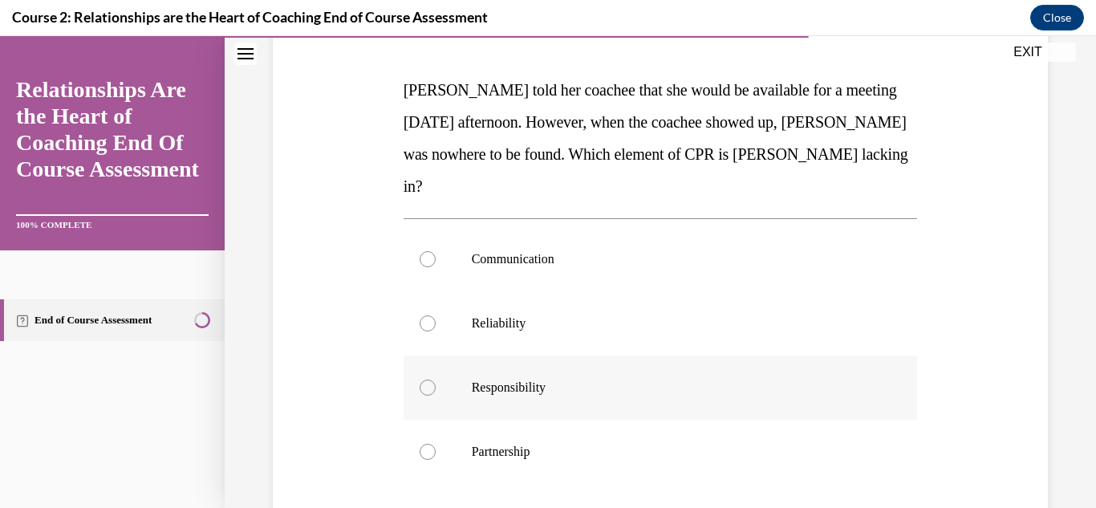
click at [556, 366] on label "Responsibility" at bounding box center [661, 387] width 514 height 64
click at [436, 380] on input "Responsibility" at bounding box center [428, 388] width 16 height 16
radio input "true"
click at [577, 315] on p "Reliability" at bounding box center [675, 323] width 406 height 16
click at [436, 315] on input "Reliability" at bounding box center [428, 323] width 16 height 16
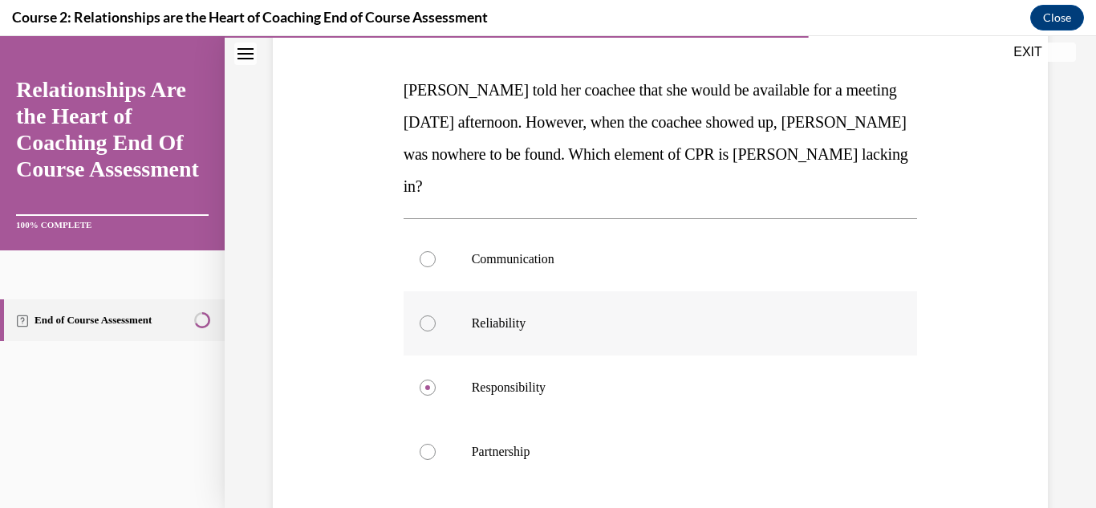
radio input "true"
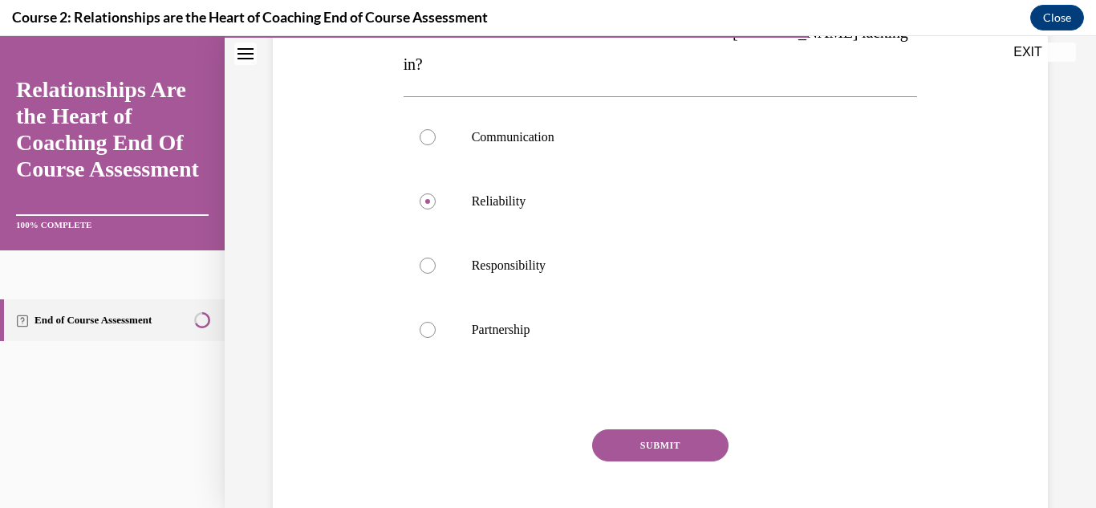
click at [640, 429] on button "SUBMIT" at bounding box center [660, 445] width 136 height 32
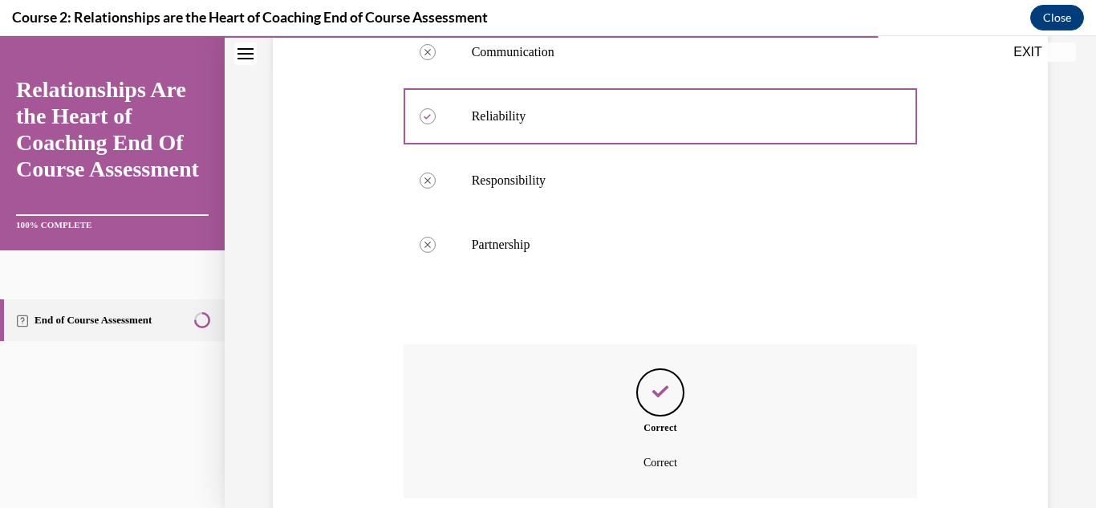
scroll to position [537, 0]
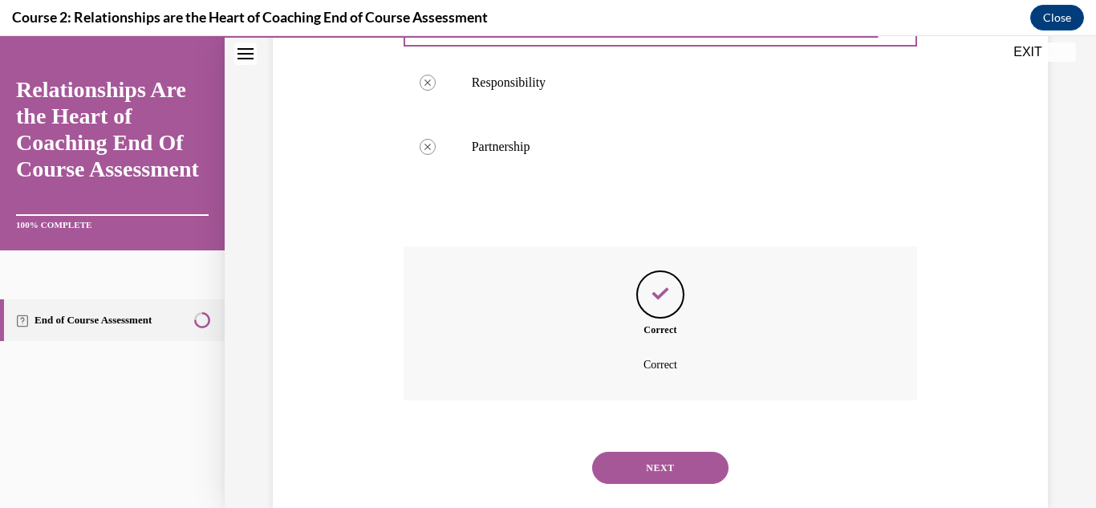
click at [699, 452] on button "NEXT" at bounding box center [660, 468] width 136 height 32
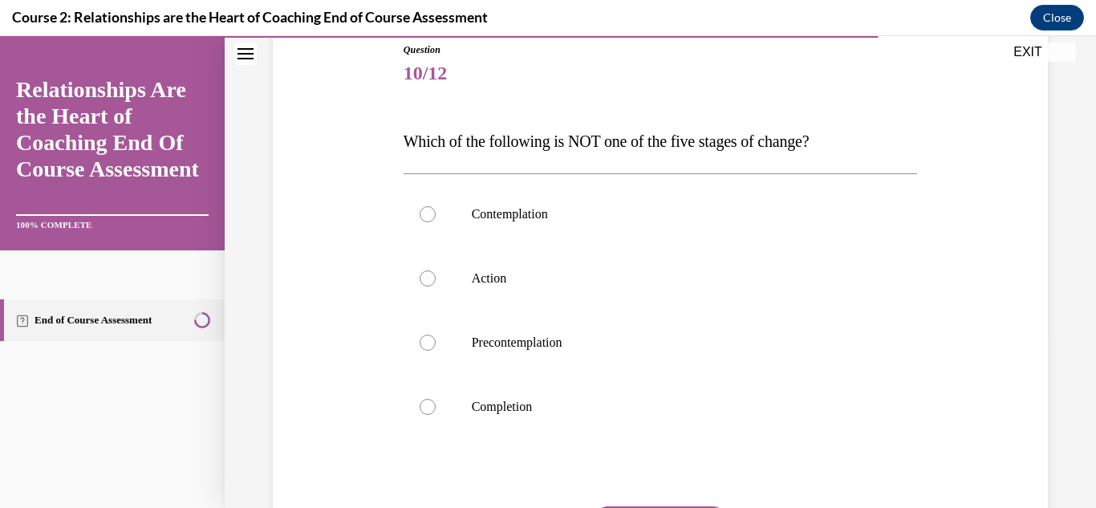
scroll to position [184, 0]
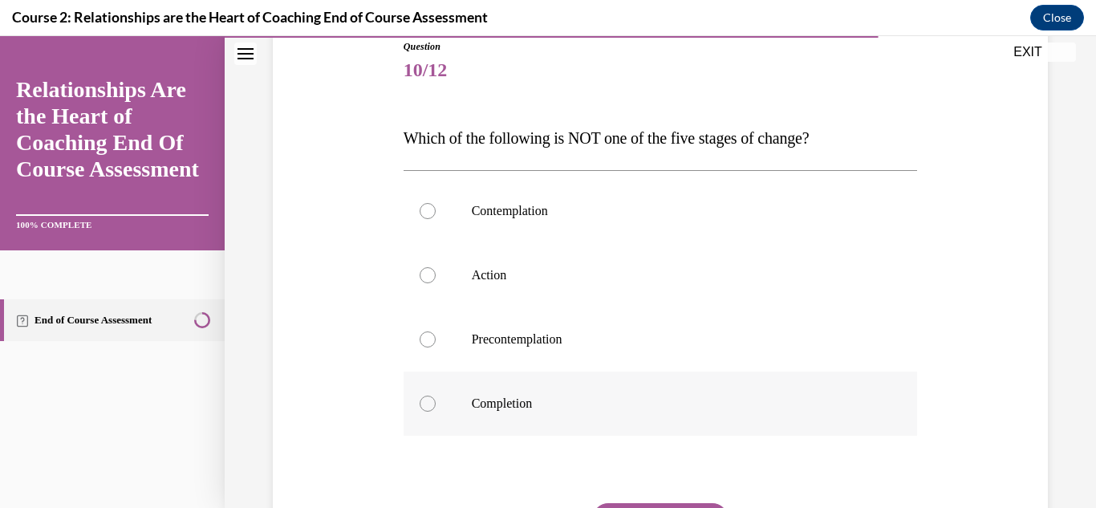
click at [583, 408] on p "Completion" at bounding box center [675, 404] width 406 height 16
click at [436, 408] on input "Completion" at bounding box center [428, 404] width 16 height 16
radio input "true"
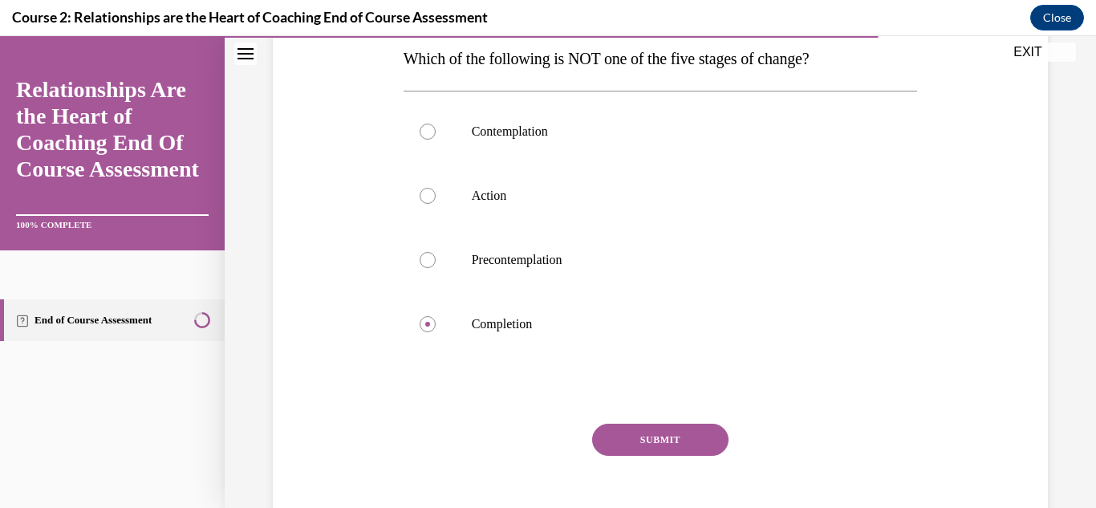
click at [650, 444] on button "SUBMIT" at bounding box center [660, 440] width 136 height 32
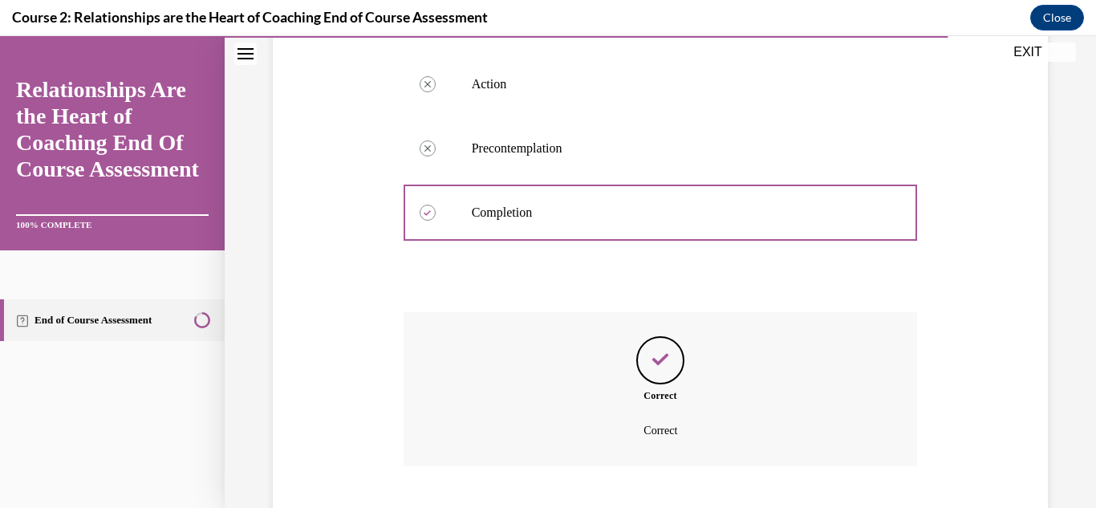
scroll to position [473, 0]
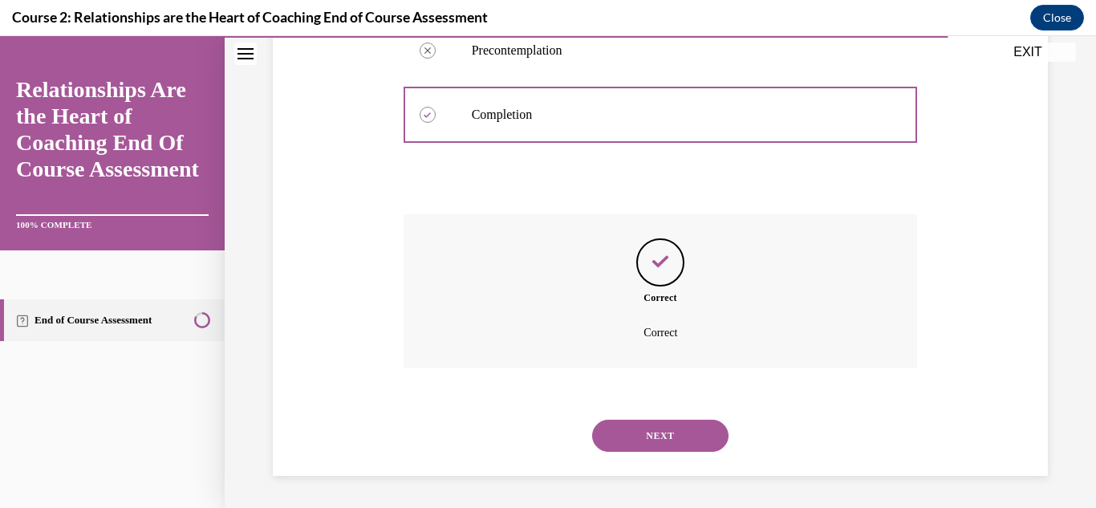
click at [680, 436] on button "NEXT" at bounding box center [660, 436] width 136 height 32
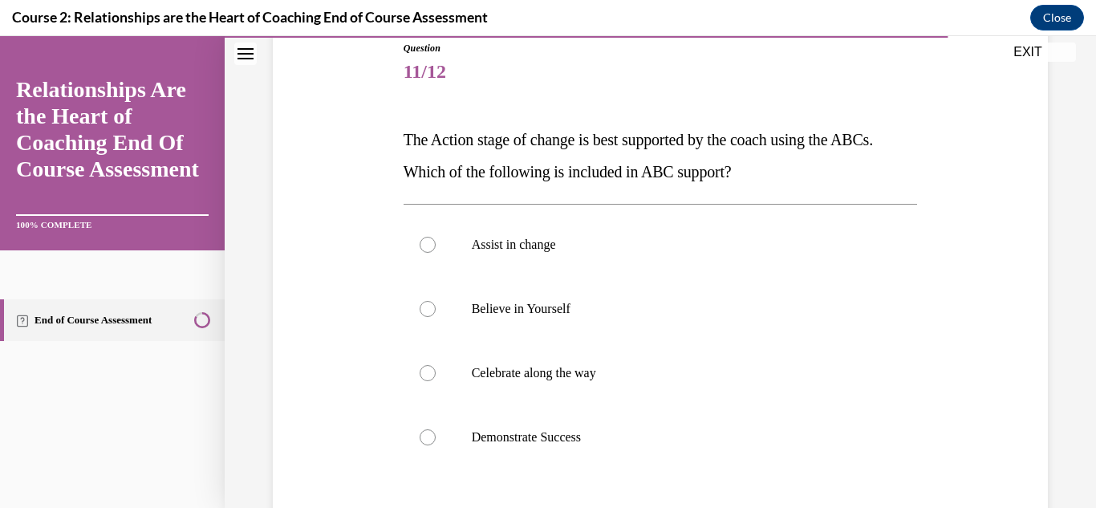
scroll to position [183, 0]
click at [630, 368] on p "Celebrate along the way" at bounding box center [675, 372] width 406 height 16
click at [436, 368] on input "Celebrate along the way" at bounding box center [428, 372] width 16 height 16
radio input "true"
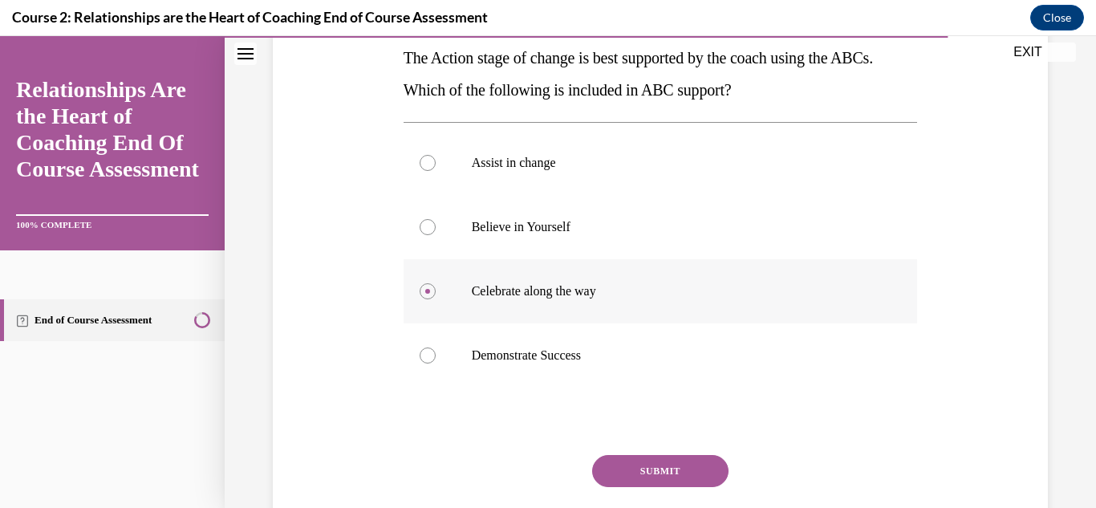
scroll to position [267, 0]
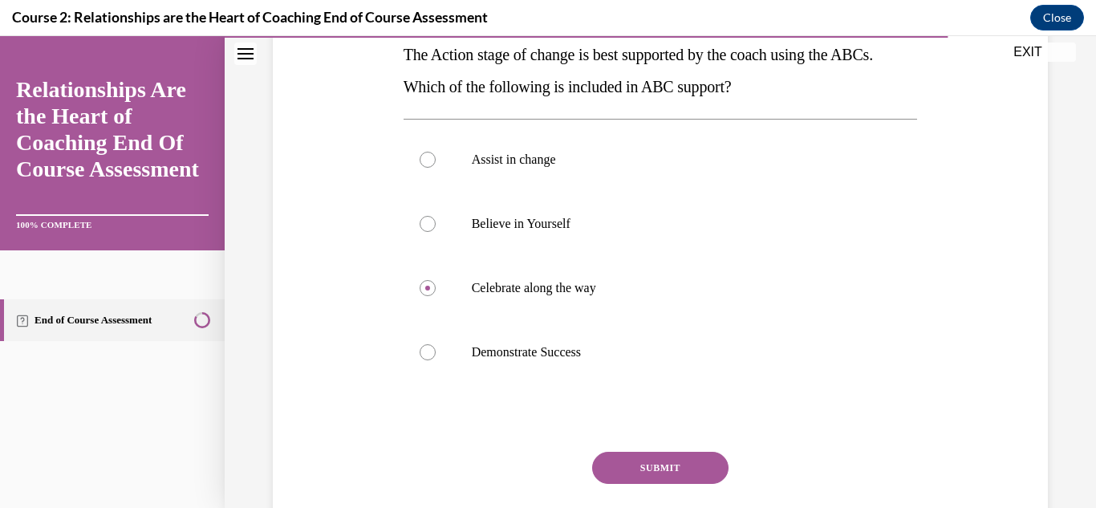
click at [632, 469] on button "SUBMIT" at bounding box center [660, 468] width 136 height 32
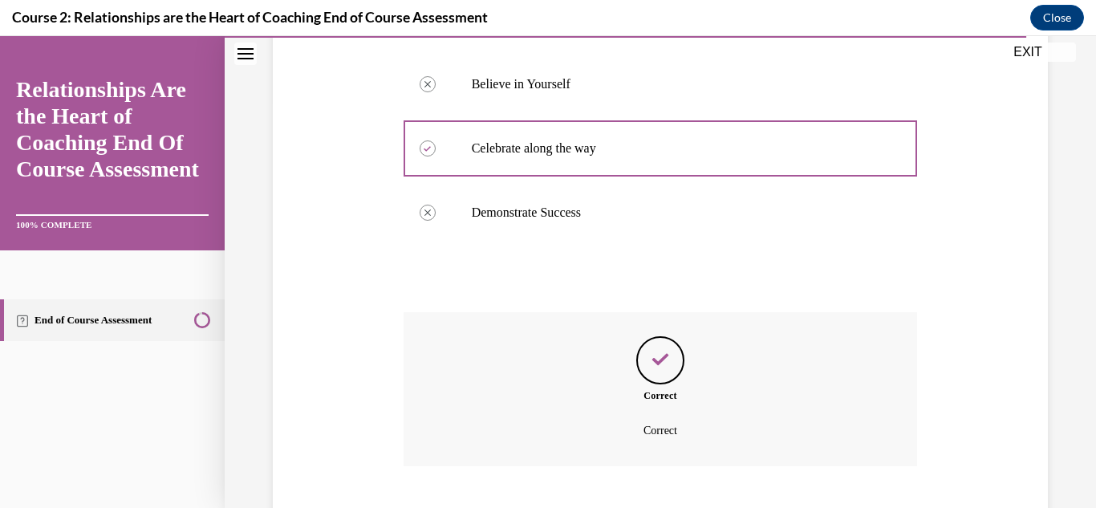
scroll to position [505, 0]
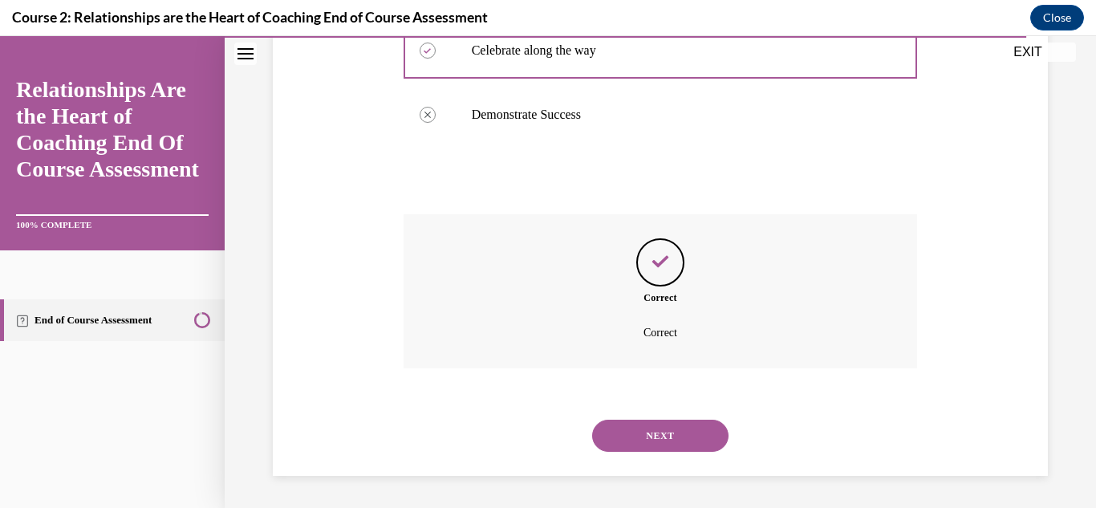
click at [660, 435] on button "NEXT" at bounding box center [660, 436] width 136 height 32
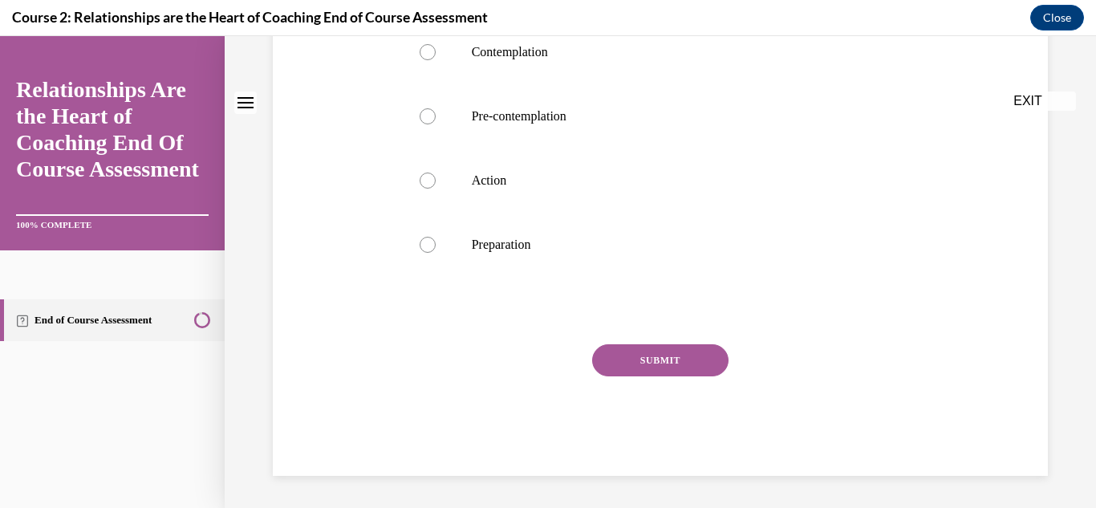
scroll to position [0, 0]
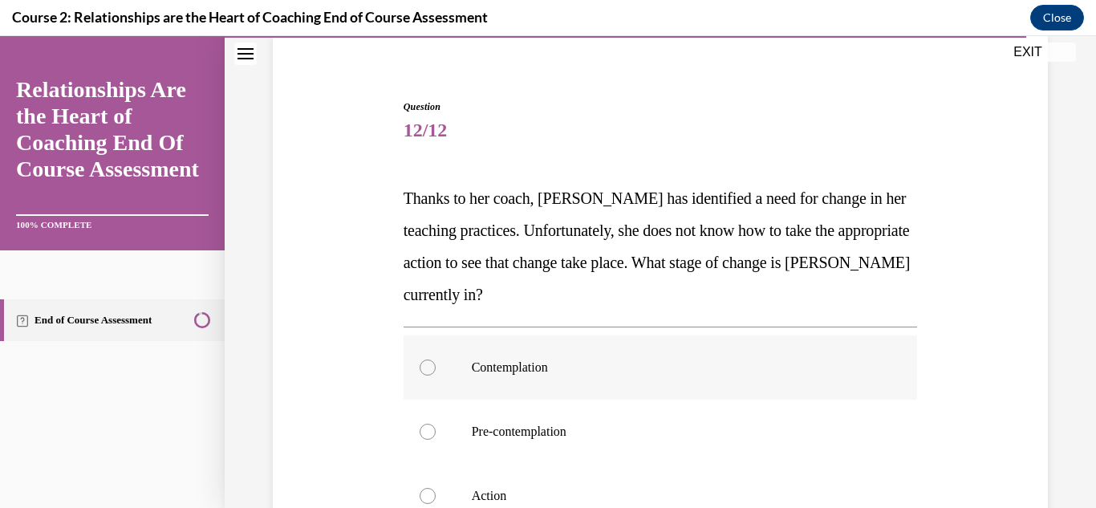
click at [628, 372] on p "Contemplation" at bounding box center [675, 367] width 406 height 16
click at [436, 372] on input "Contemplation" at bounding box center [428, 367] width 16 height 16
radio input "true"
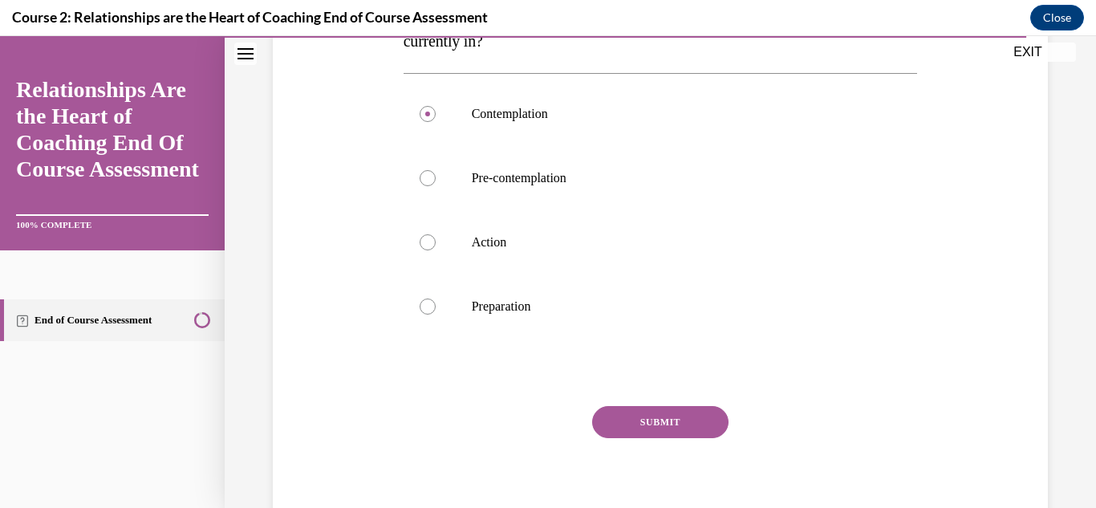
click at [668, 424] on button "SUBMIT" at bounding box center [660, 422] width 136 height 32
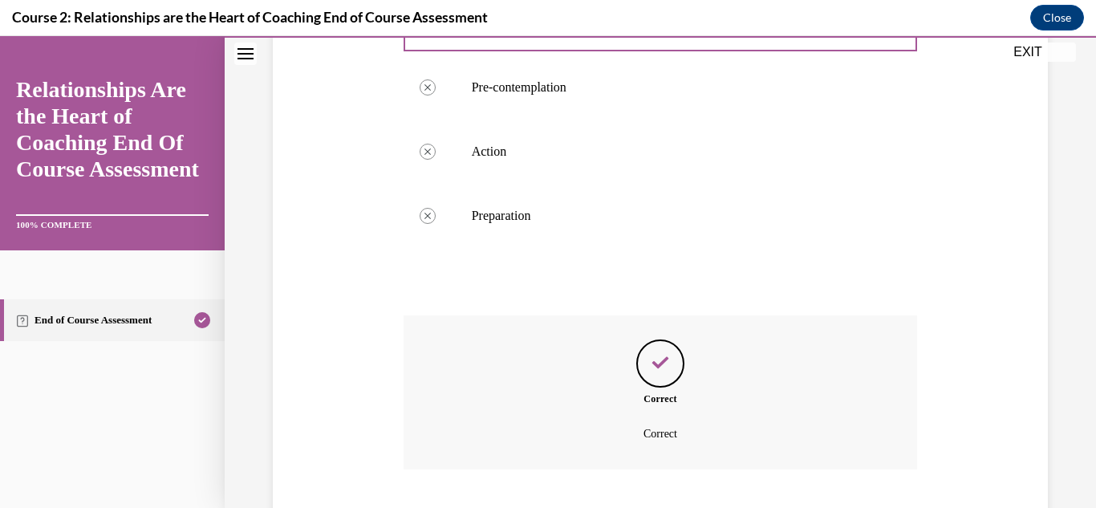
scroll to position [569, 0]
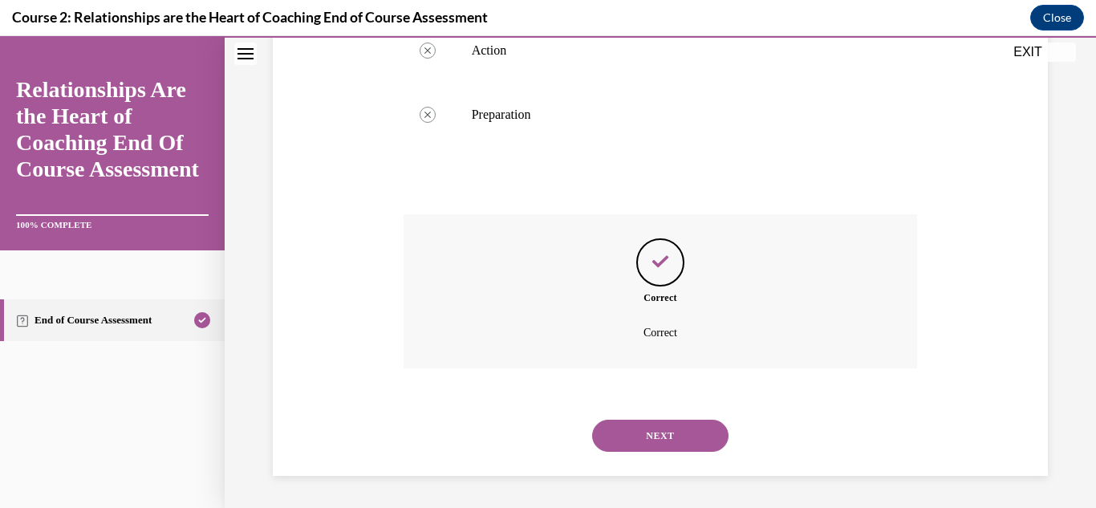
click at [689, 432] on button "NEXT" at bounding box center [660, 436] width 136 height 32
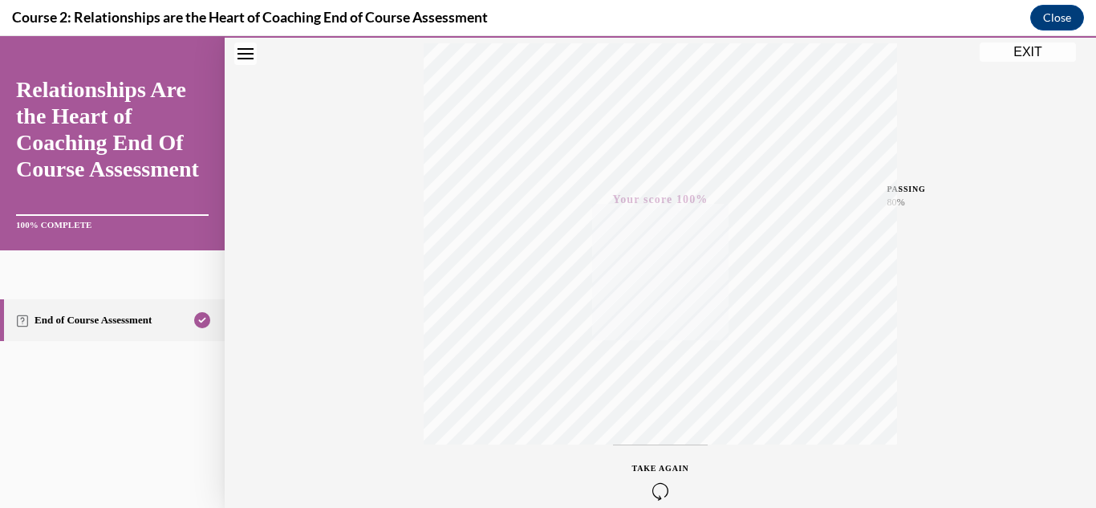
scroll to position [239, 0]
click at [1034, 63] on div "Quiz Results PASSING 80% Your score 100% Passed PASSING 80% Your score Your sco…" at bounding box center [660, 234] width 871 height 772
click at [1030, 52] on button "EXIT" at bounding box center [1028, 52] width 96 height 19
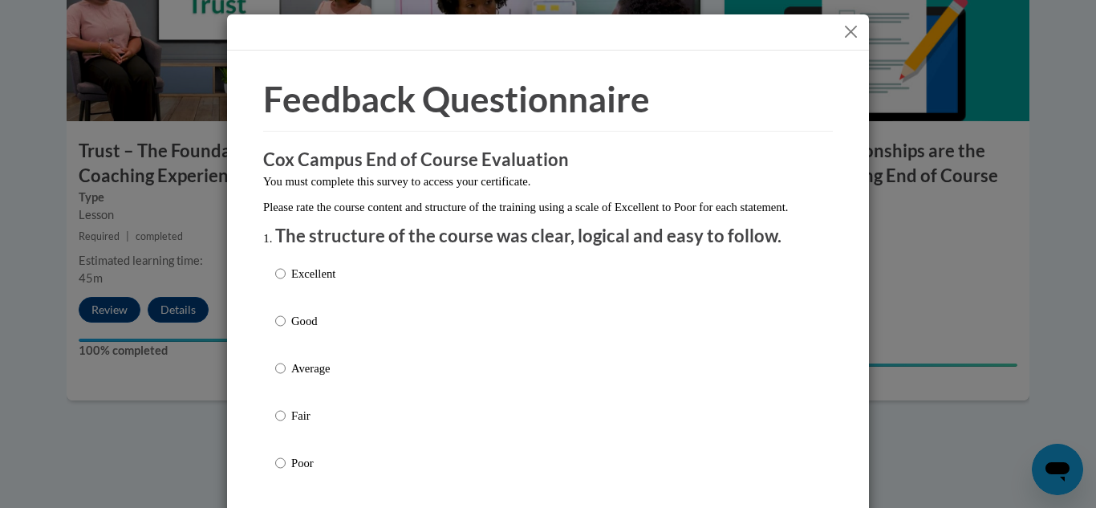
click at [335, 282] on p "Excellent" at bounding box center [313, 274] width 44 height 18
click at [286, 282] on input "Excellent" at bounding box center [280, 274] width 10 height 18
radio input "true"
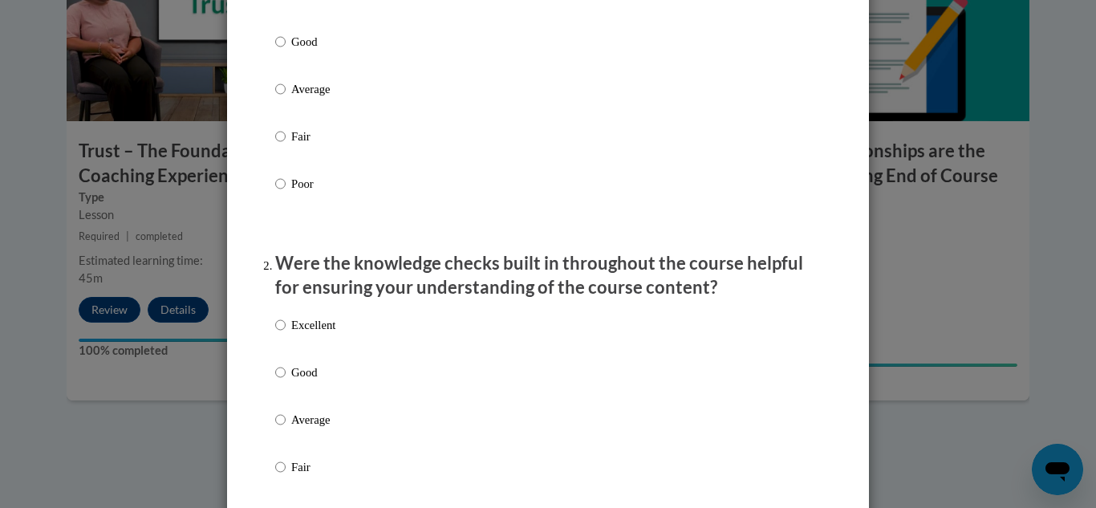
click at [333, 352] on label "Excellent" at bounding box center [305, 337] width 60 height 43
click at [286, 334] on input "Excellent" at bounding box center [280, 325] width 10 height 18
radio input "true"
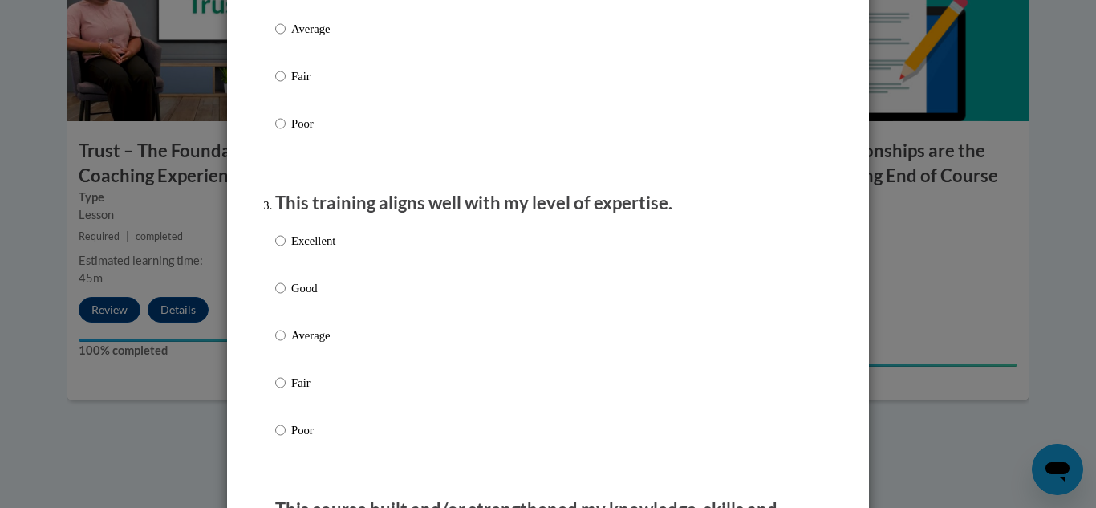
click at [295, 250] on p "Excellent" at bounding box center [313, 241] width 44 height 18
click at [286, 250] on input "Excellent" at bounding box center [280, 241] width 10 height 18
radio input "true"
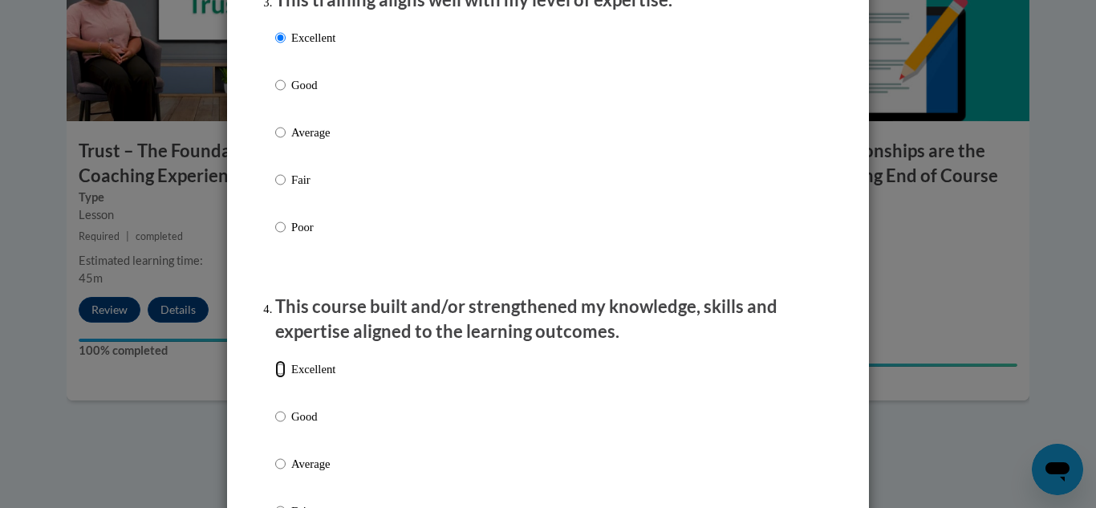
click at [276, 378] on input "Excellent" at bounding box center [280, 369] width 10 height 18
radio input "true"
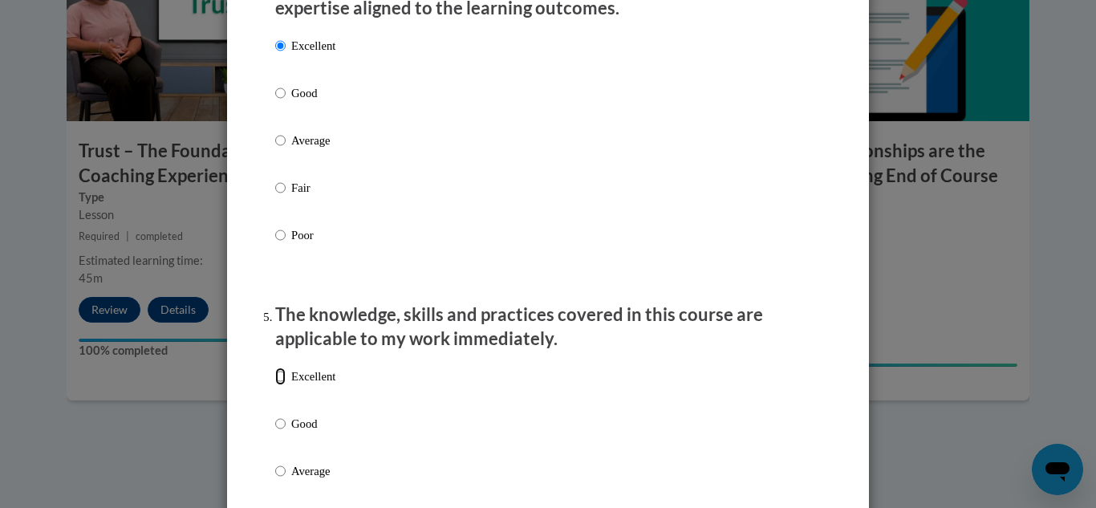
click at [280, 385] on input "Excellent" at bounding box center [280, 377] width 10 height 18
radio input "true"
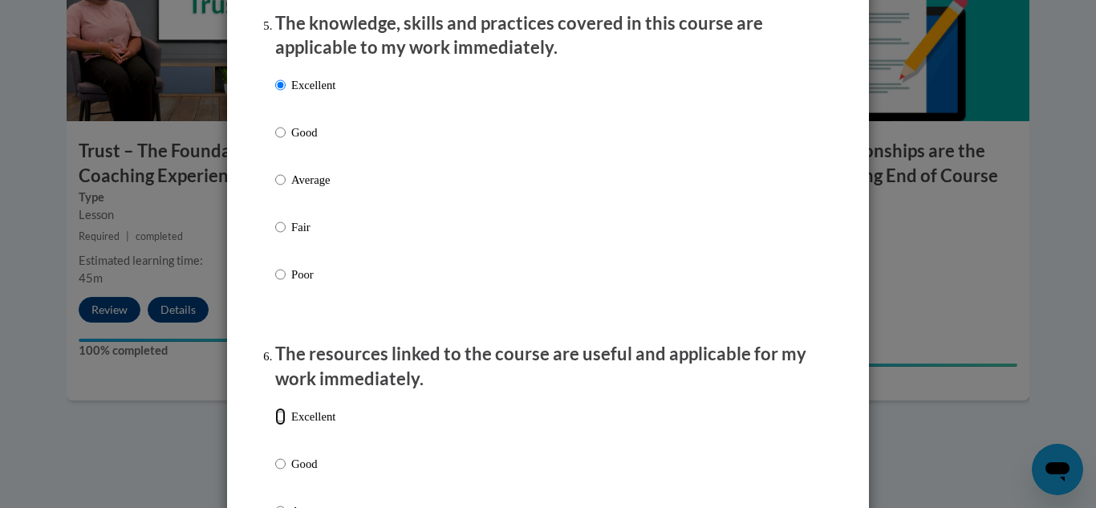
click at [282, 425] on input "Excellent" at bounding box center [280, 417] width 10 height 18
radio input "true"
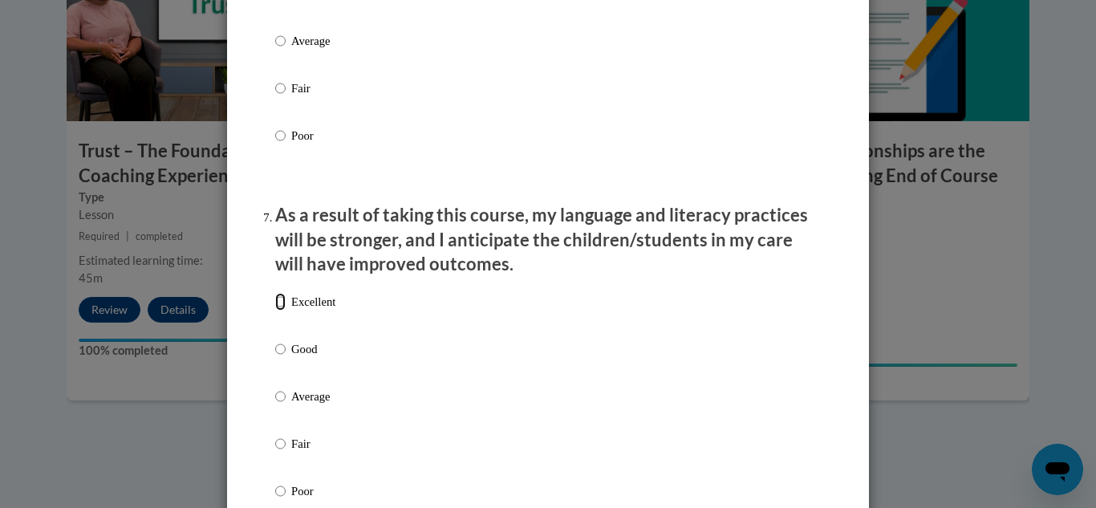
click at [281, 311] on input "Excellent" at bounding box center [280, 302] width 10 height 18
radio input "true"
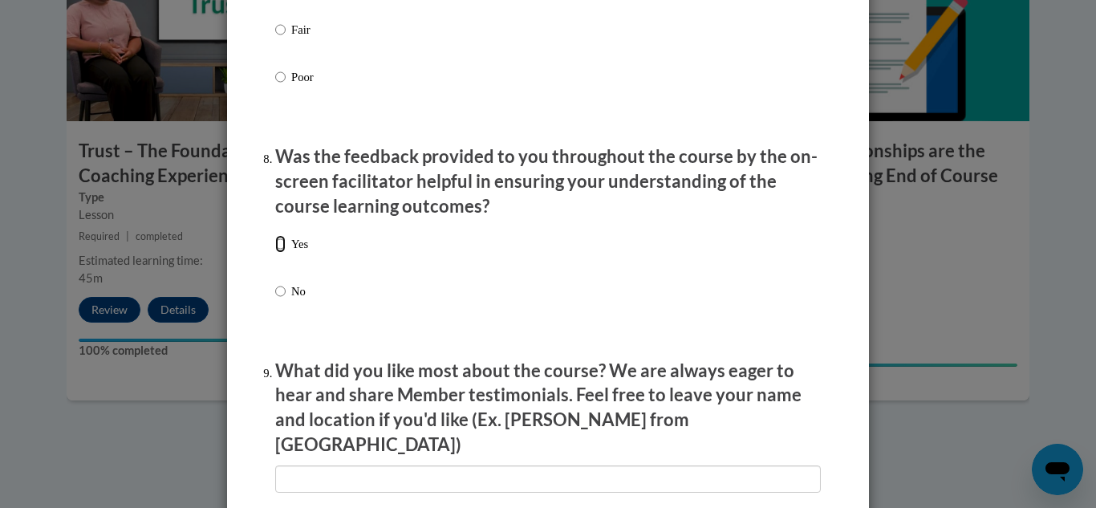
click at [280, 250] on input "Yes" at bounding box center [280, 244] width 10 height 18
radio input "true"
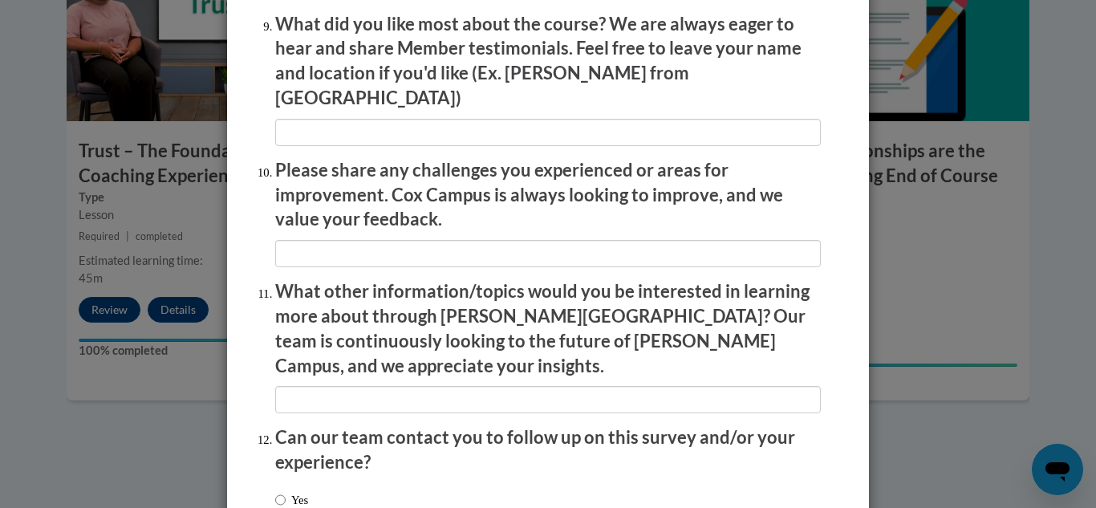
scroll to position [2826, 0]
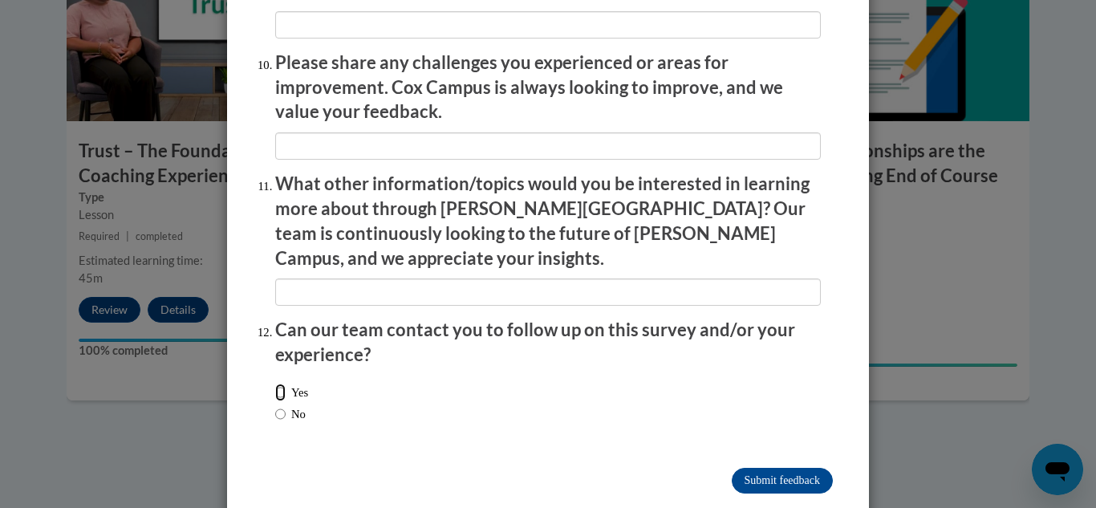
click at [282, 384] on input "Yes" at bounding box center [280, 393] width 10 height 18
radio input "true"
click at [789, 468] on input "Submit feedback" at bounding box center [782, 481] width 101 height 26
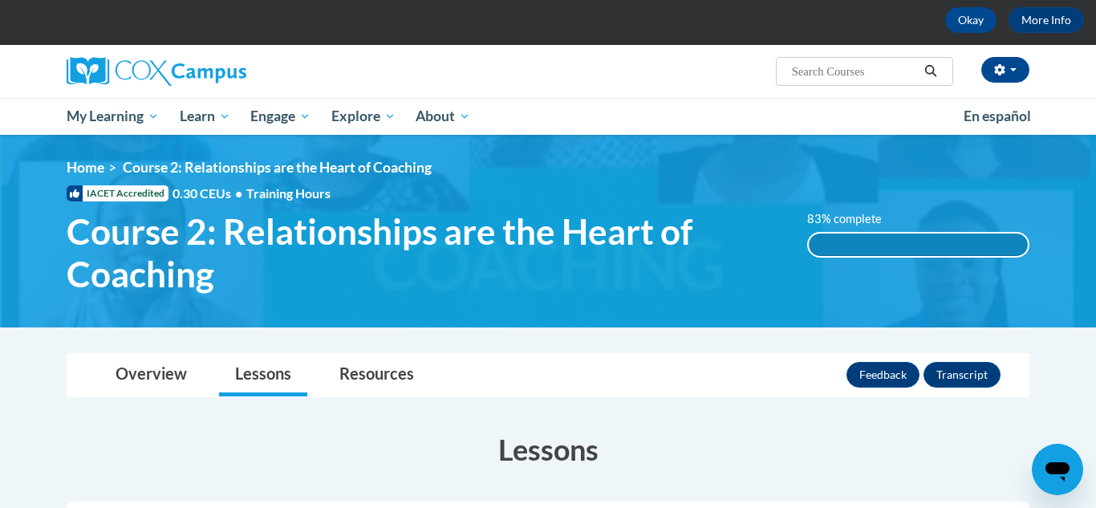
scroll to position [74, 0]
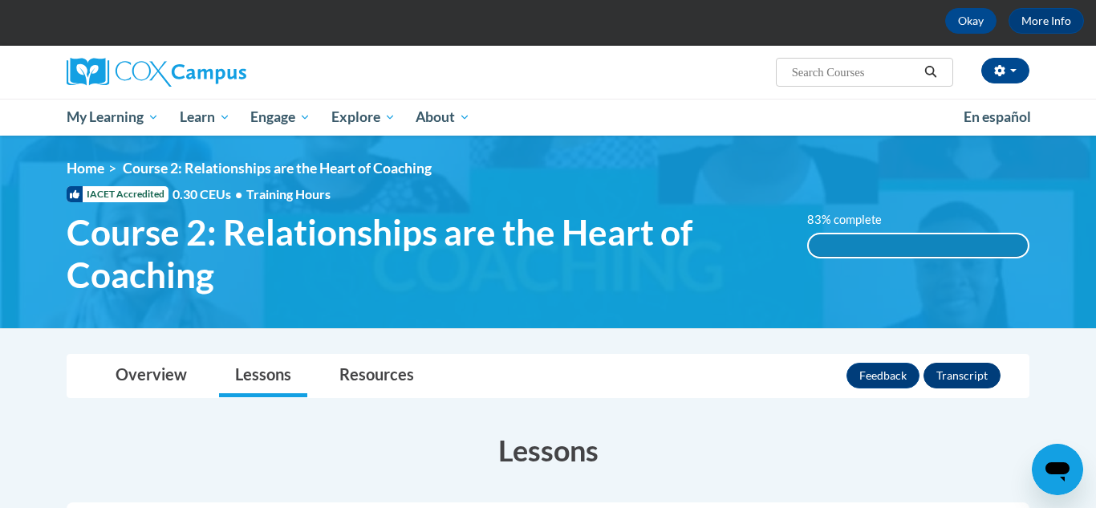
click at [978, 383] on button "Transcript" at bounding box center [962, 376] width 77 height 26
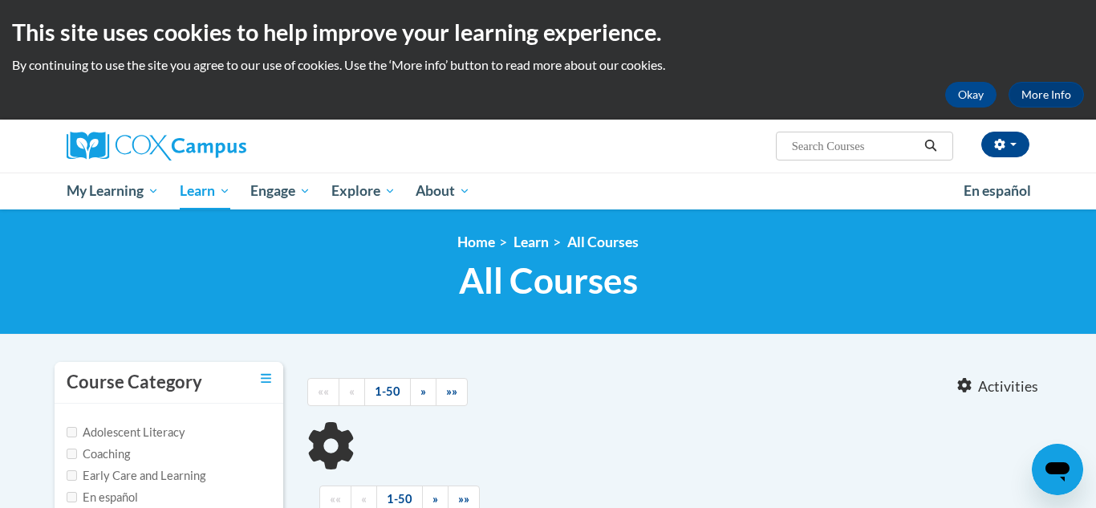
type input "oral"
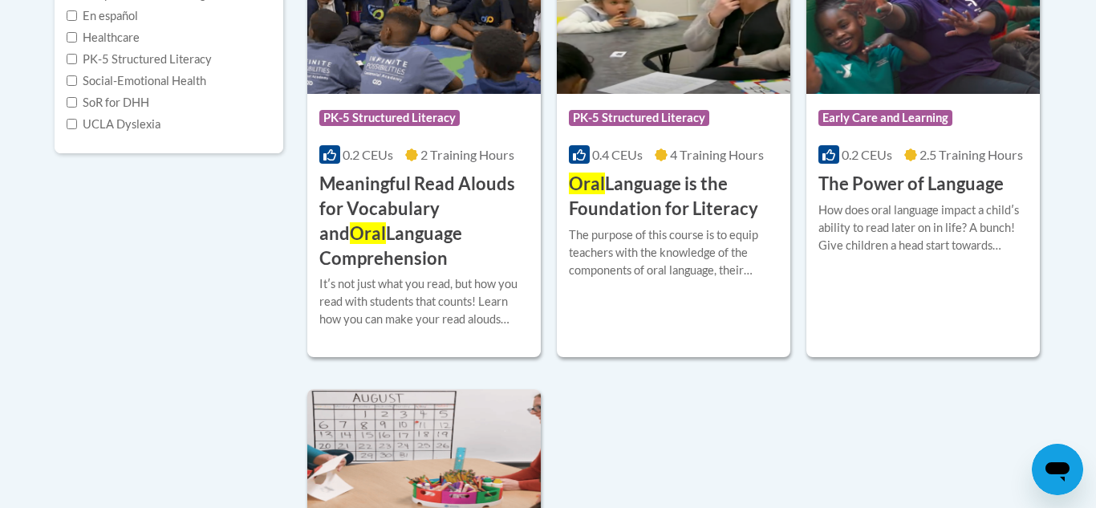
scroll to position [483, 0]
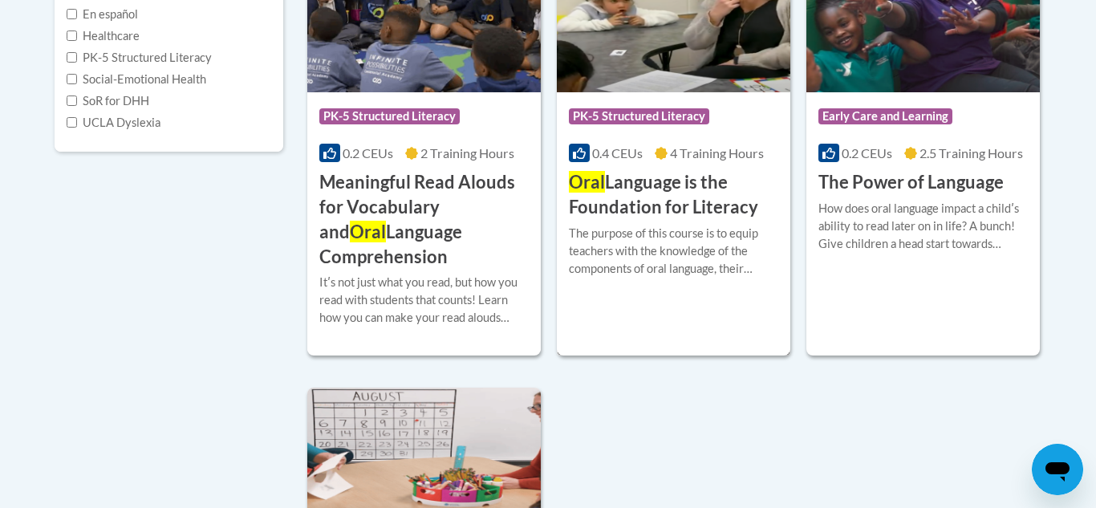
click at [691, 204] on h3 "Oral Language is the Foundation for Literacy" at bounding box center [673, 195] width 209 height 50
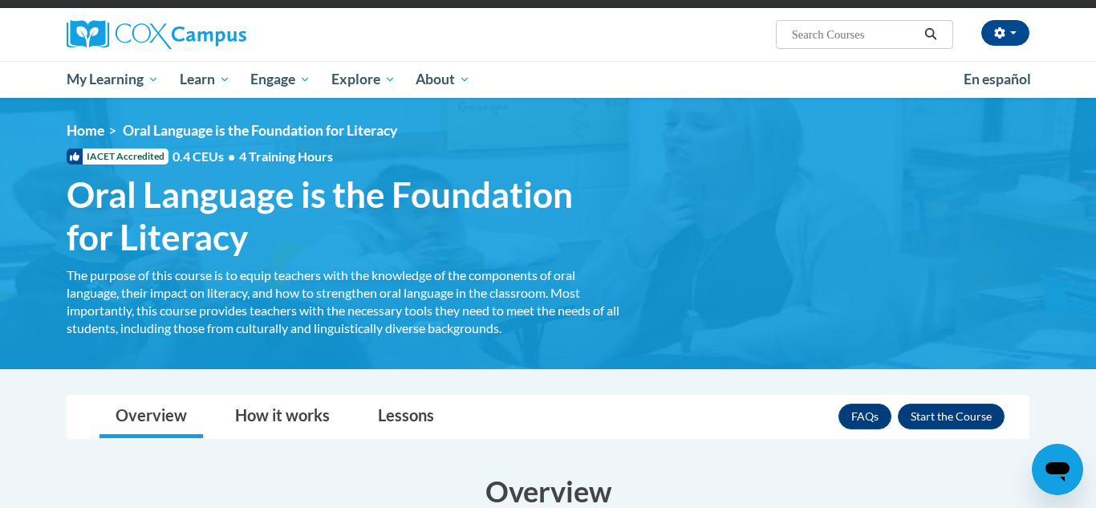
scroll to position [209, 0]
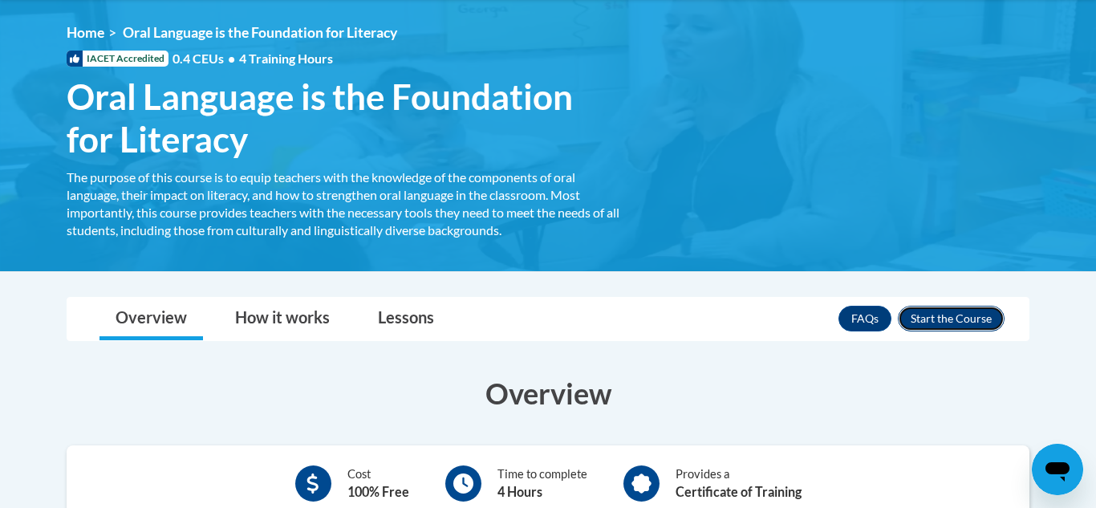
click at [958, 323] on button "Enroll" at bounding box center [951, 319] width 107 height 26
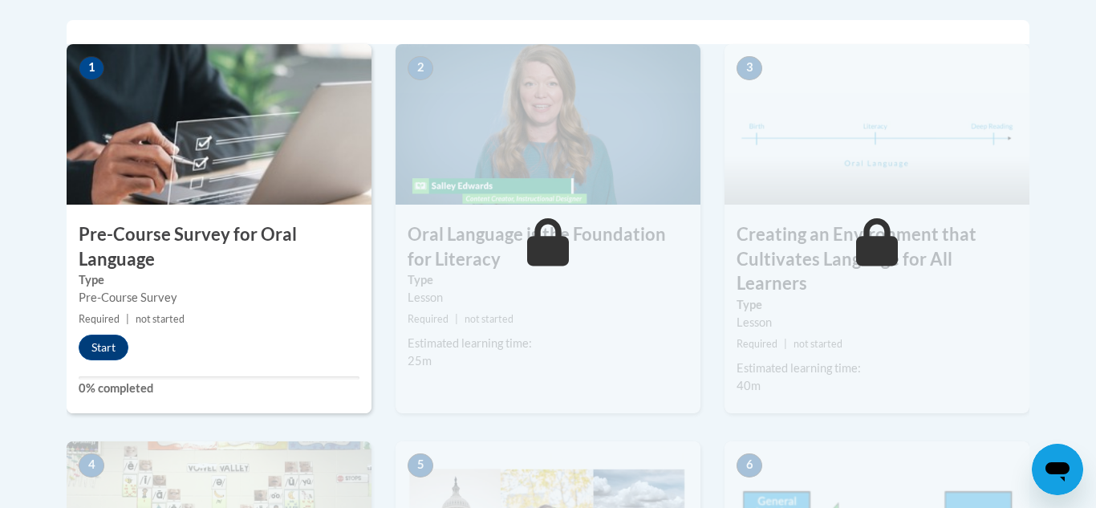
scroll to position [520, 0]
click at [99, 352] on button "Start" at bounding box center [104, 347] width 50 height 26
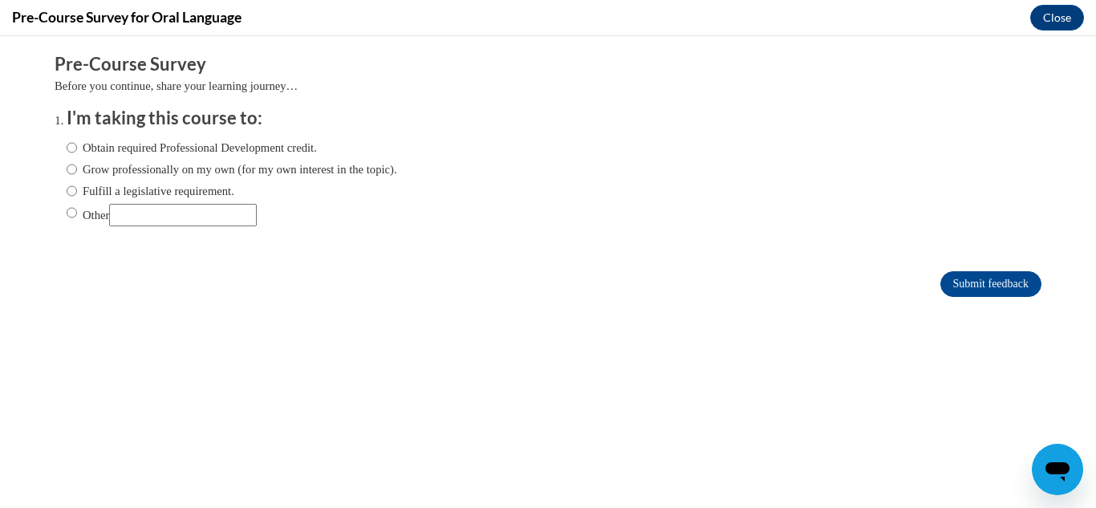
scroll to position [0, 0]
click at [73, 145] on input "Obtain required Professional Development credit." at bounding box center [72, 148] width 10 height 18
radio input "true"
click at [973, 292] on input "Submit feedback" at bounding box center [990, 284] width 101 height 26
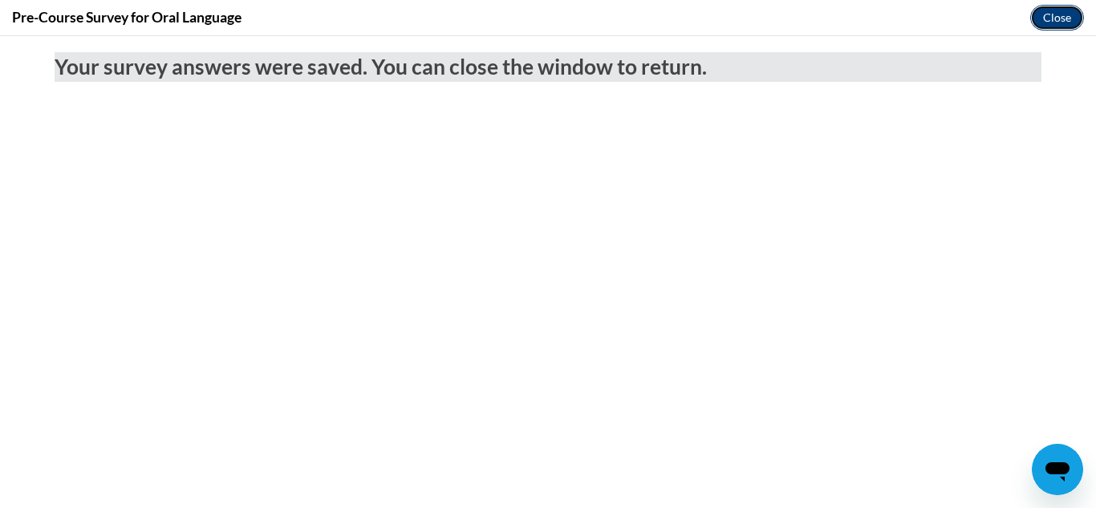
click at [1051, 30] on button "Close" at bounding box center [1057, 18] width 54 height 26
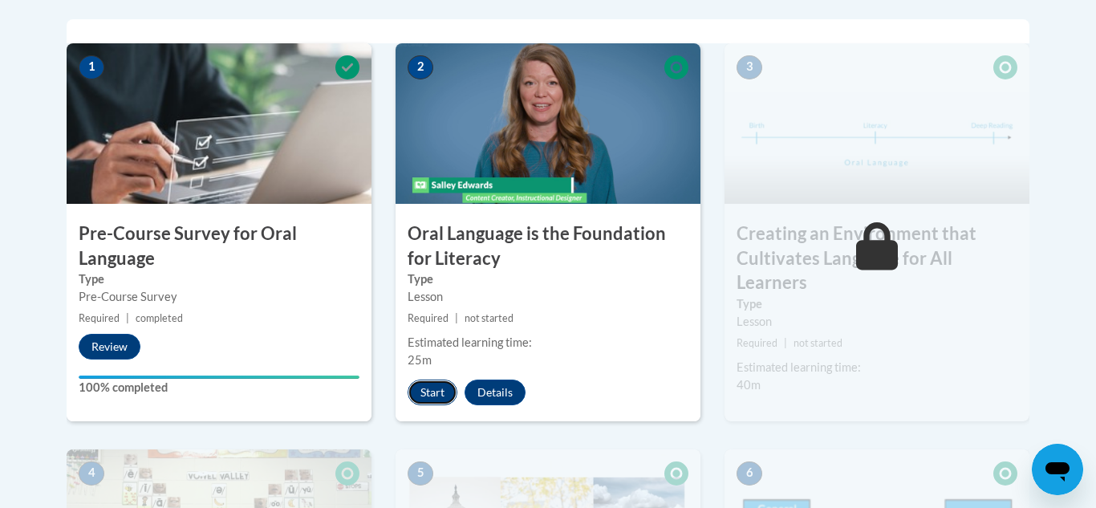
click at [435, 386] on button "Start" at bounding box center [433, 393] width 50 height 26
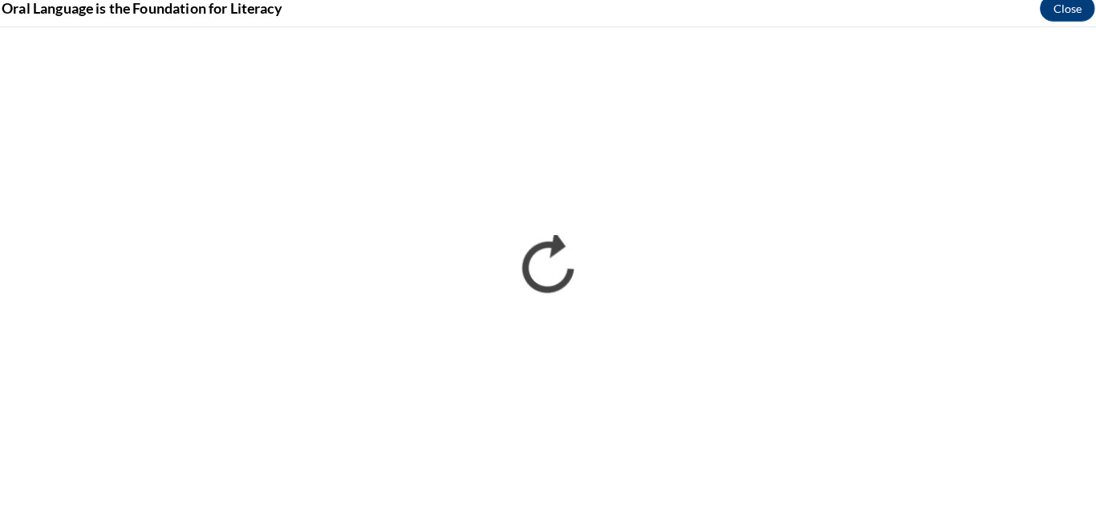
scroll to position [510, 0]
